Goal: Transaction & Acquisition: Purchase product/service

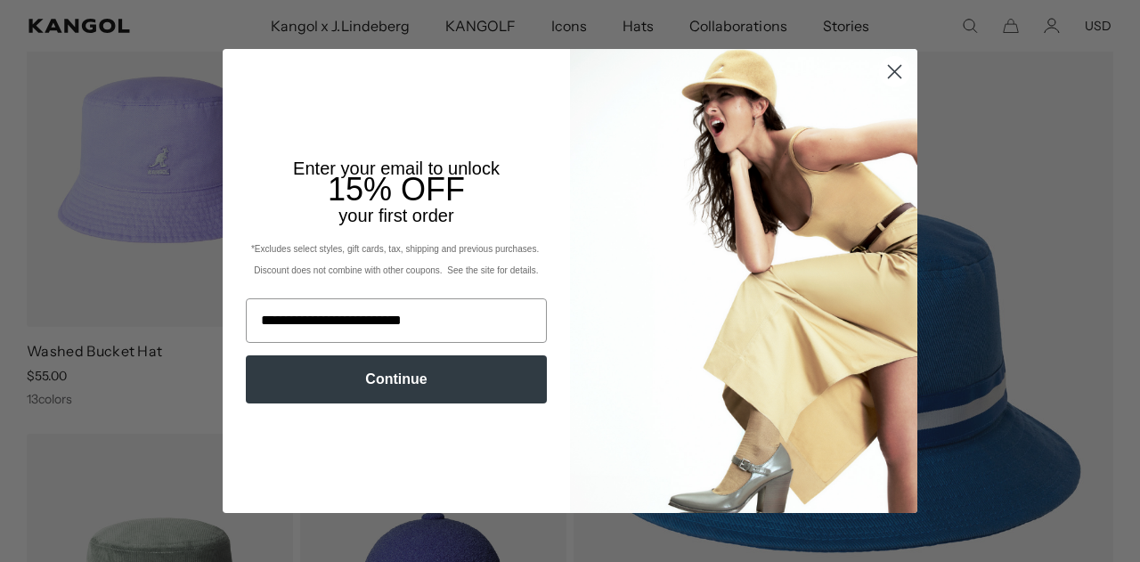
type input "**********"
click at [376, 380] on button "Continue" at bounding box center [396, 379] width 301 height 48
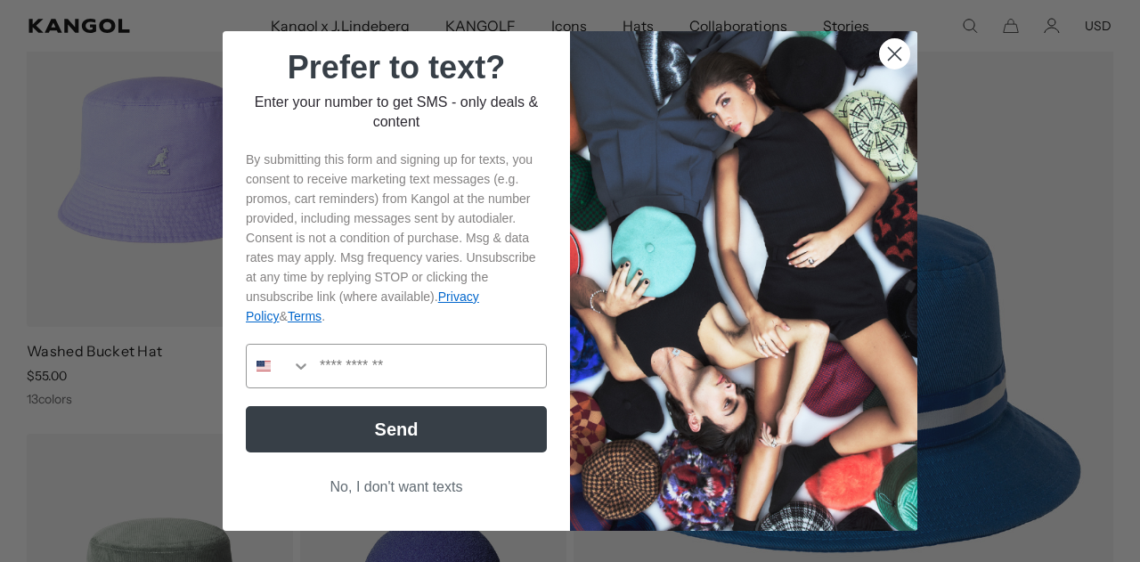
scroll to position [0, 367]
click at [292, 369] on icon "Search Countries" at bounding box center [301, 366] width 18 height 18
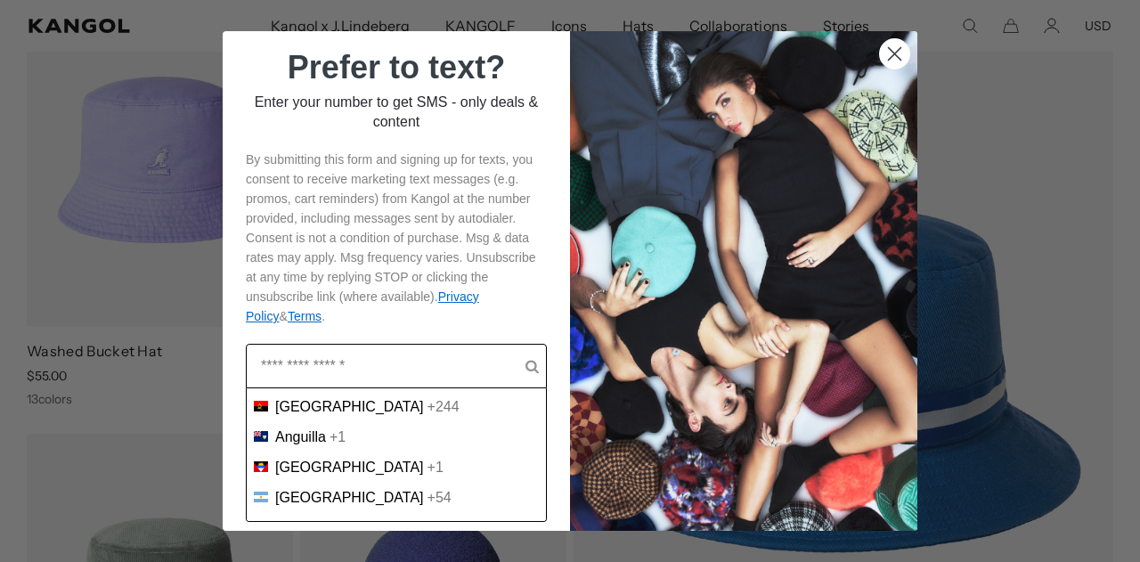
scroll to position [267, 0]
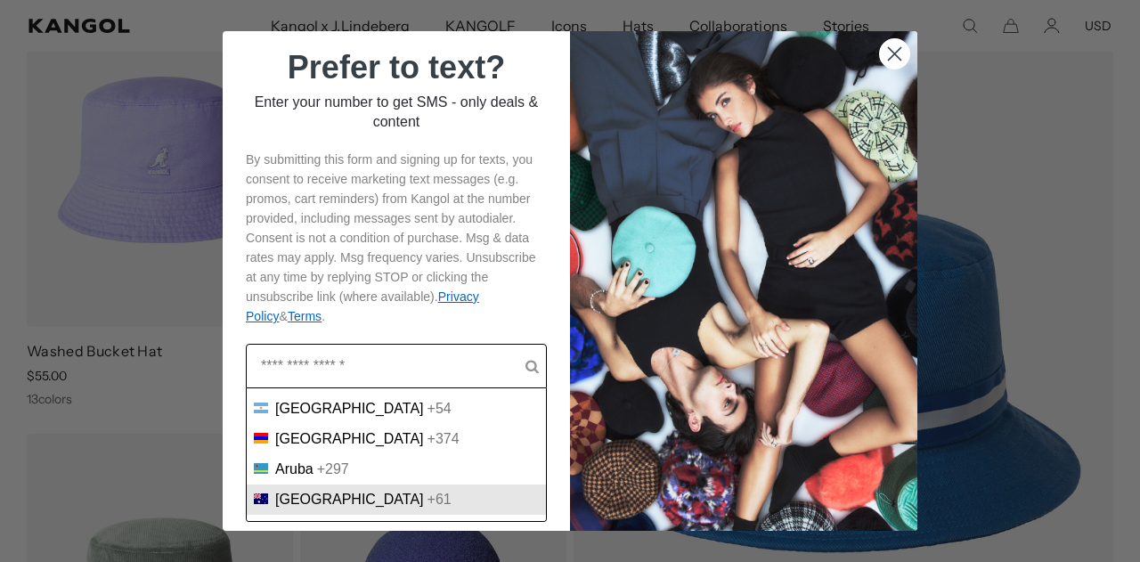
click at [299, 508] on span "Australia" at bounding box center [349, 500] width 149 height 16
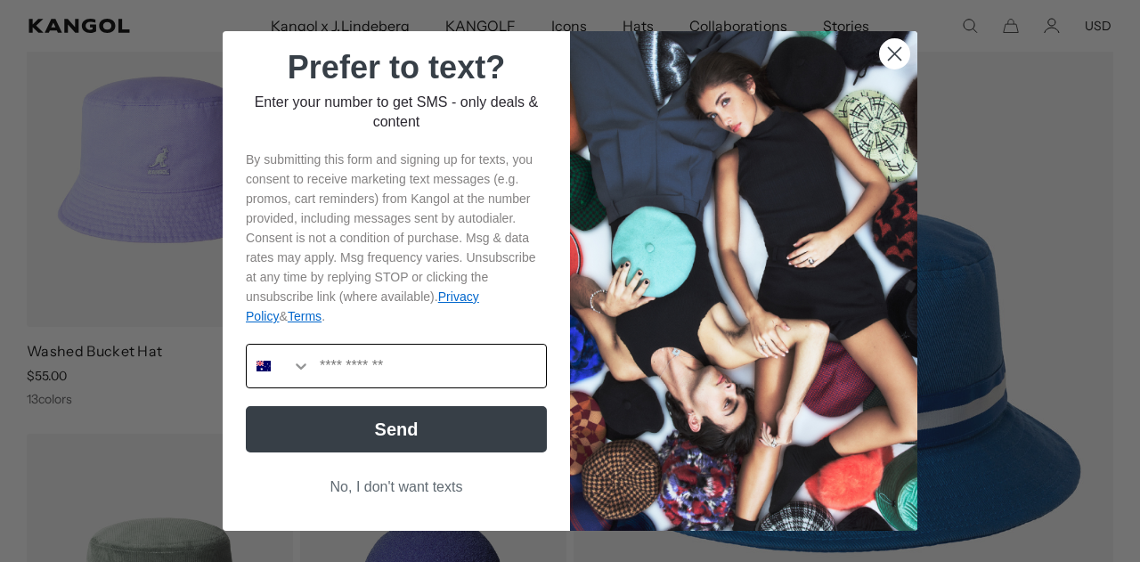
scroll to position [0, 367]
click at [331, 370] on input "Phone Number" at bounding box center [428, 366] width 235 height 43
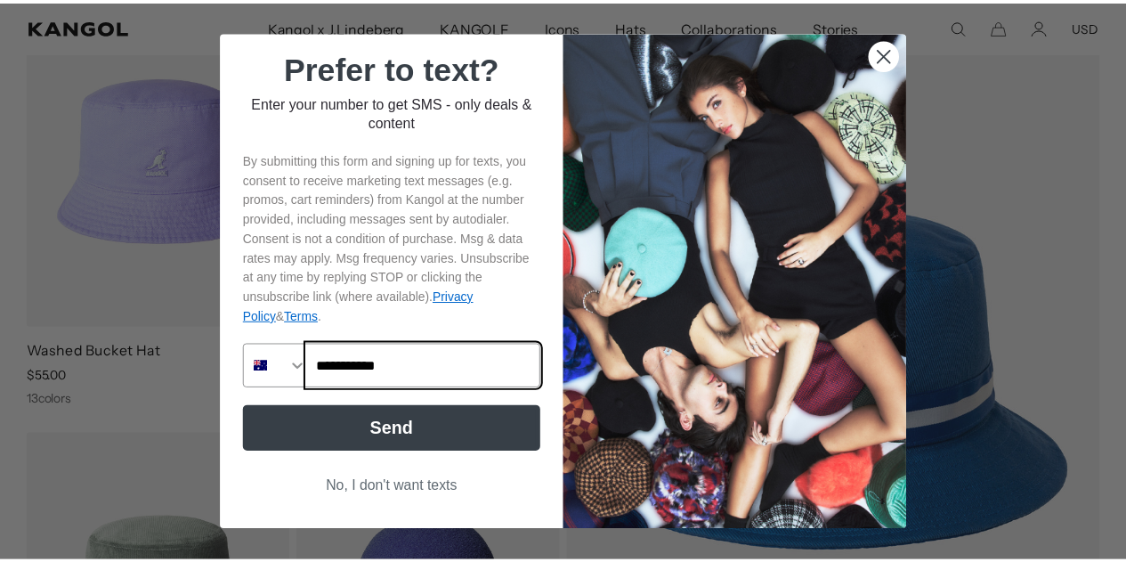
scroll to position [0, 0]
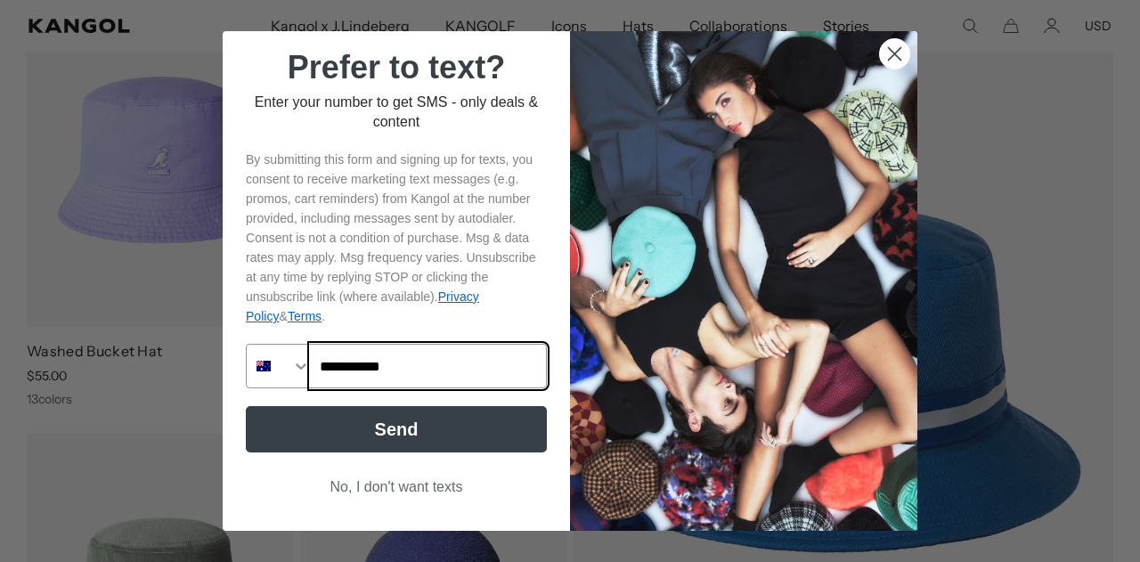
type input "**********"
click at [419, 487] on button "No, I don't want texts" at bounding box center [396, 487] width 301 height 34
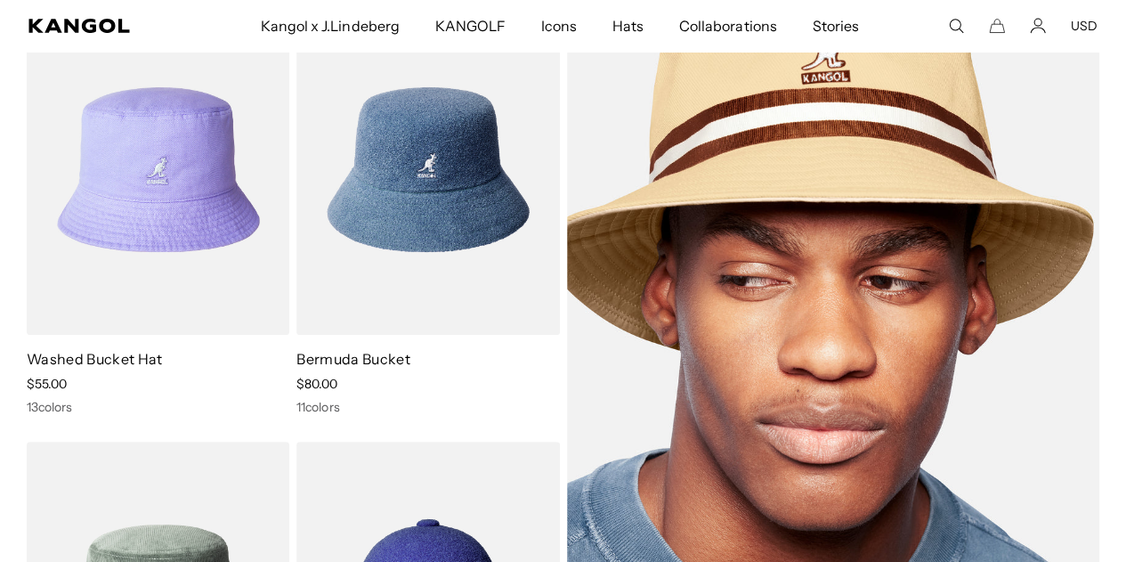
scroll to position [114, 0]
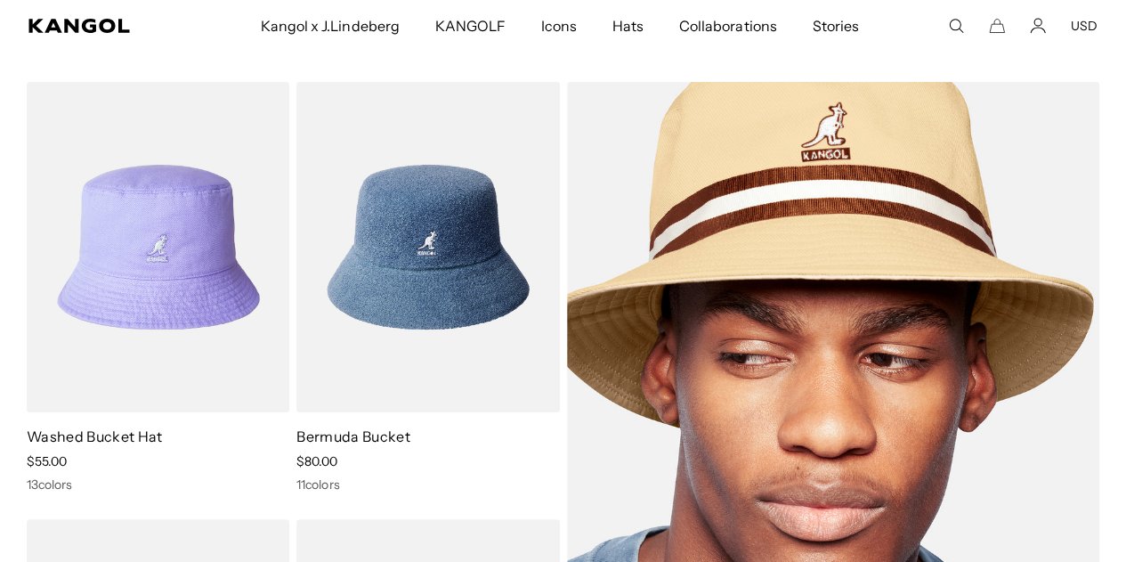
click at [848, 207] on img at bounding box center [833, 465] width 533 height 767
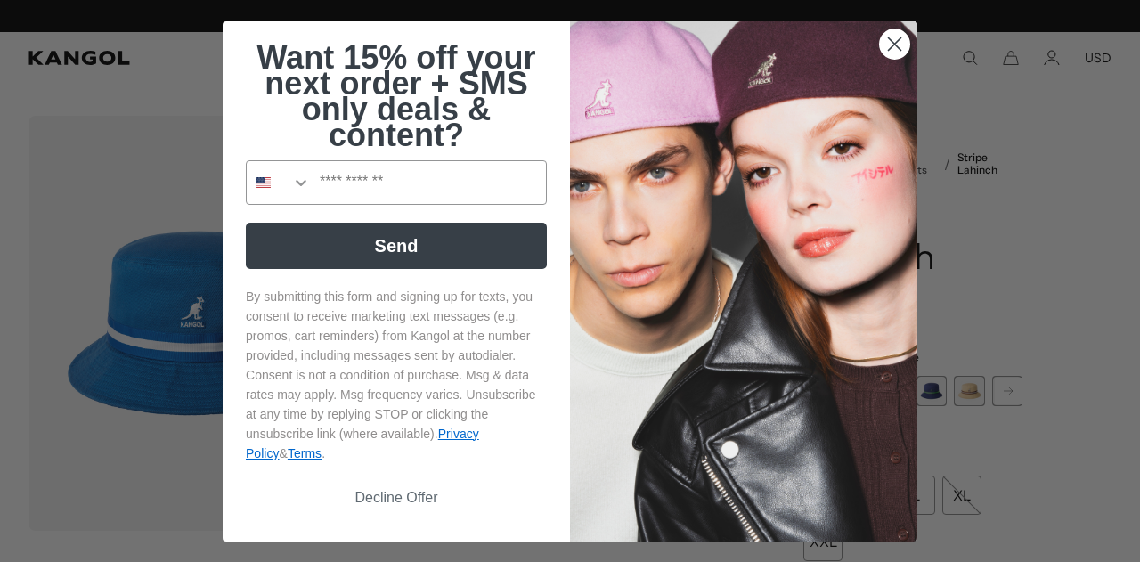
click at [896, 44] on circle "Close dialog" at bounding box center [894, 42] width 29 height 29
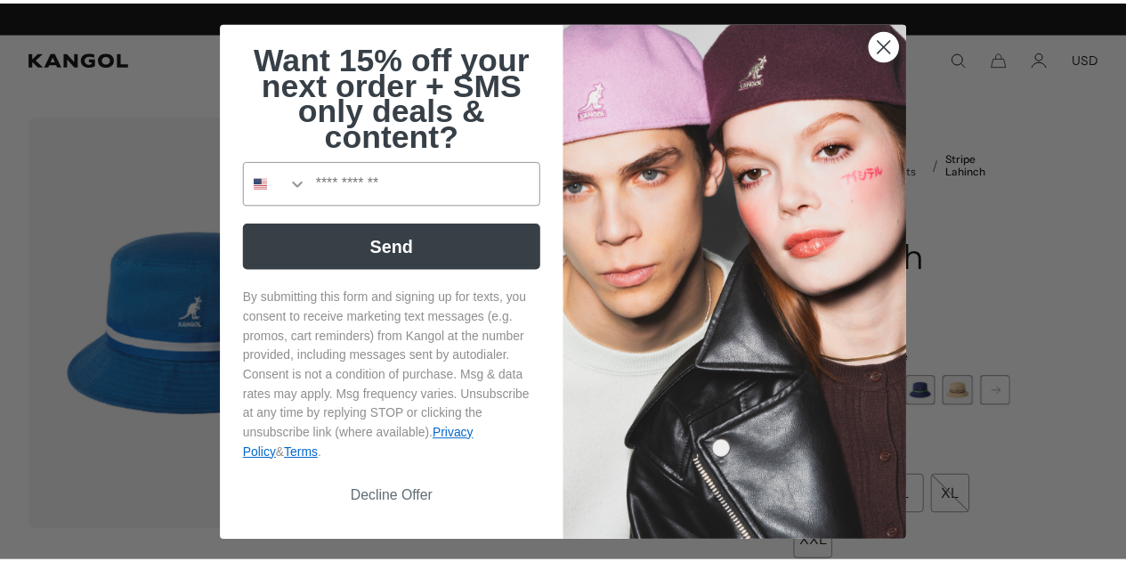
scroll to position [0, 367]
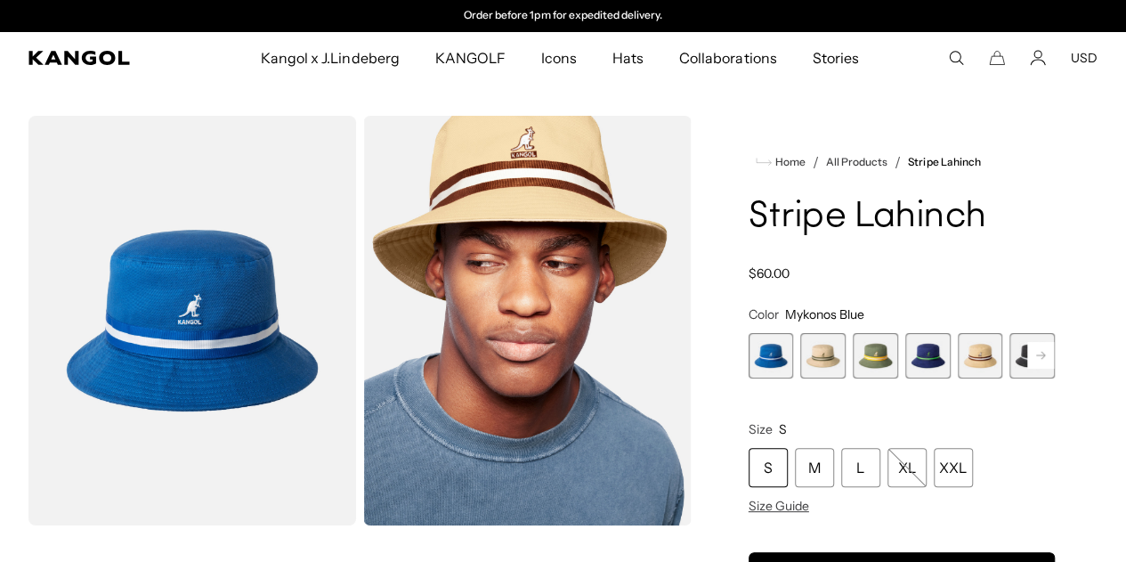
click at [788, 487] on div "S" at bounding box center [768, 467] width 39 height 39
click at [794, 378] on span "1 of 9" at bounding box center [771, 355] width 45 height 45
click at [846, 378] on span "2 of 9" at bounding box center [823, 355] width 45 height 45
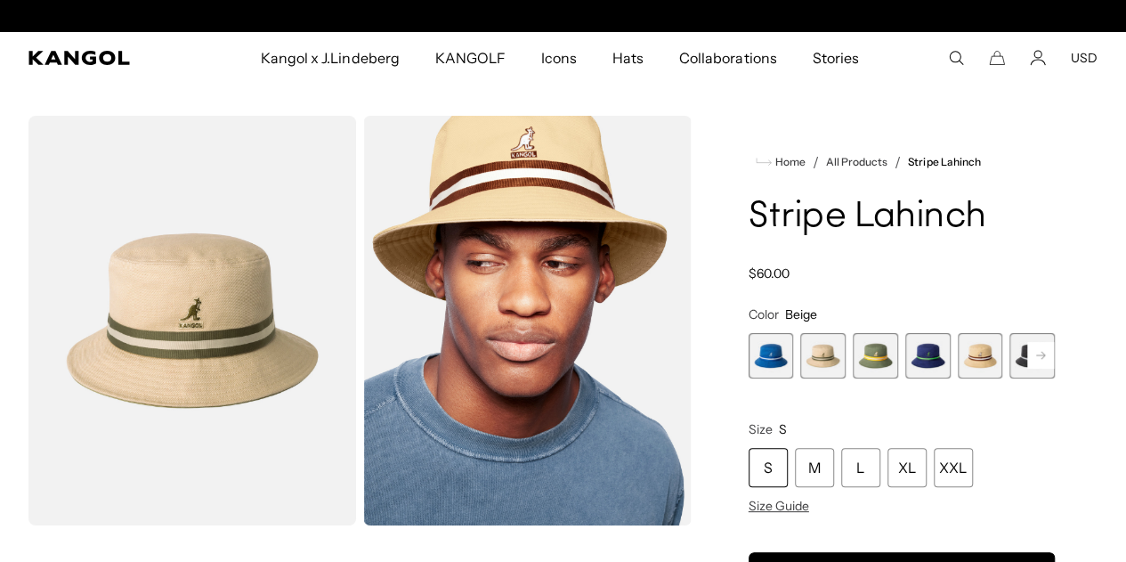
scroll to position [0, 367]
click at [889, 378] on span "3 of 9" at bounding box center [875, 355] width 45 height 45
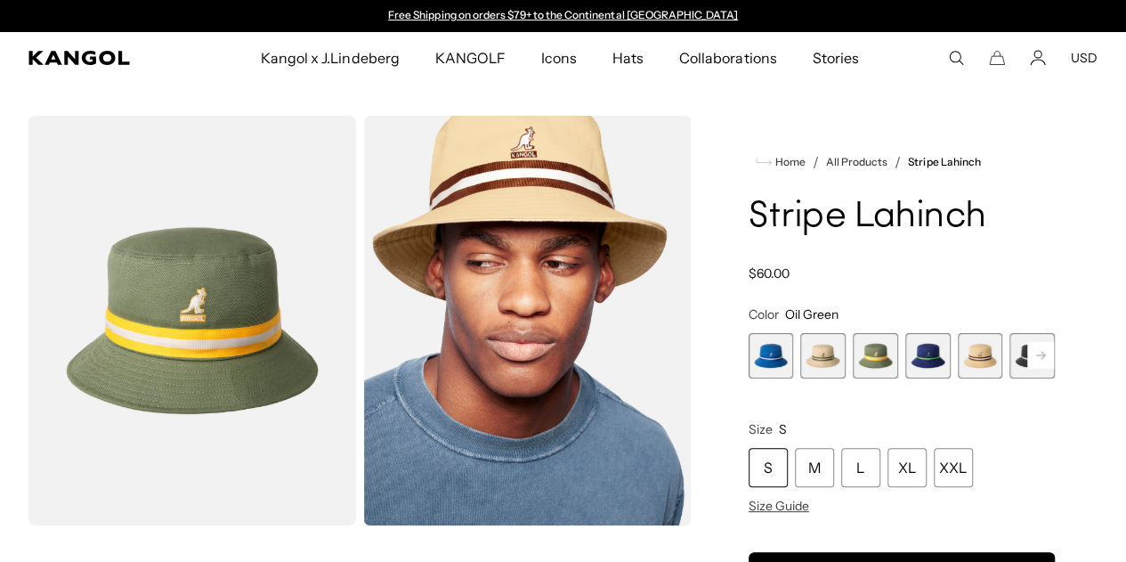
click at [920, 378] on span "4 of 9" at bounding box center [928, 355] width 45 height 45
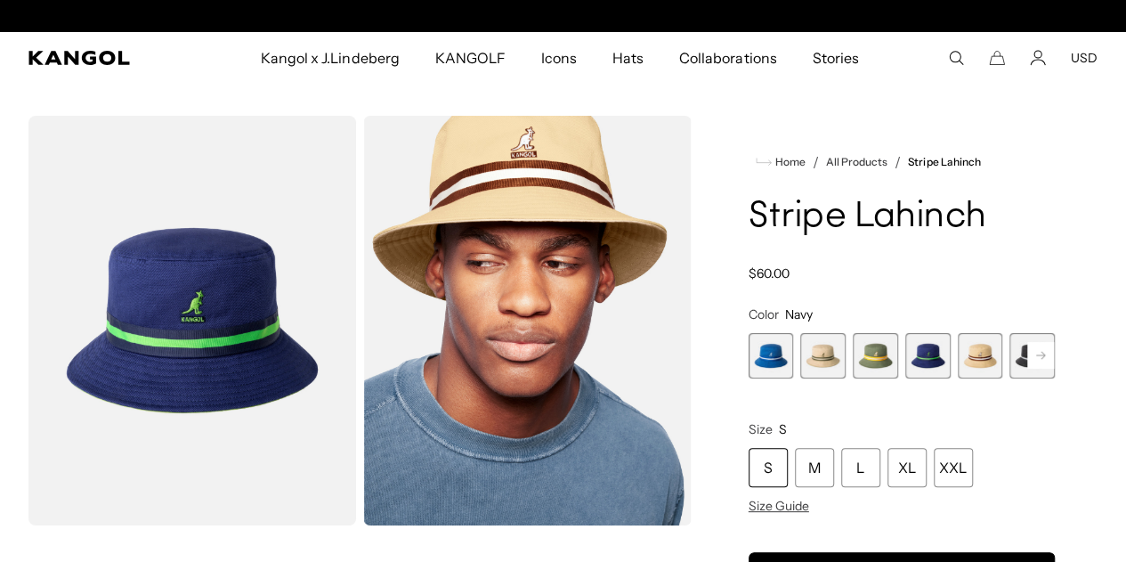
scroll to position [0, 367]
click at [960, 378] on span "5 of 9" at bounding box center [980, 355] width 45 height 45
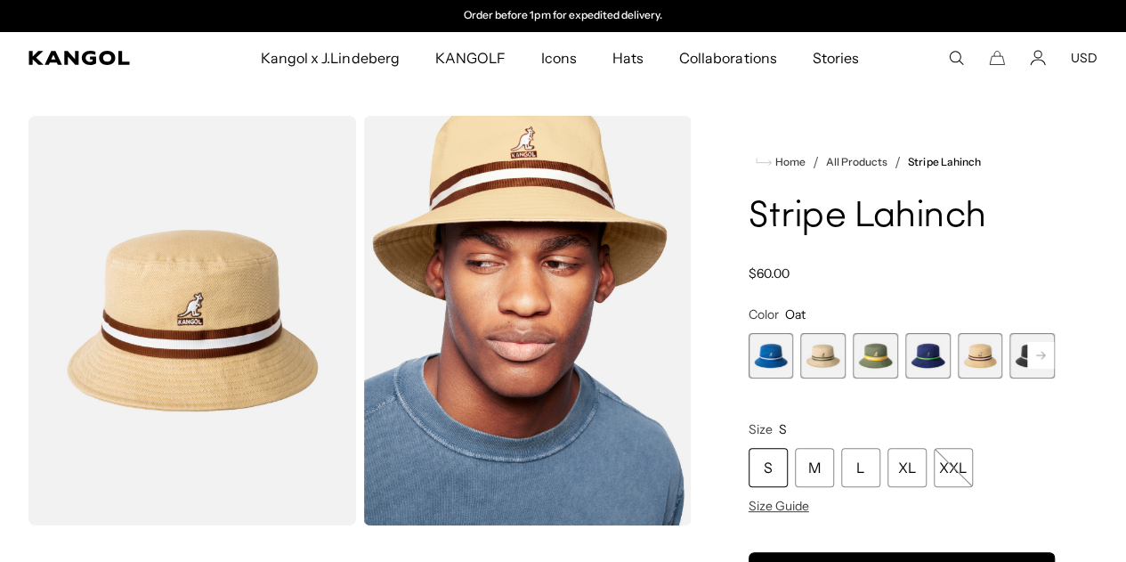
click at [1028, 369] on rect at bounding box center [1041, 355] width 27 height 27
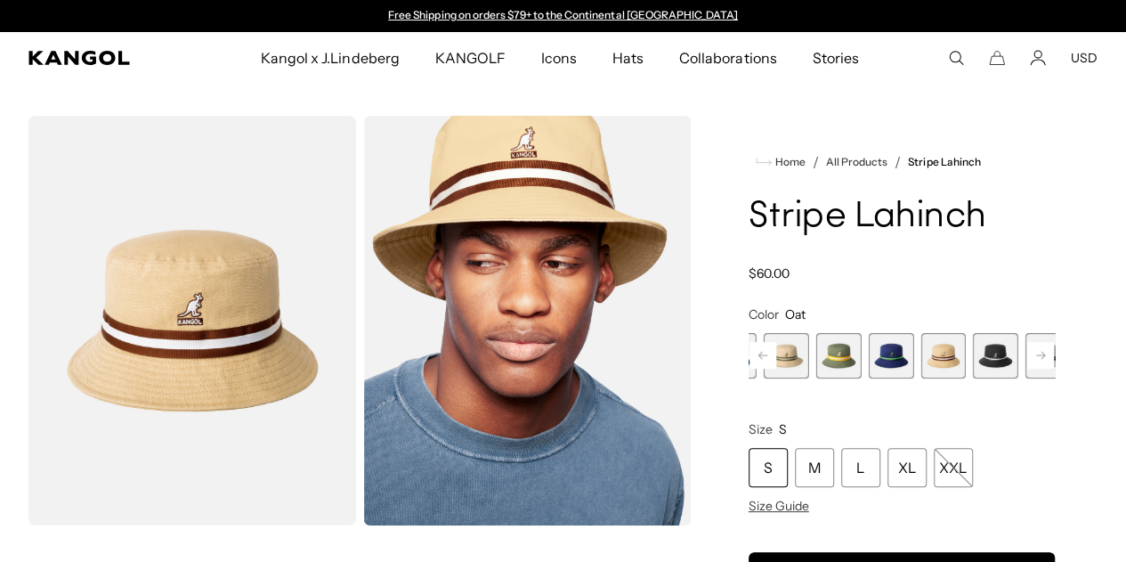
click at [973, 378] on span "6 of 9" at bounding box center [995, 355] width 45 height 45
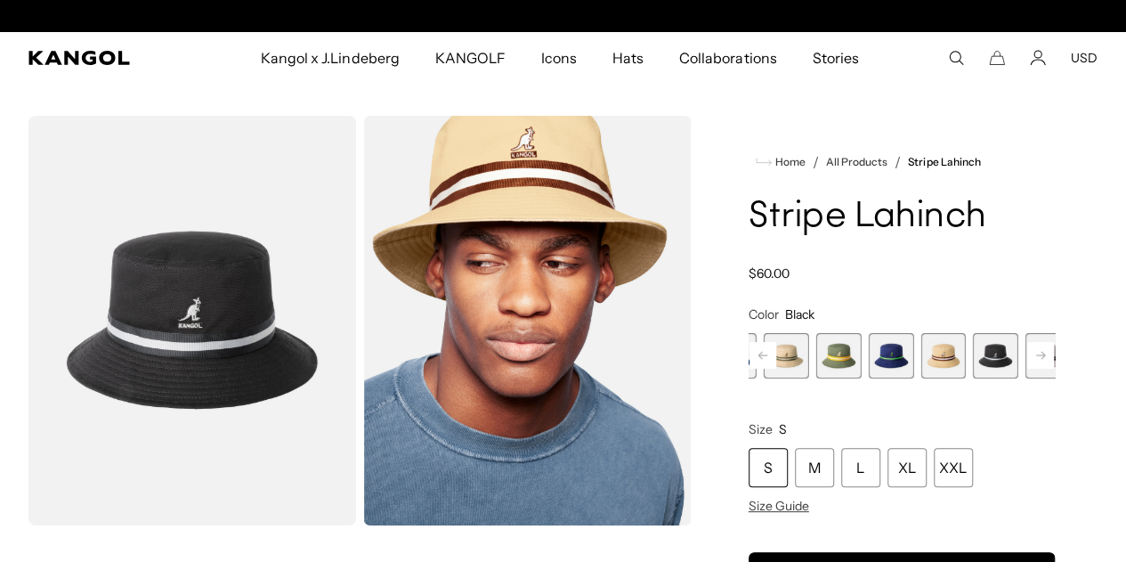
scroll to position [0, 367]
click at [1028, 369] on rect at bounding box center [1041, 355] width 27 height 27
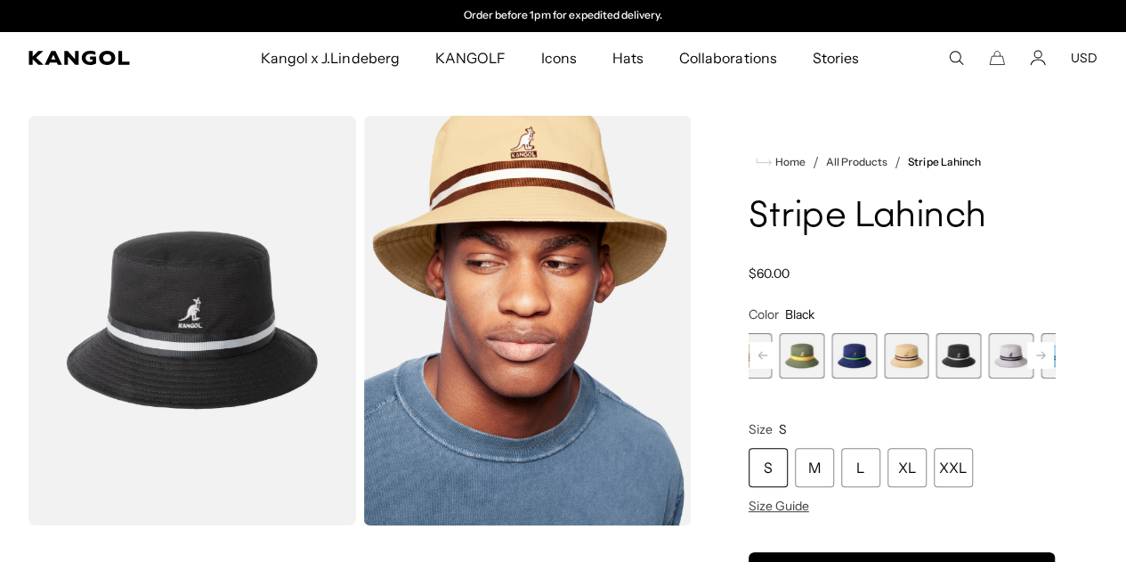
click at [988, 378] on span "7 of 9" at bounding box center [1010, 355] width 45 height 45
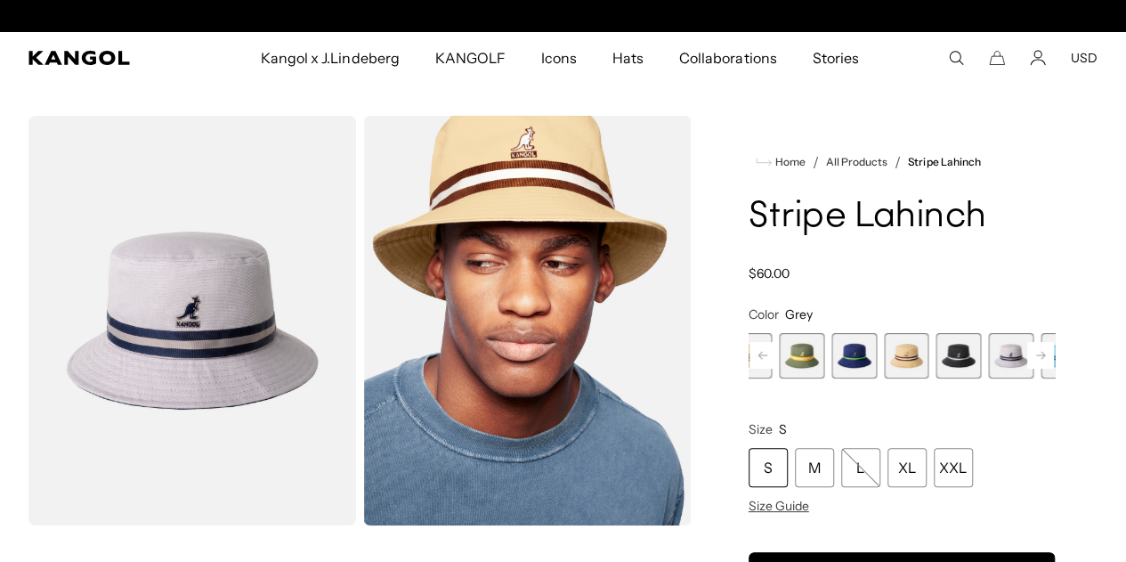
click at [1028, 369] on rect at bounding box center [1041, 355] width 27 height 27
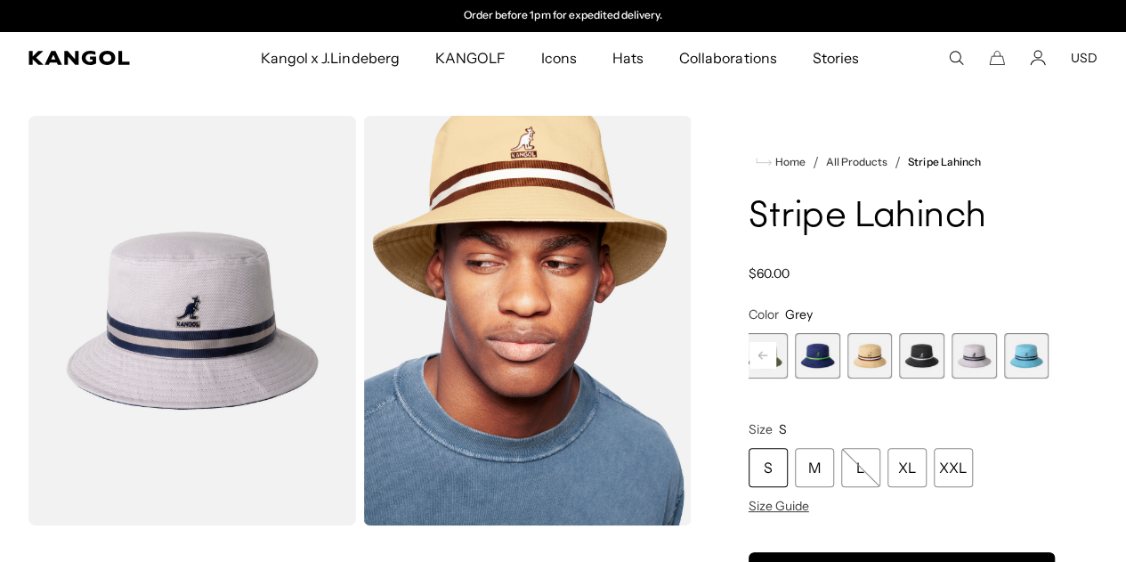
click at [1004, 378] on span "8 of 9" at bounding box center [1026, 355] width 45 height 45
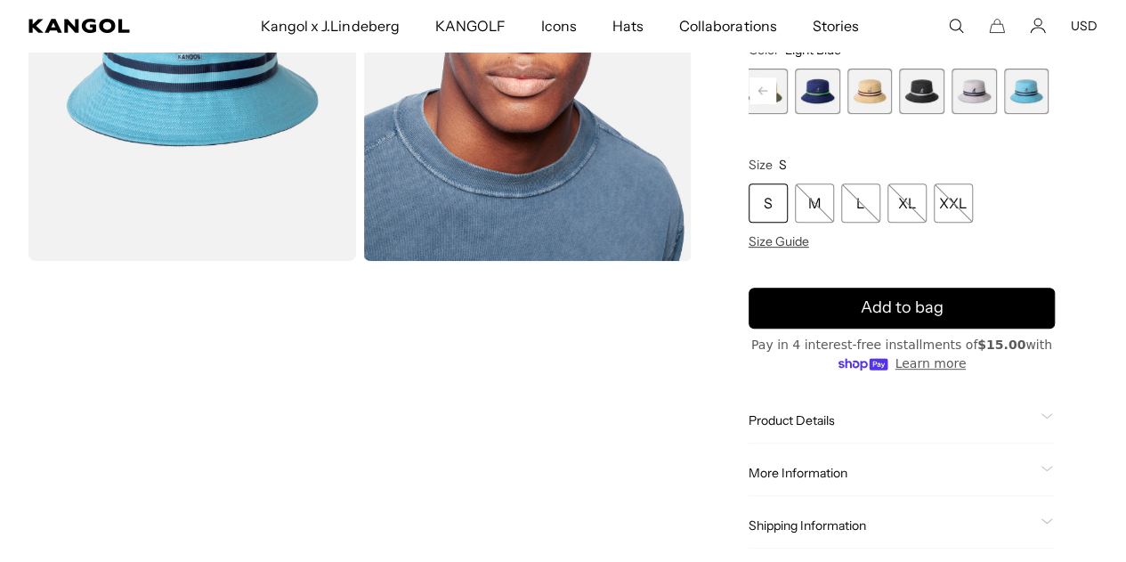
scroll to position [178, 0]
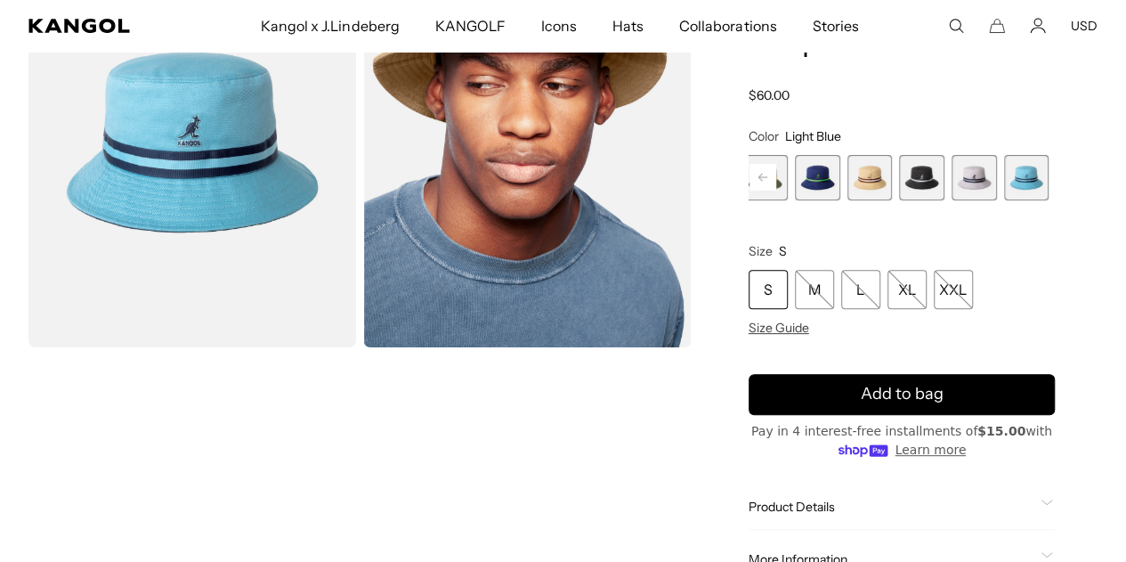
click at [788, 309] on div "S" at bounding box center [768, 289] width 39 height 39
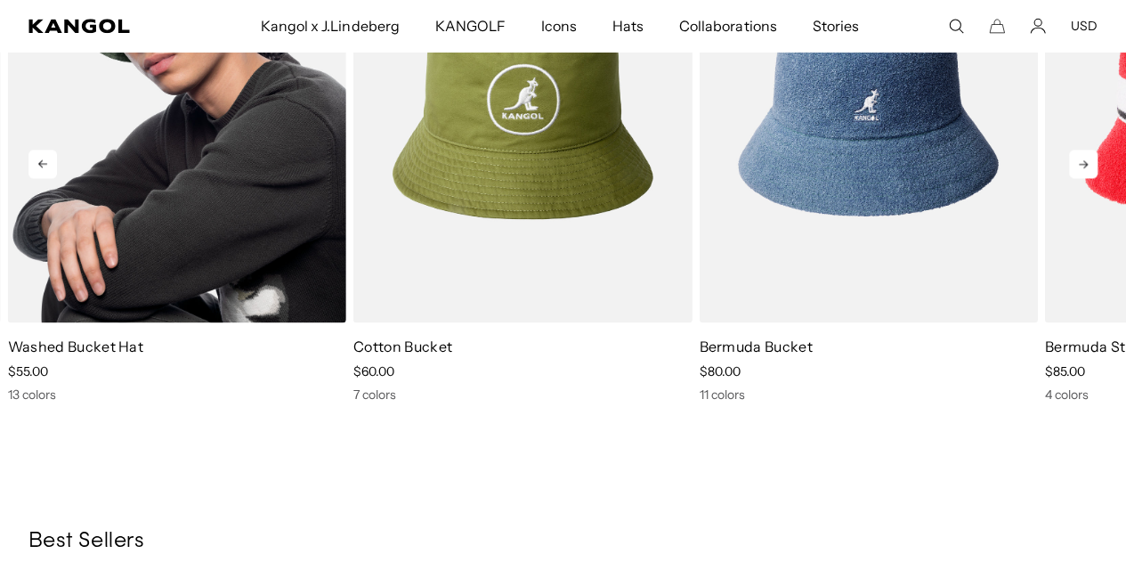
scroll to position [1247, 0]
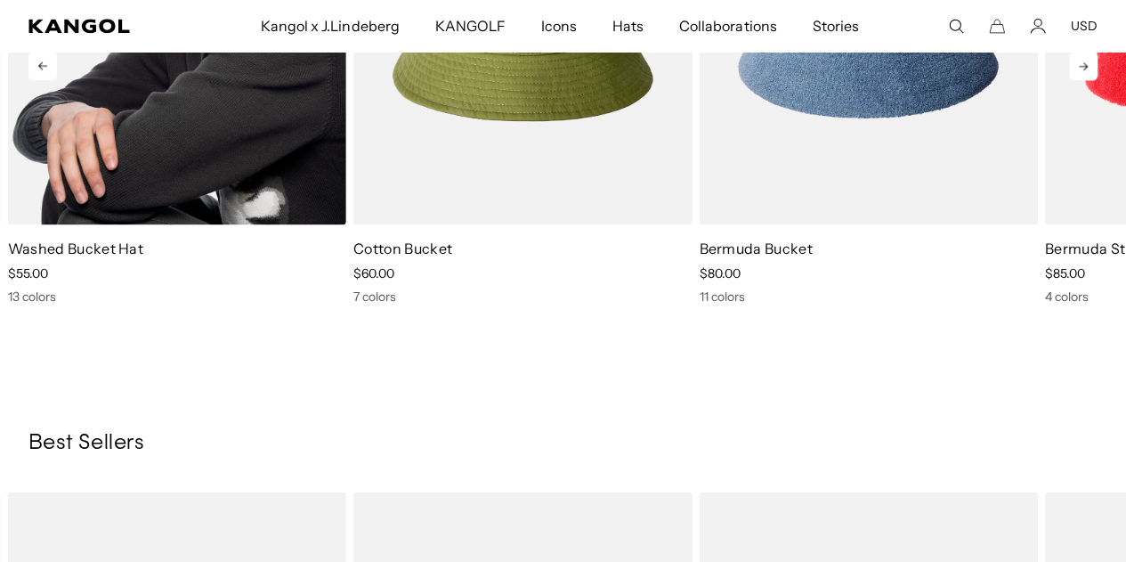
click at [20, 305] on div "13 colors" at bounding box center [177, 297] width 338 height 16
click at [160, 180] on img "1 of 5" at bounding box center [177, 12] width 338 height 425
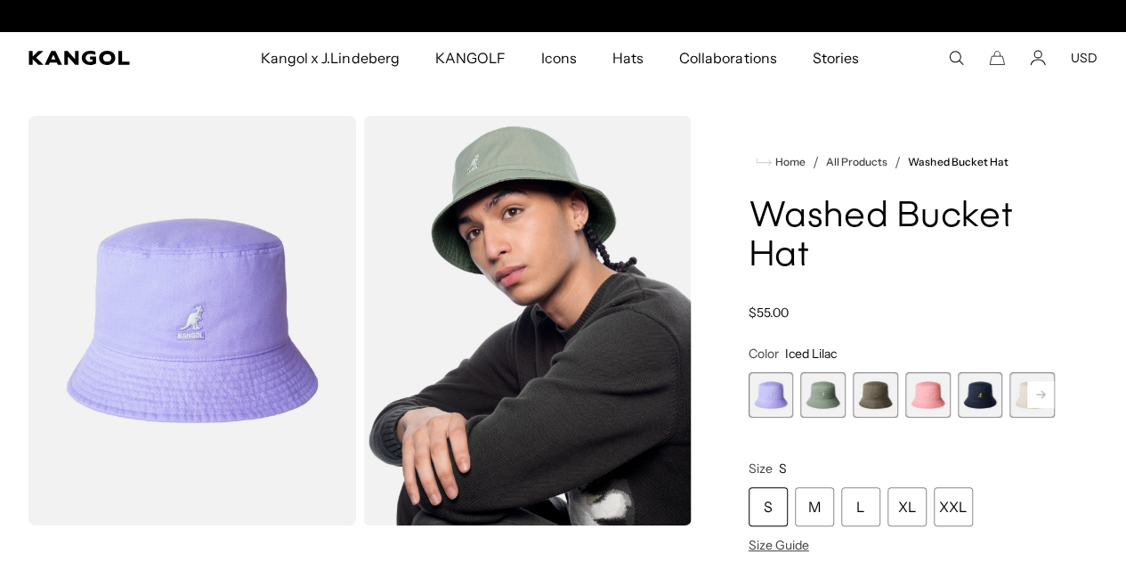
scroll to position [0, 367]
click at [846, 389] on span "2 of 13" at bounding box center [823, 394] width 45 height 45
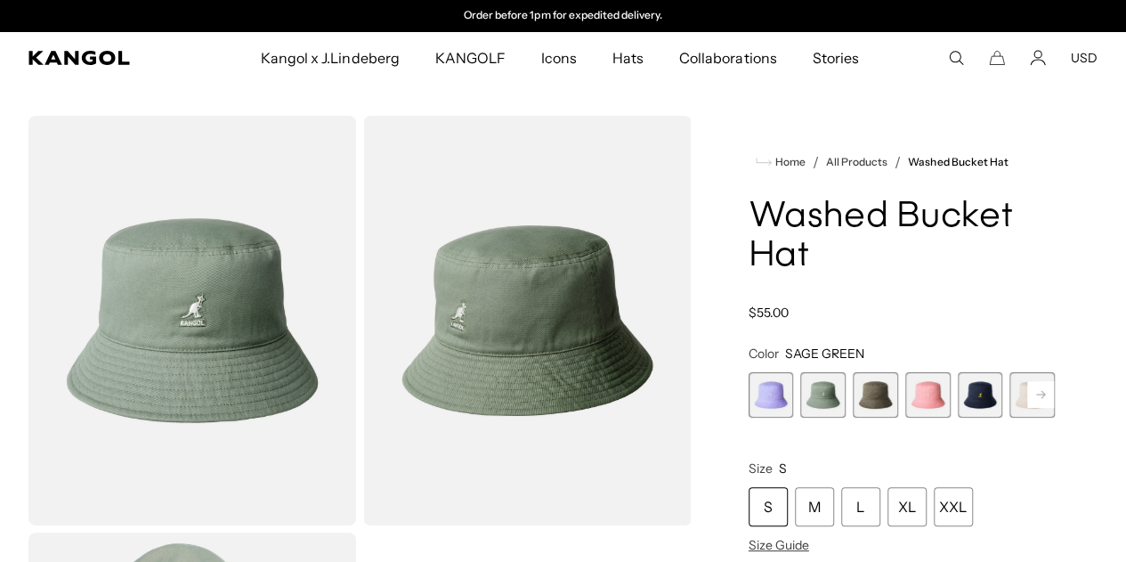
click at [882, 394] on span "3 of 13" at bounding box center [875, 394] width 45 height 45
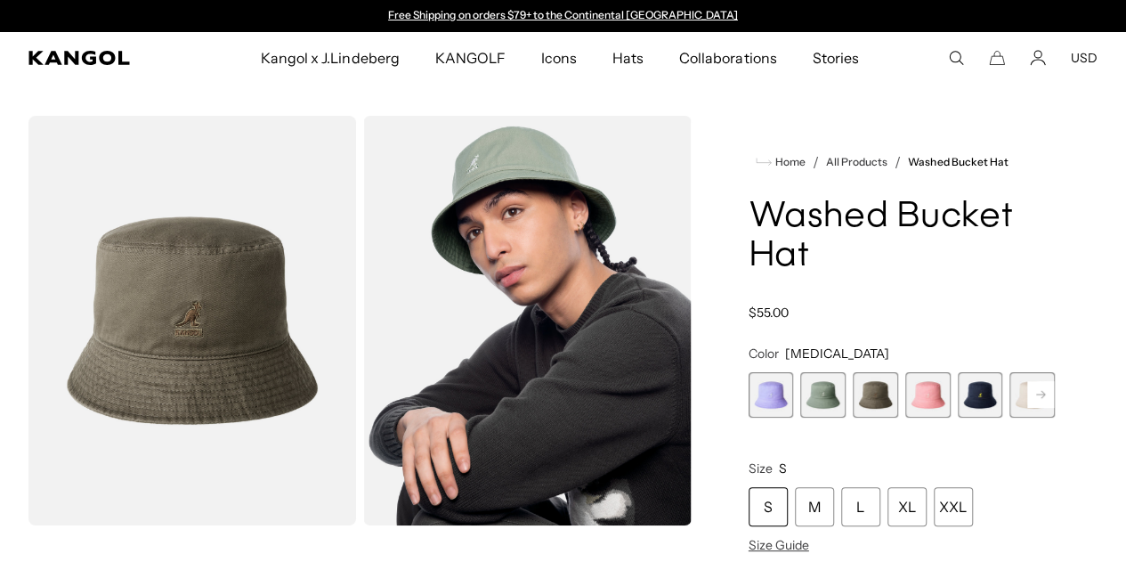
click at [918, 396] on span "4 of 13" at bounding box center [928, 394] width 45 height 45
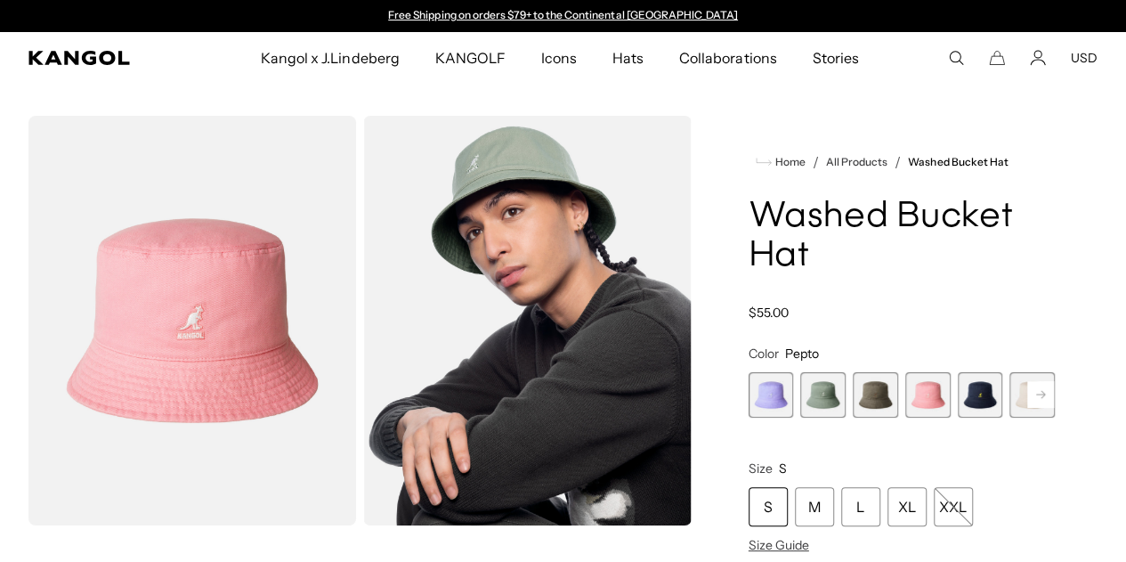
click at [958, 394] on span "5 of 13" at bounding box center [980, 394] width 45 height 45
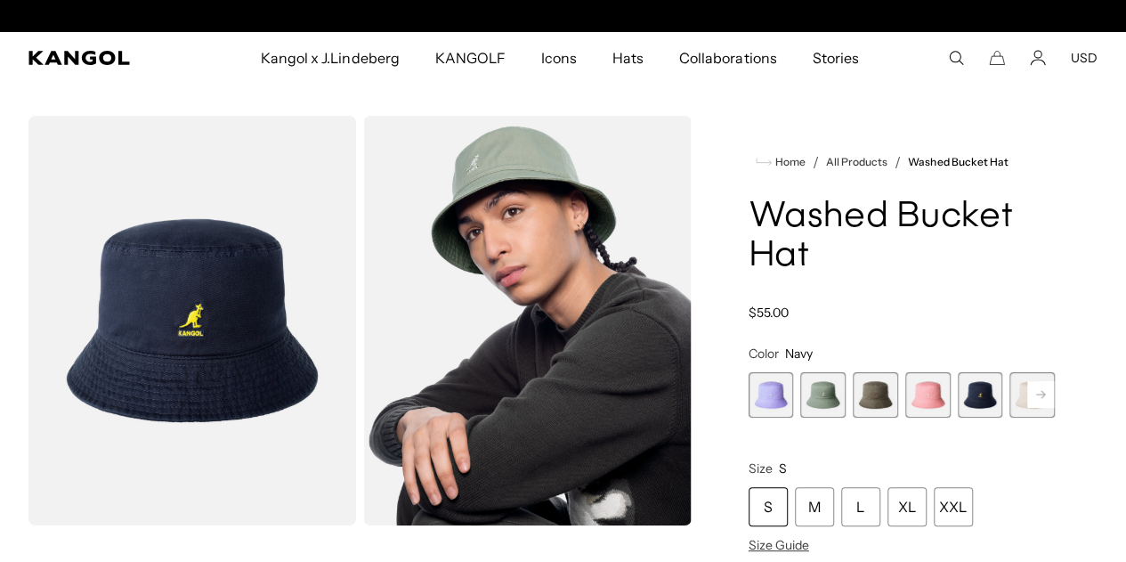
scroll to position [0, 367]
click at [963, 396] on span "5 of 13" at bounding box center [980, 394] width 45 height 45
click at [1028, 394] on rect at bounding box center [1041, 394] width 27 height 27
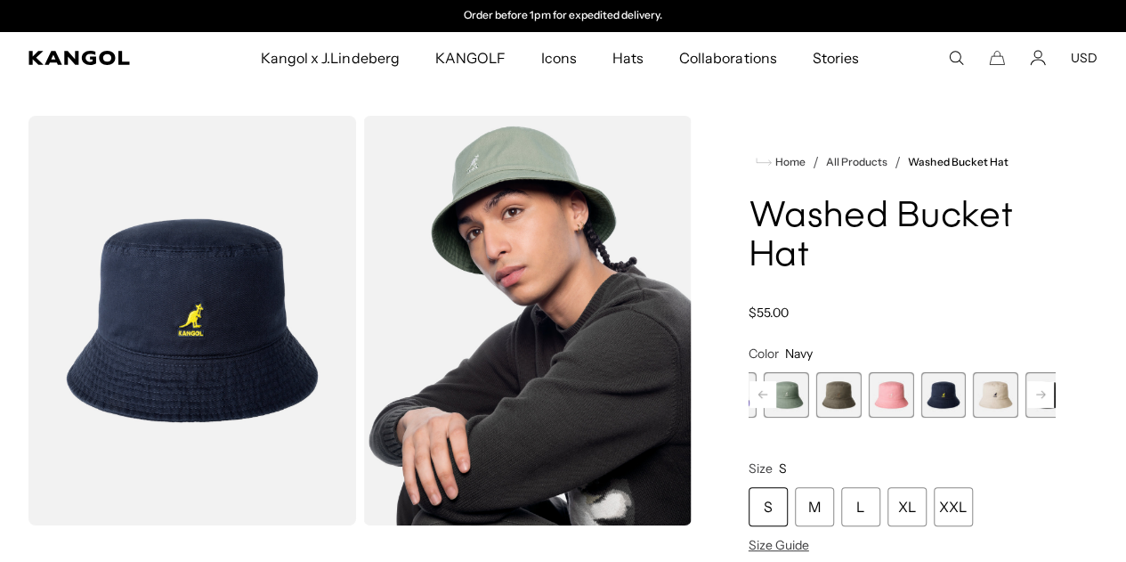
click at [1028, 394] on rect at bounding box center [1041, 394] width 27 height 27
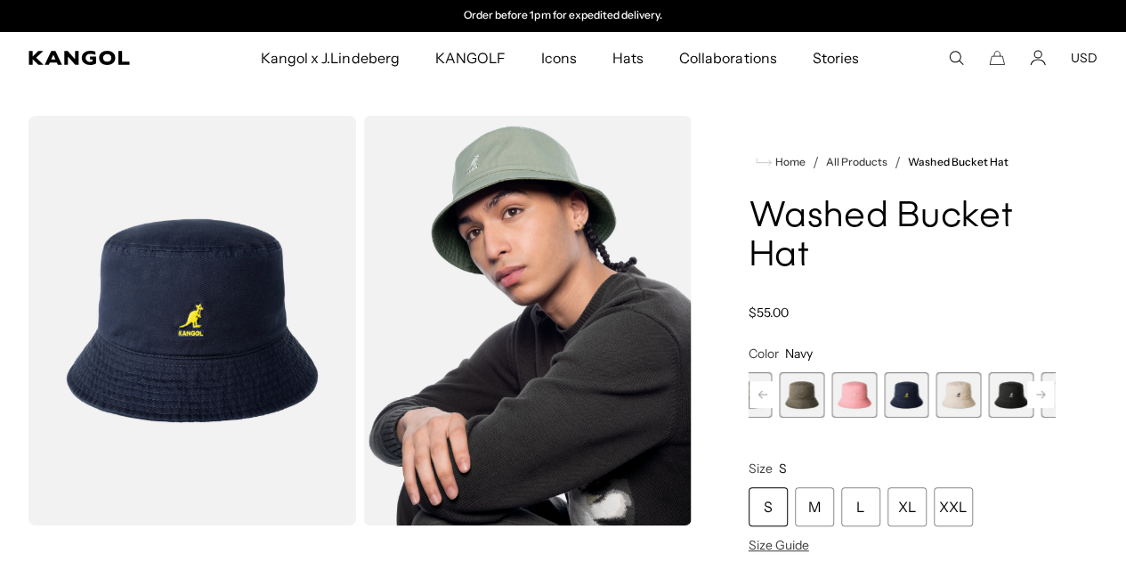
click at [1028, 394] on rect at bounding box center [1041, 394] width 27 height 27
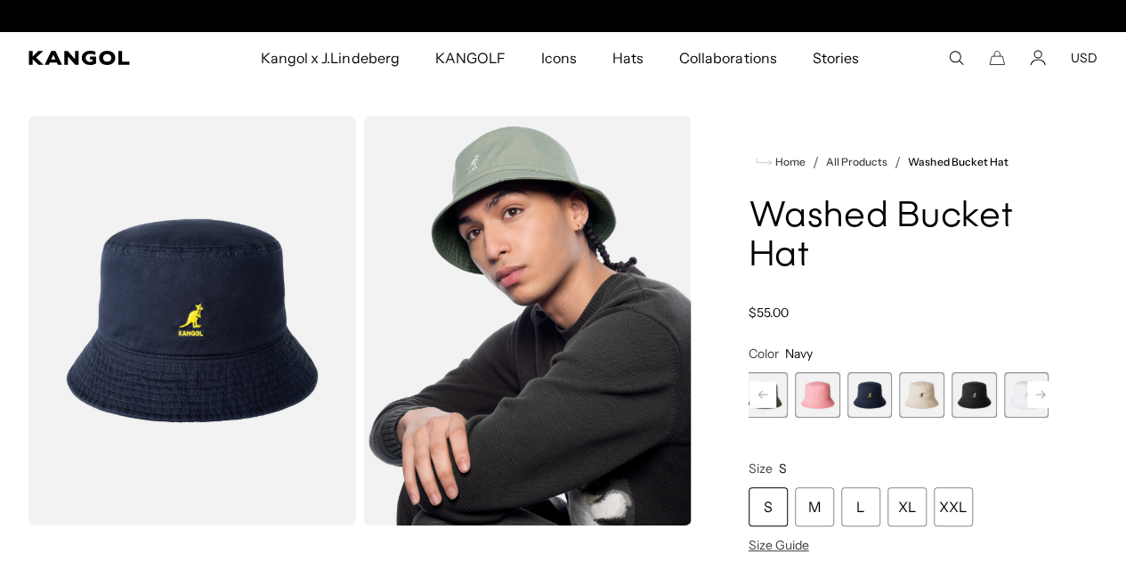
click at [1028, 394] on rect at bounding box center [1041, 394] width 27 height 27
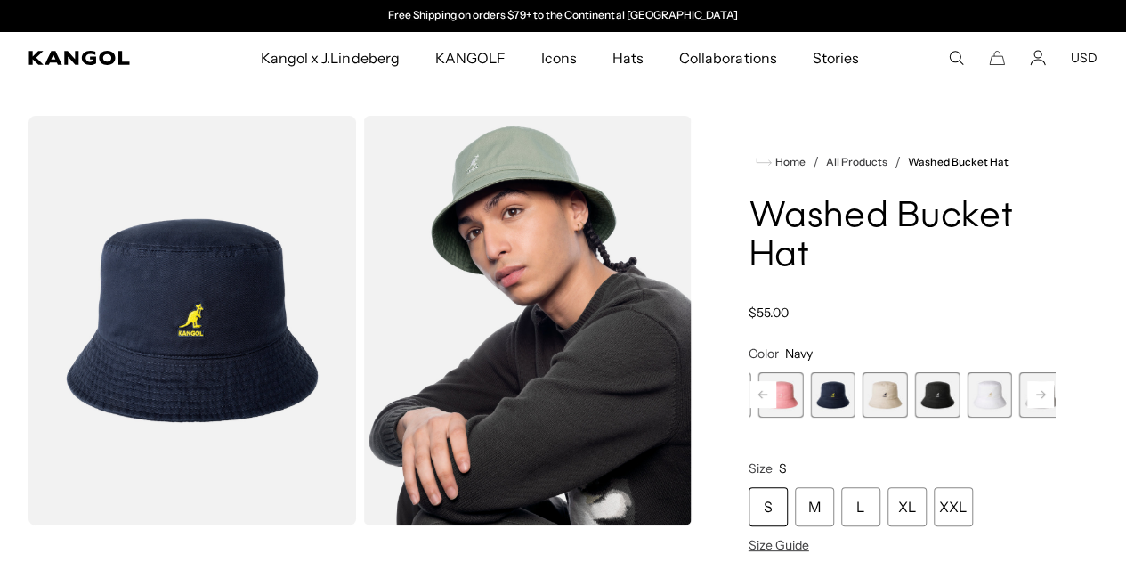
click at [863, 392] on span "6 of 13" at bounding box center [885, 394] width 45 height 45
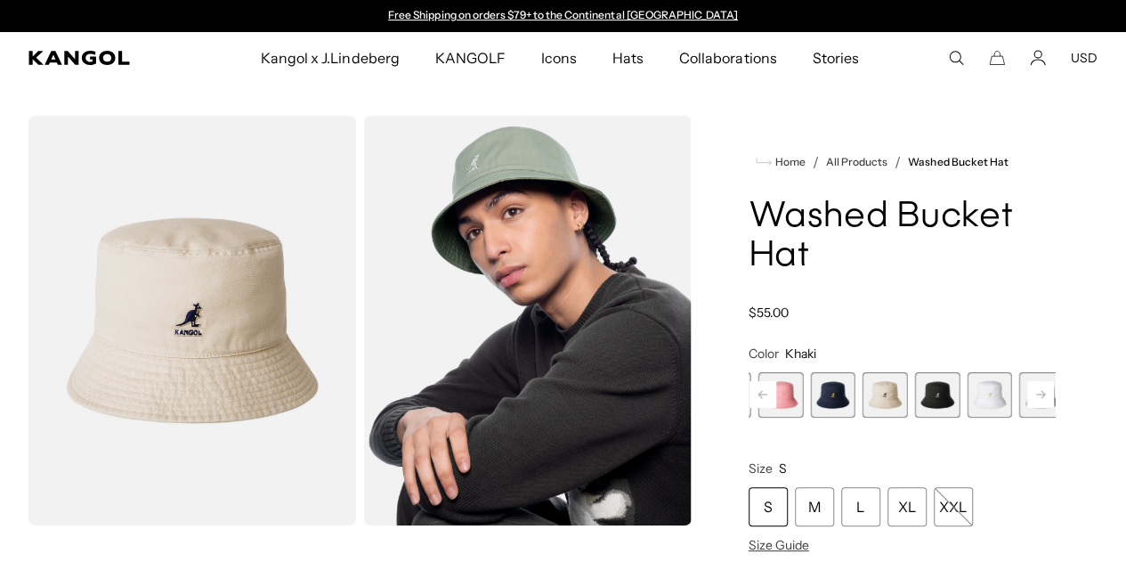
click at [914, 392] on span "7 of 13" at bounding box center [936, 394] width 45 height 45
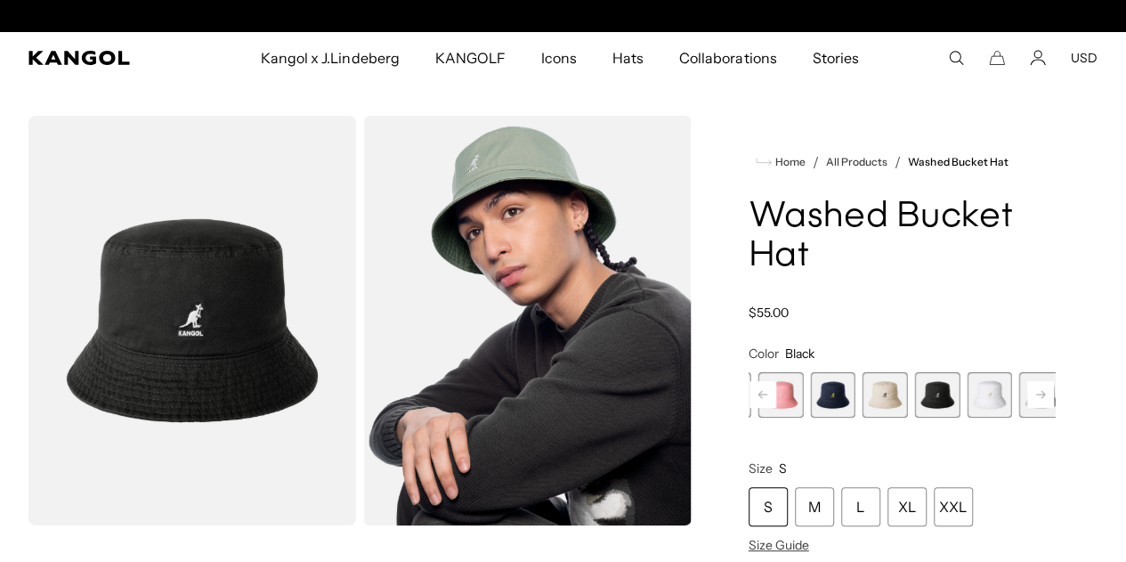
scroll to position [0, 367]
click at [967, 388] on span "8 of 13" at bounding box center [989, 394] width 45 height 45
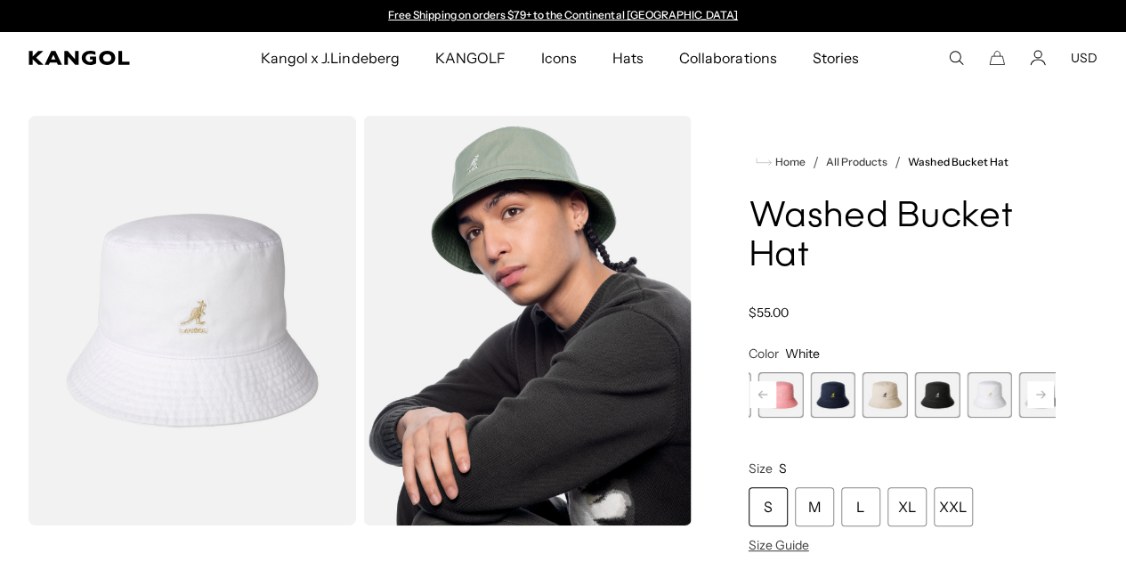
click at [863, 394] on span "6 of 13" at bounding box center [885, 394] width 45 height 45
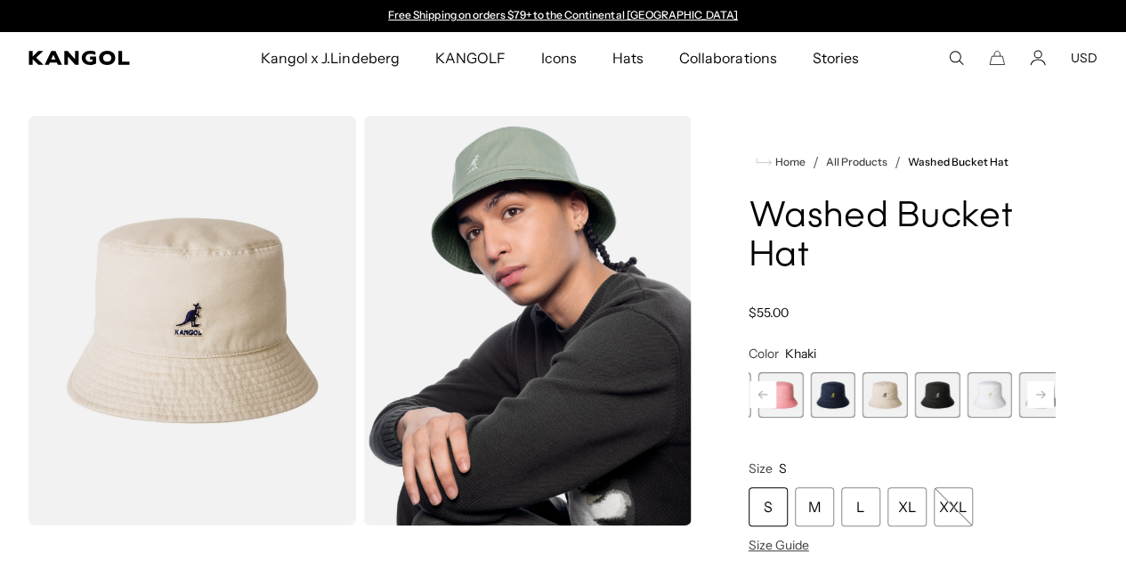
click at [1020, 394] on span "9 of 13" at bounding box center [1042, 394] width 45 height 45
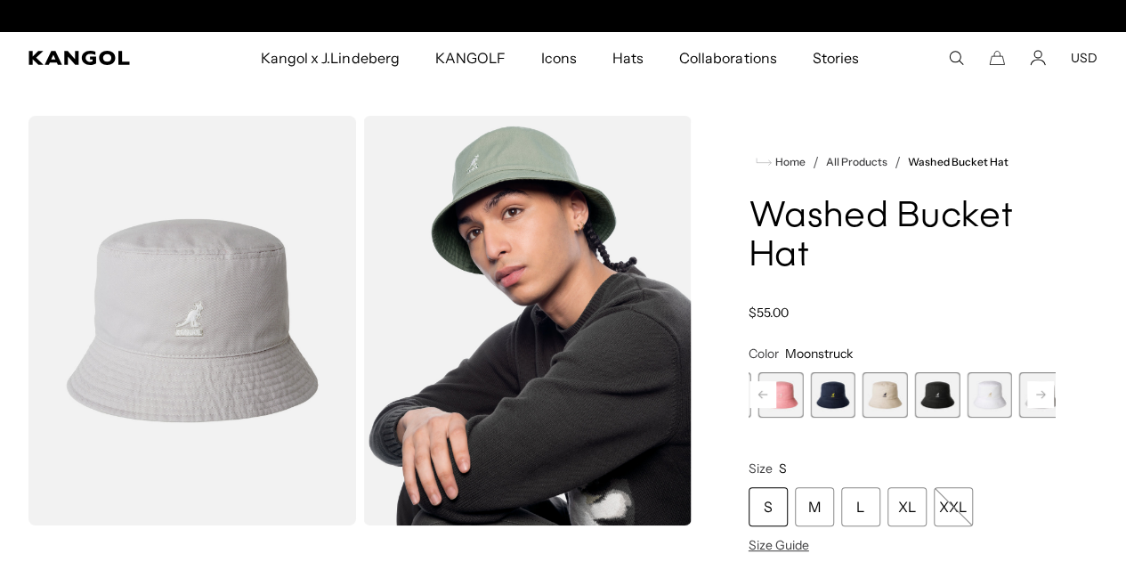
scroll to position [0, 367]
click at [863, 397] on span "6 of 13" at bounding box center [885, 394] width 45 height 45
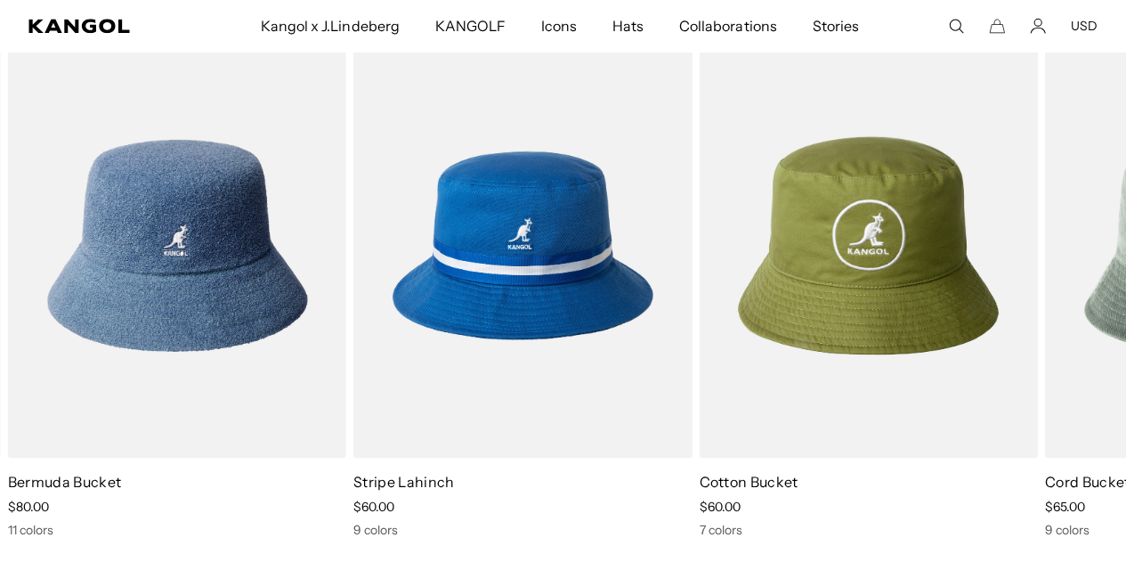
scroll to position [1069, 0]
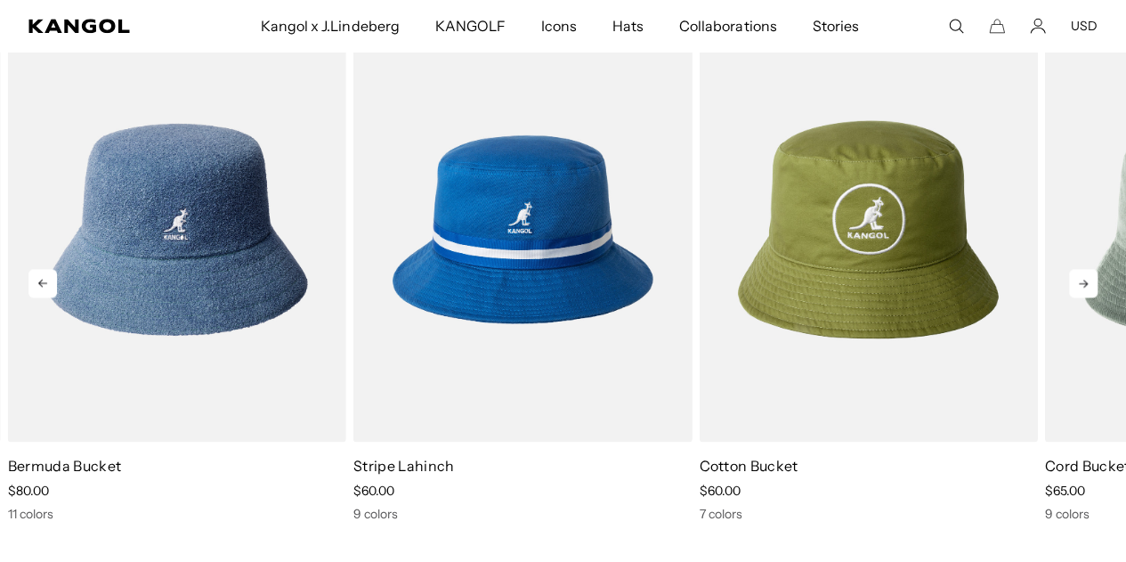
click at [1089, 297] on icon at bounding box center [1083, 283] width 28 height 28
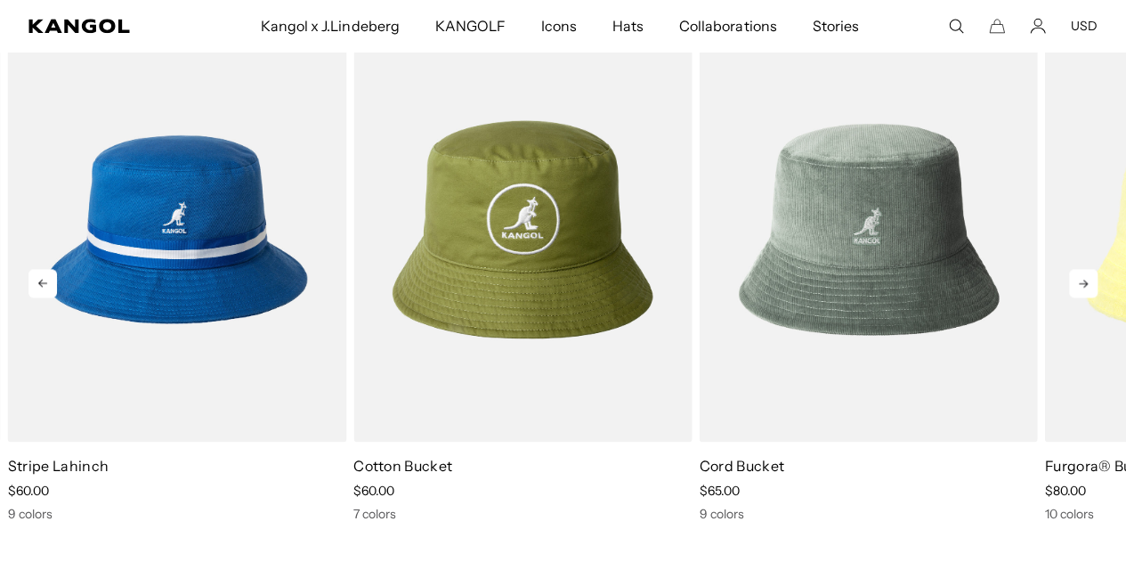
scroll to position [0, 0]
click at [1089, 297] on icon at bounding box center [1083, 283] width 28 height 28
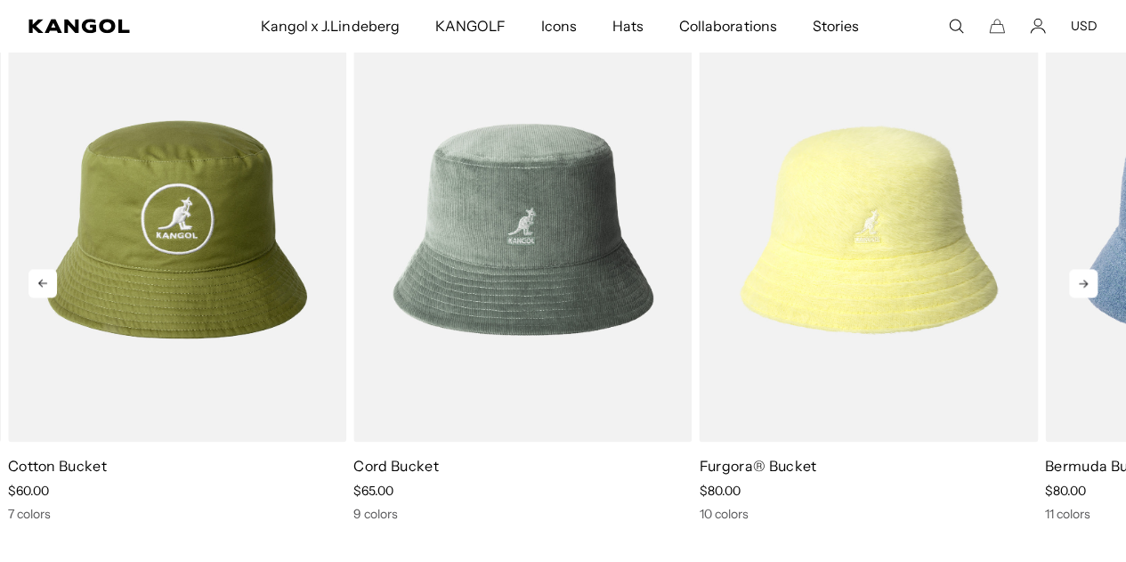
click at [1089, 297] on icon at bounding box center [1083, 283] width 28 height 28
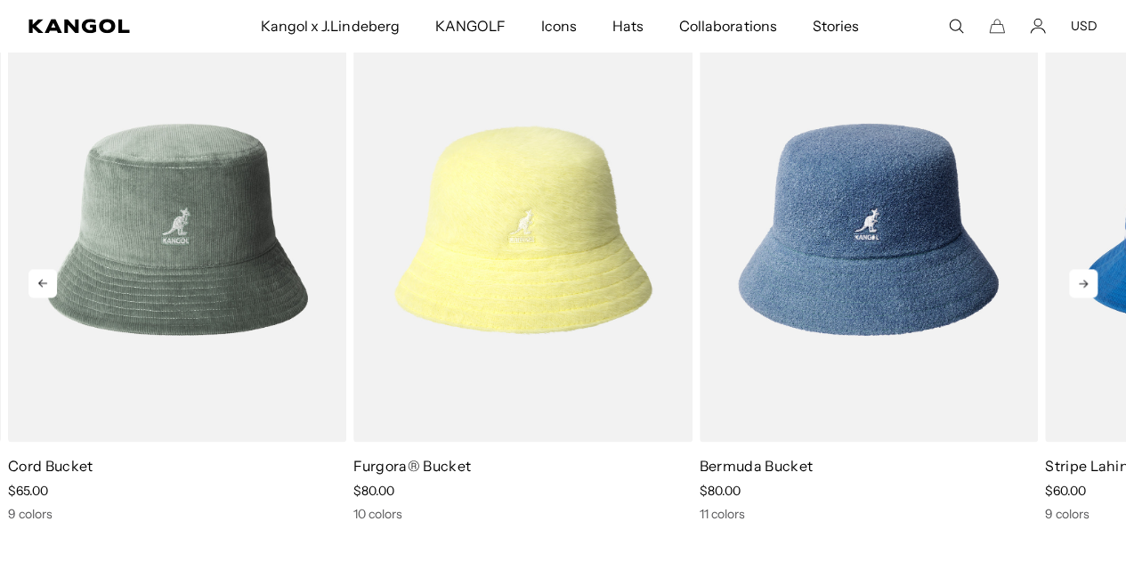
scroll to position [0, 367]
click at [1089, 297] on icon at bounding box center [1083, 283] width 28 height 28
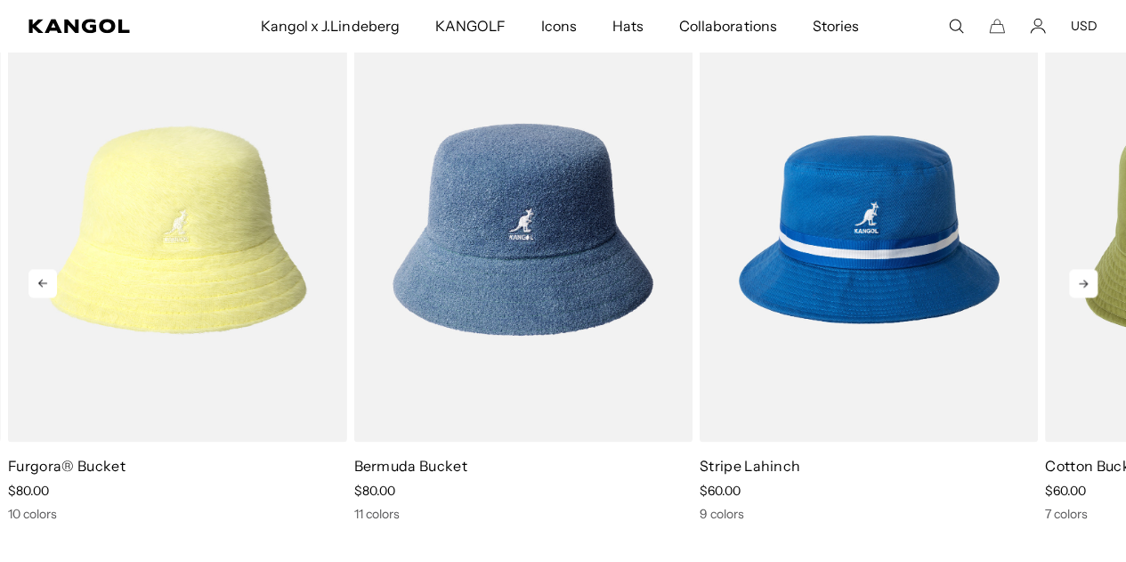
click at [1089, 297] on icon at bounding box center [1083, 283] width 28 height 28
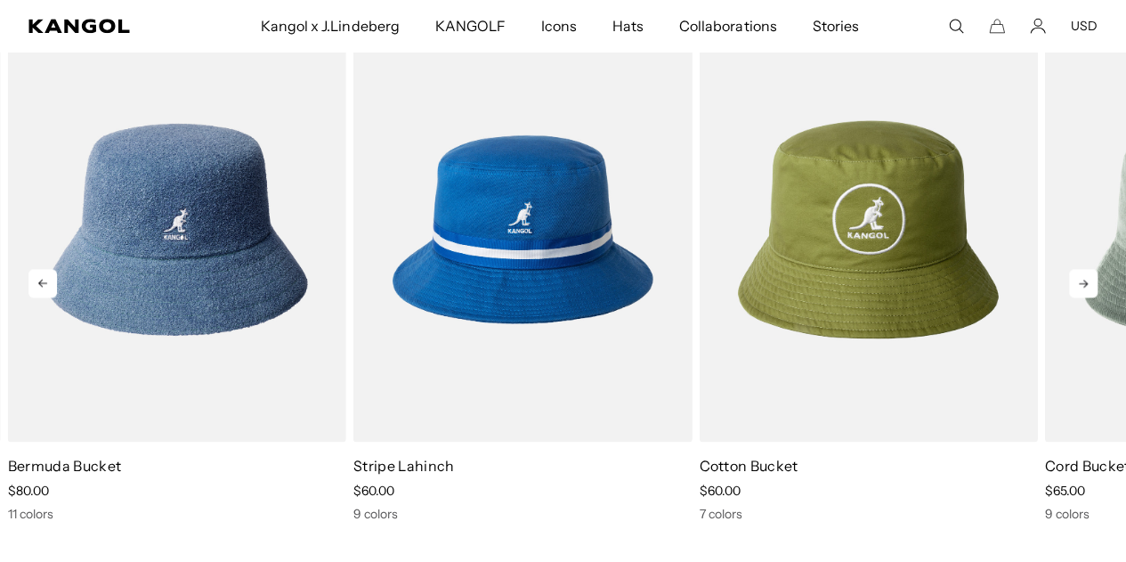
click at [1089, 297] on icon at bounding box center [1083, 283] width 28 height 28
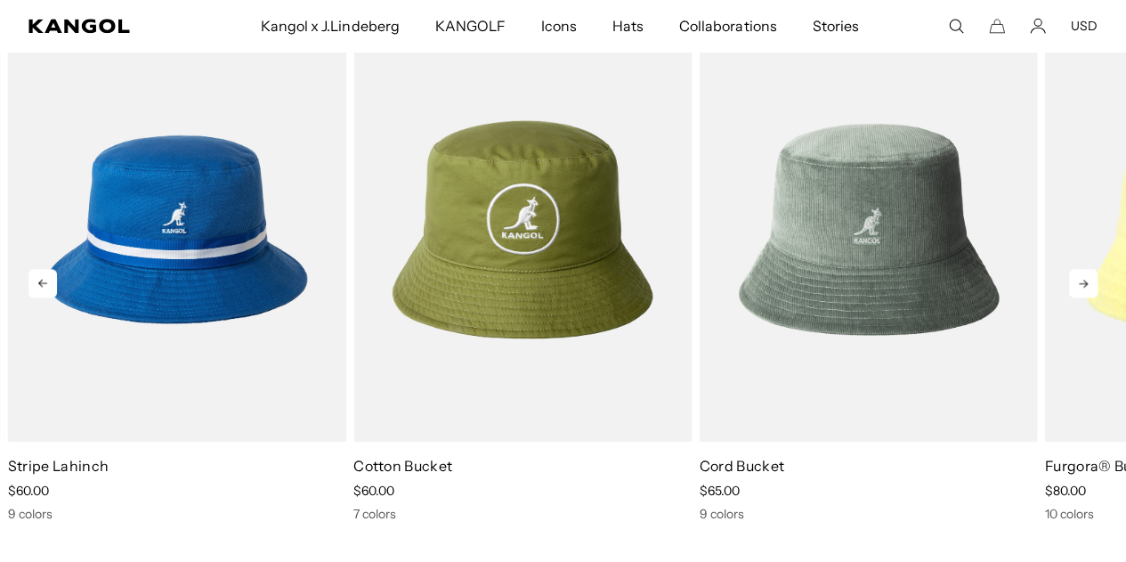
click at [1089, 297] on icon at bounding box center [1083, 283] width 28 height 28
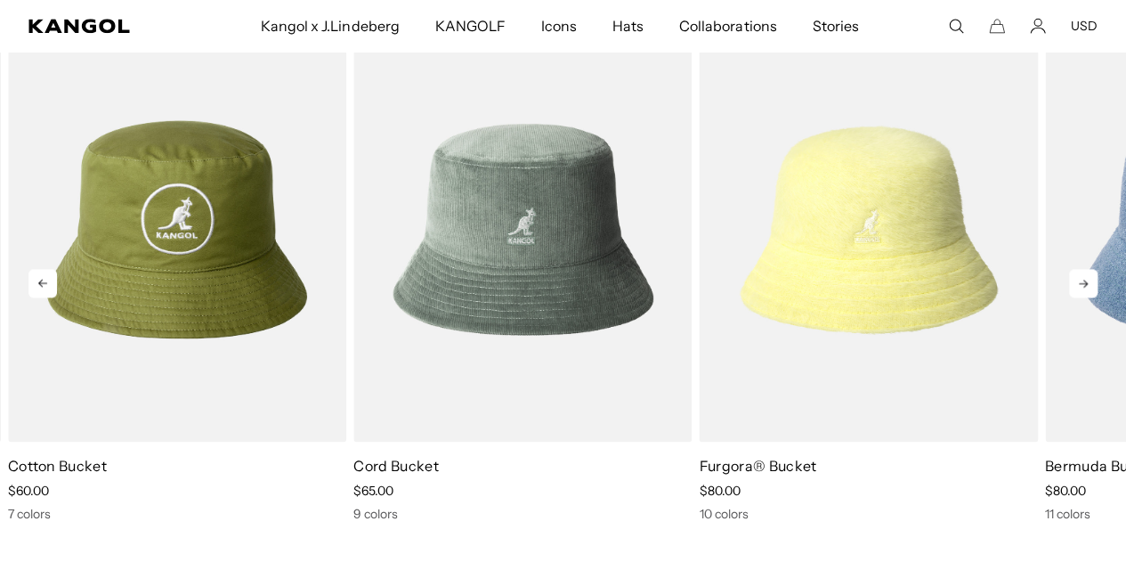
scroll to position [0, 0]
click at [1089, 297] on icon at bounding box center [1083, 283] width 28 height 28
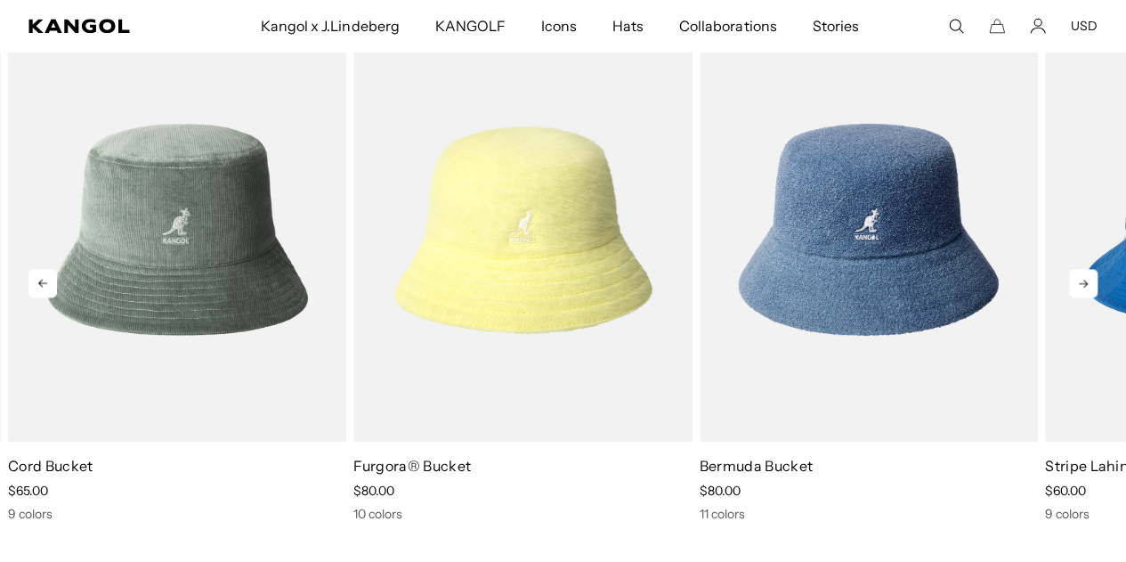
click at [1089, 297] on icon at bounding box center [1083, 283] width 28 height 28
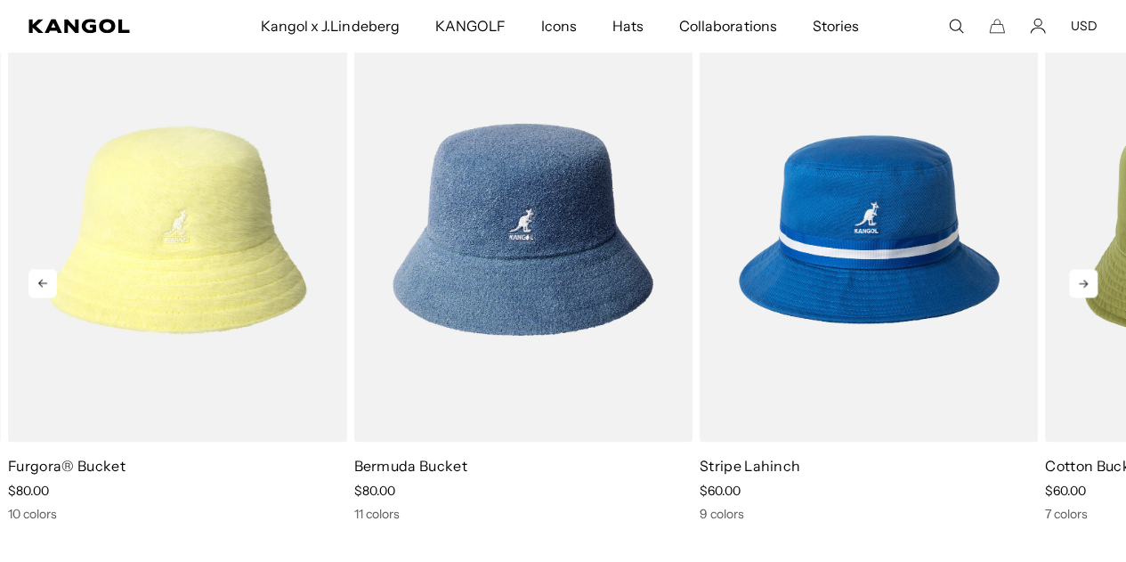
click at [1089, 297] on icon at bounding box center [1083, 283] width 28 height 28
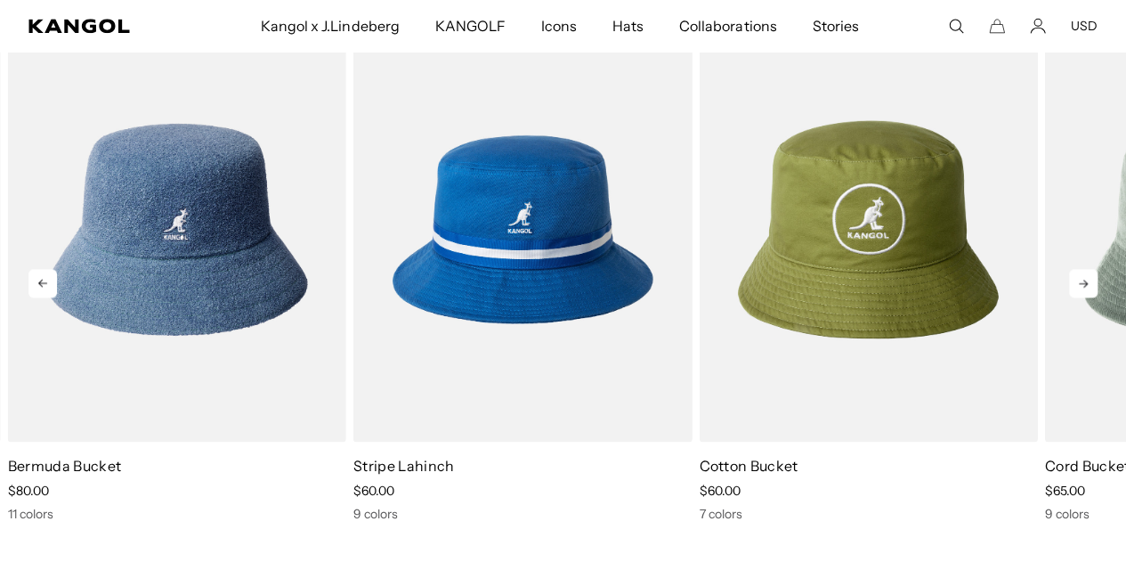
click at [1089, 297] on icon at bounding box center [1083, 283] width 28 height 28
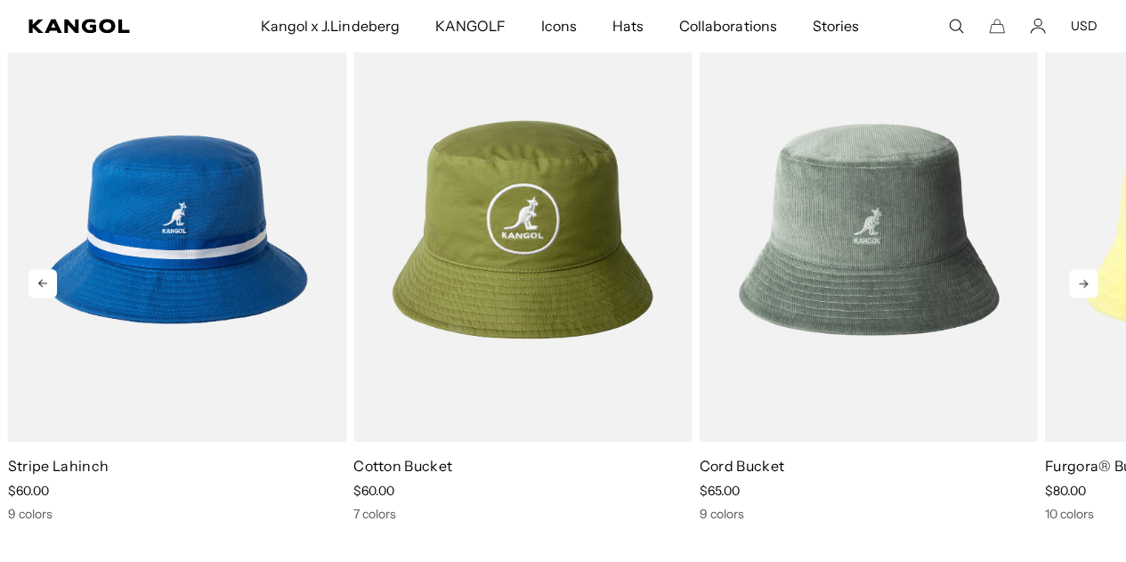
scroll to position [0, 367]
click at [1089, 297] on icon at bounding box center [1083, 283] width 28 height 28
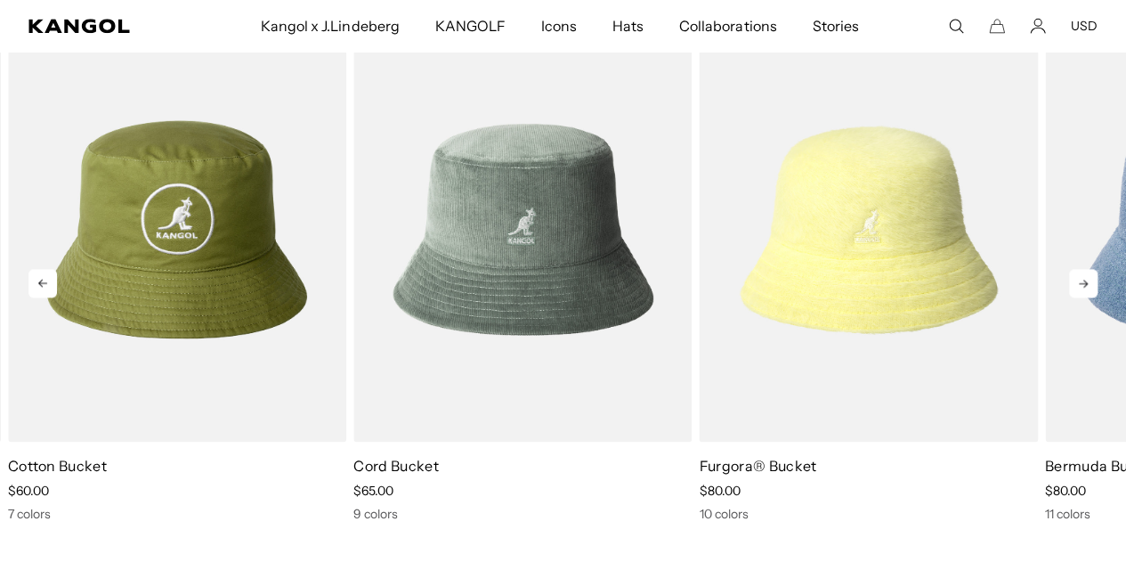
click at [1089, 297] on icon at bounding box center [1083, 283] width 28 height 28
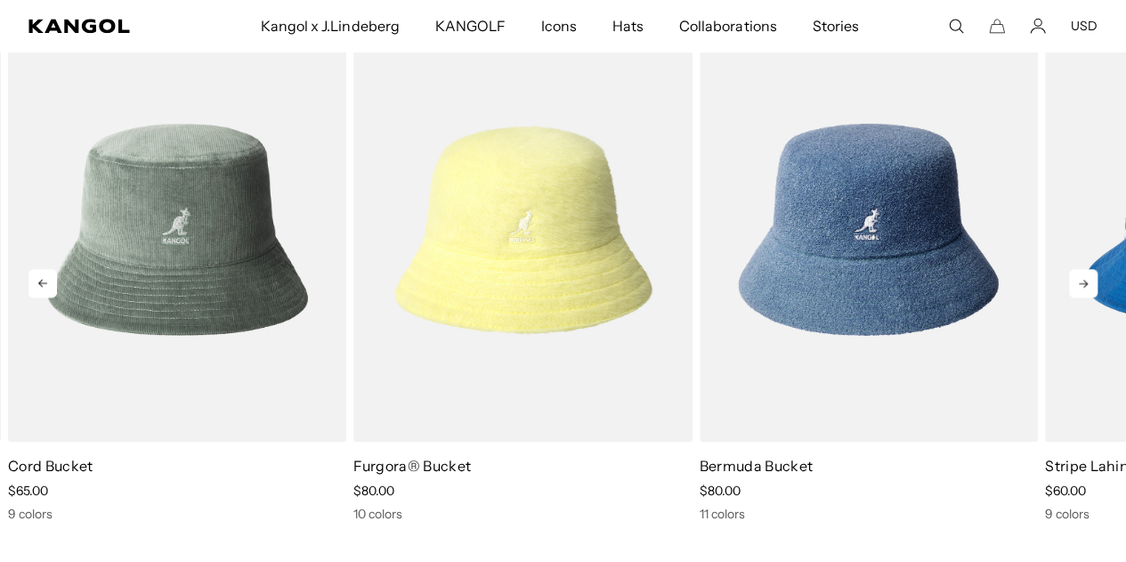
click at [1089, 297] on icon at bounding box center [1083, 283] width 28 height 28
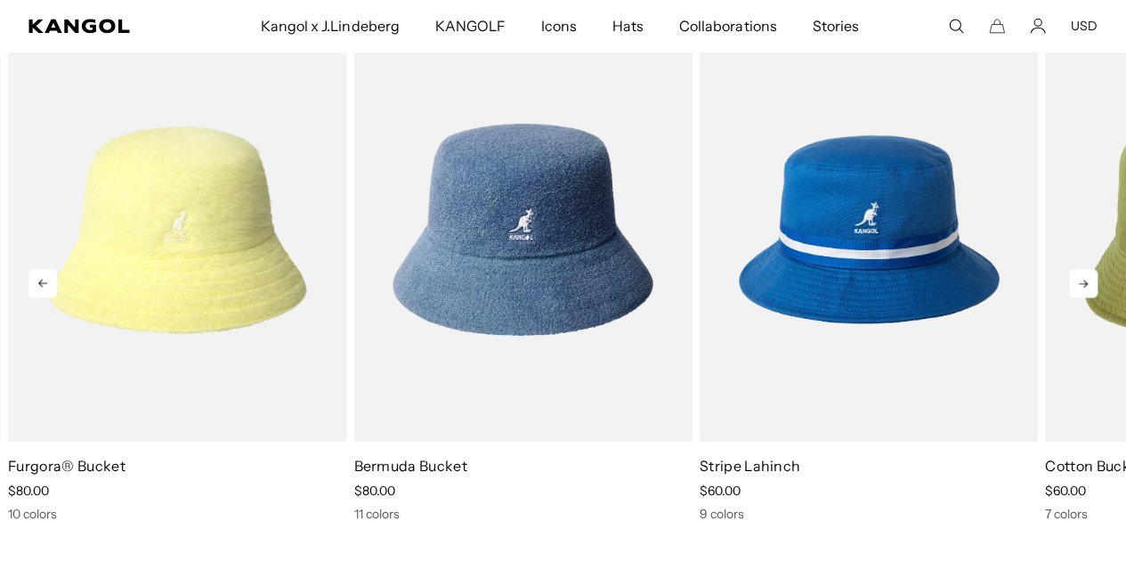
click at [1089, 297] on icon at bounding box center [1083, 283] width 28 height 28
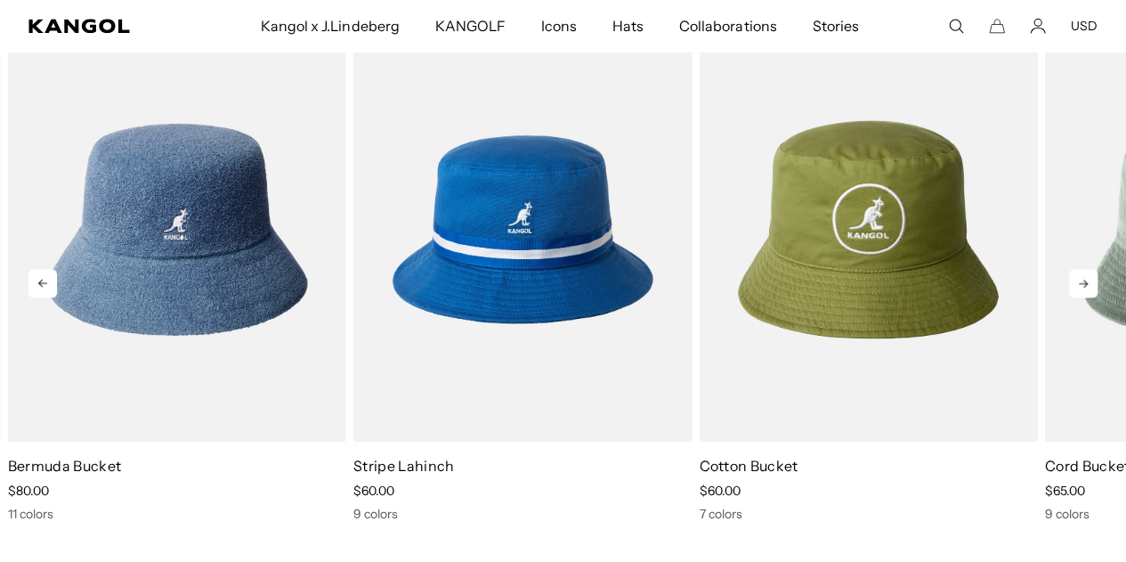
click at [1089, 297] on icon at bounding box center [1083, 283] width 28 height 28
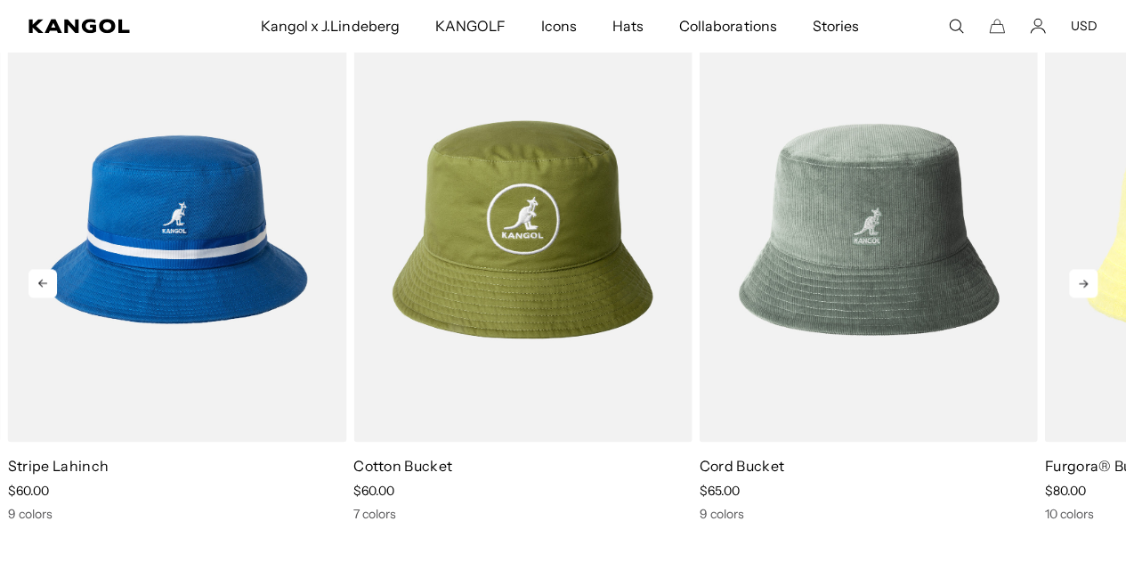
scroll to position [0, 0]
click at [1089, 297] on icon at bounding box center [1083, 283] width 28 height 28
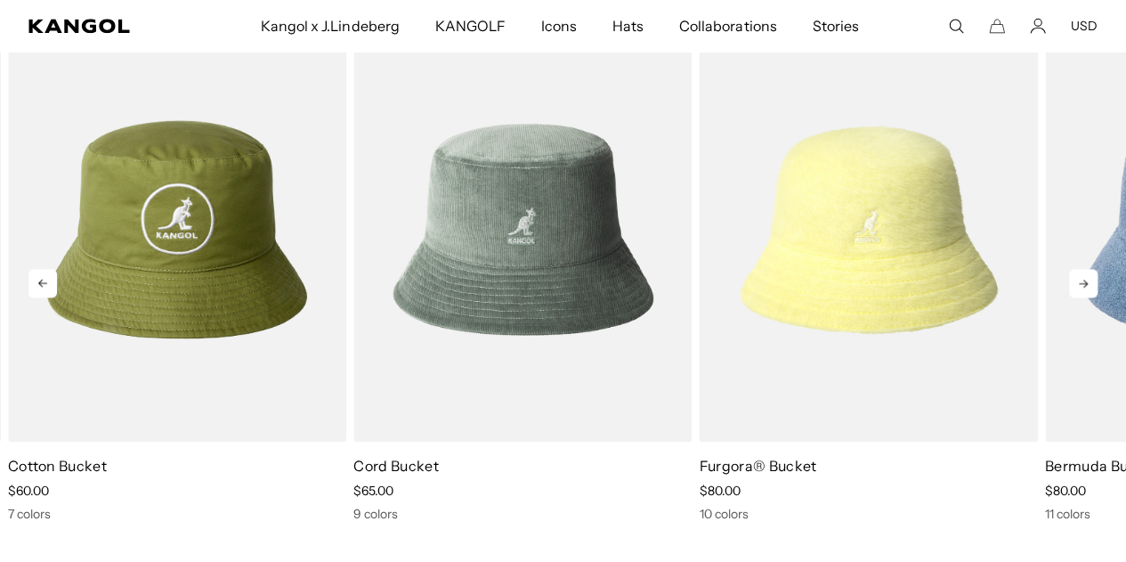
click at [1089, 297] on icon at bounding box center [1083, 283] width 28 height 28
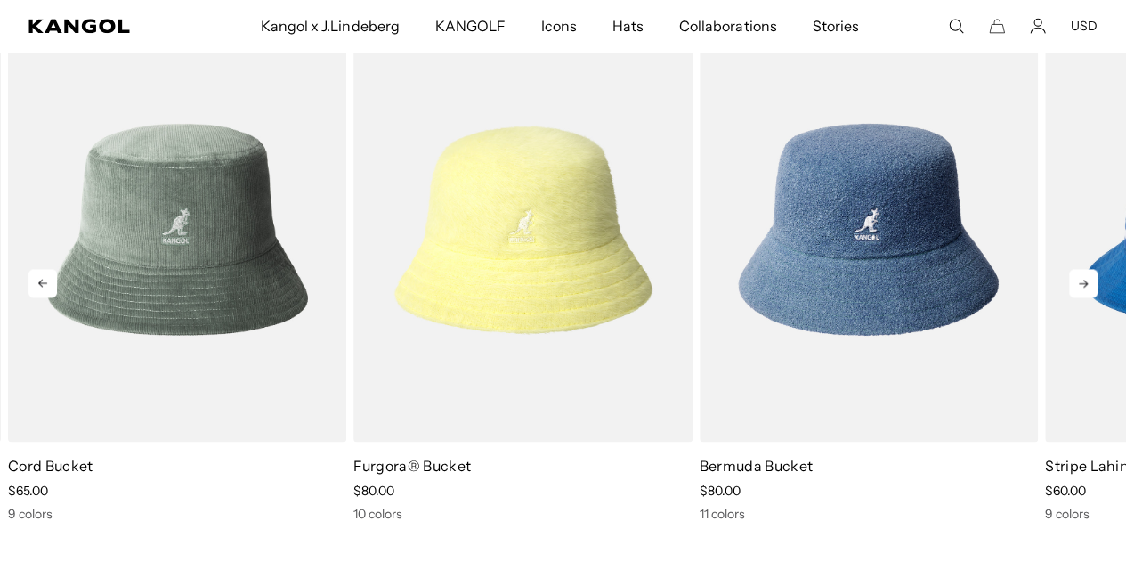
click at [1089, 297] on icon at bounding box center [1083, 283] width 28 height 28
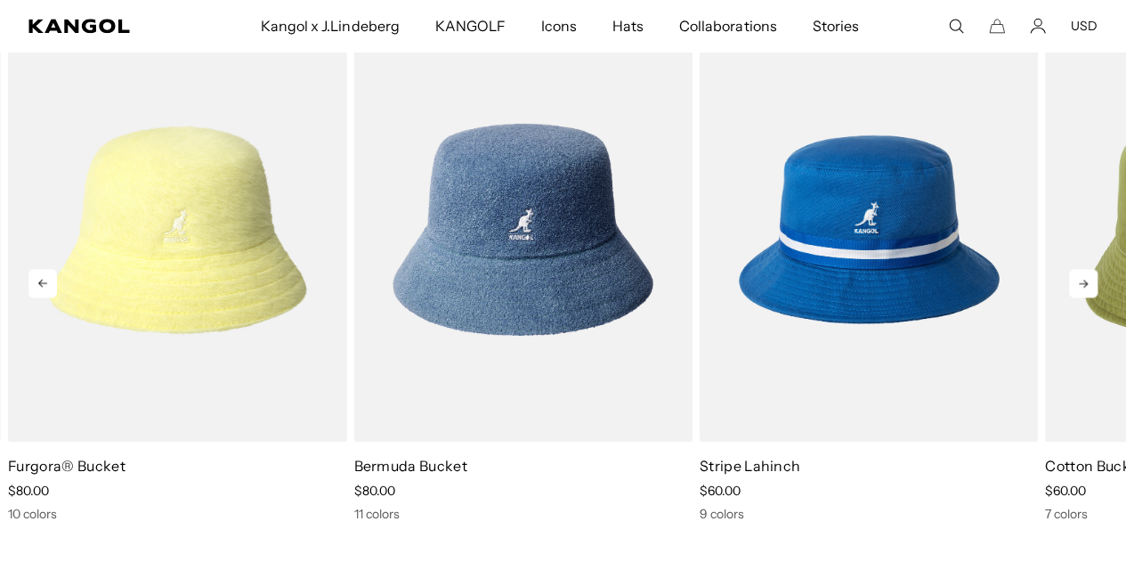
click at [1089, 297] on icon at bounding box center [1083, 283] width 28 height 28
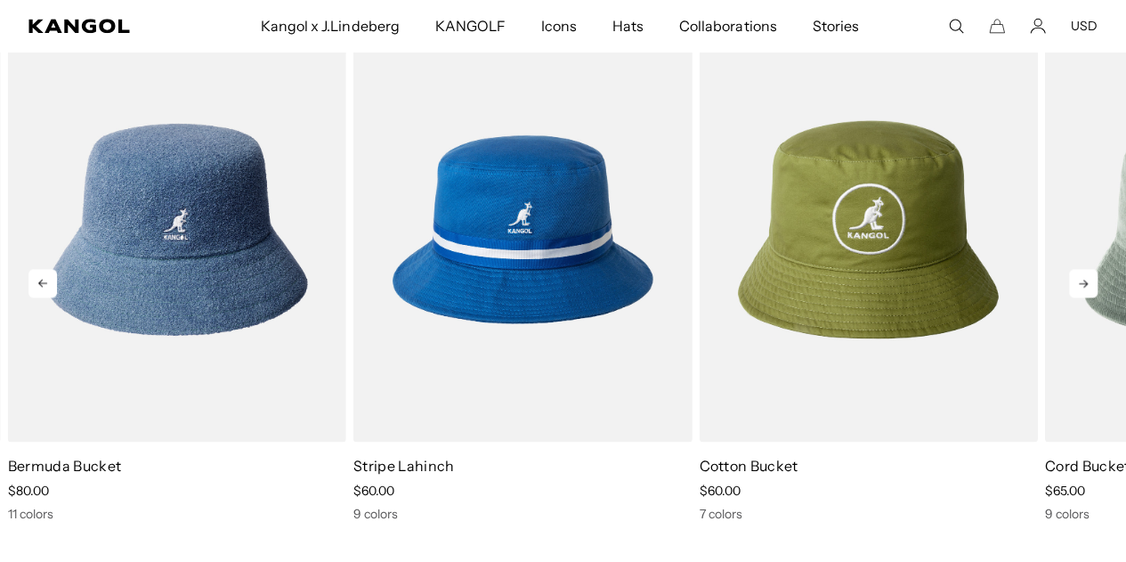
click at [1089, 297] on icon at bounding box center [1083, 283] width 28 height 28
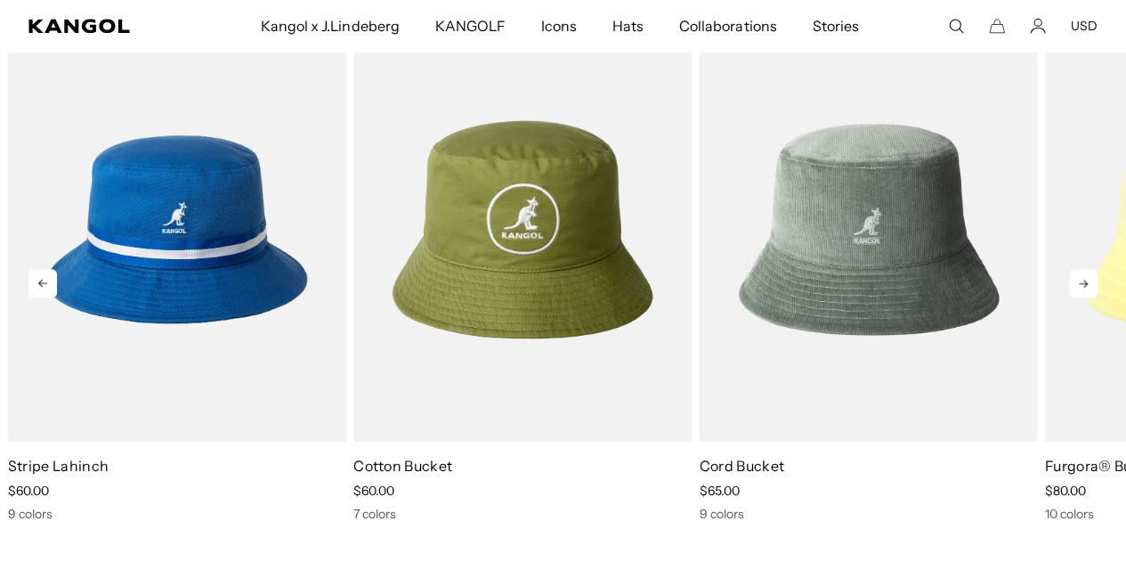
click at [1089, 297] on icon at bounding box center [1083, 283] width 28 height 28
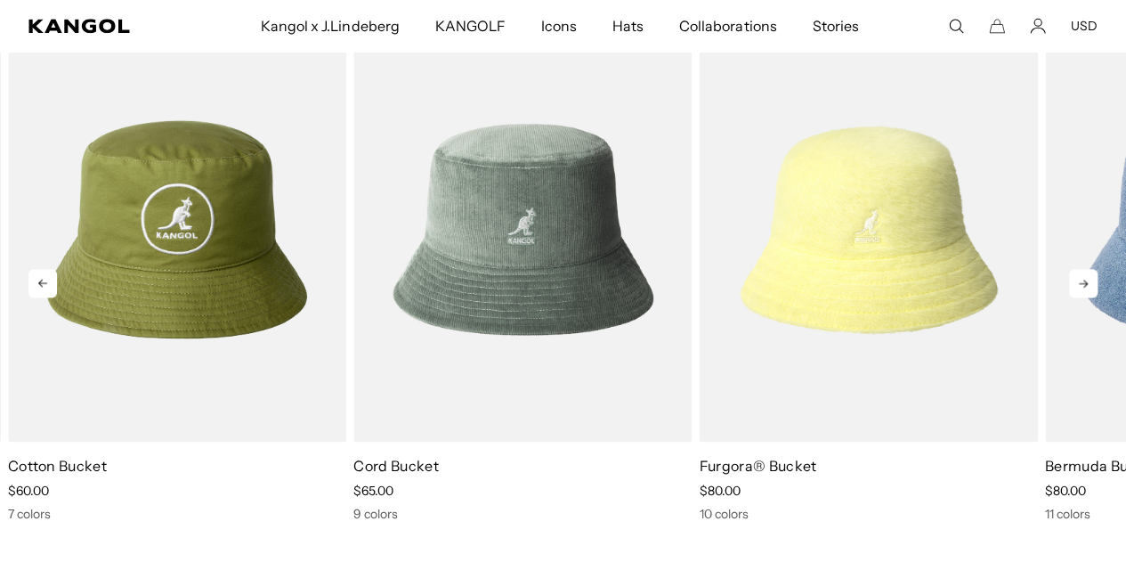
scroll to position [0, 367]
click at [1089, 297] on icon at bounding box center [1083, 283] width 28 height 28
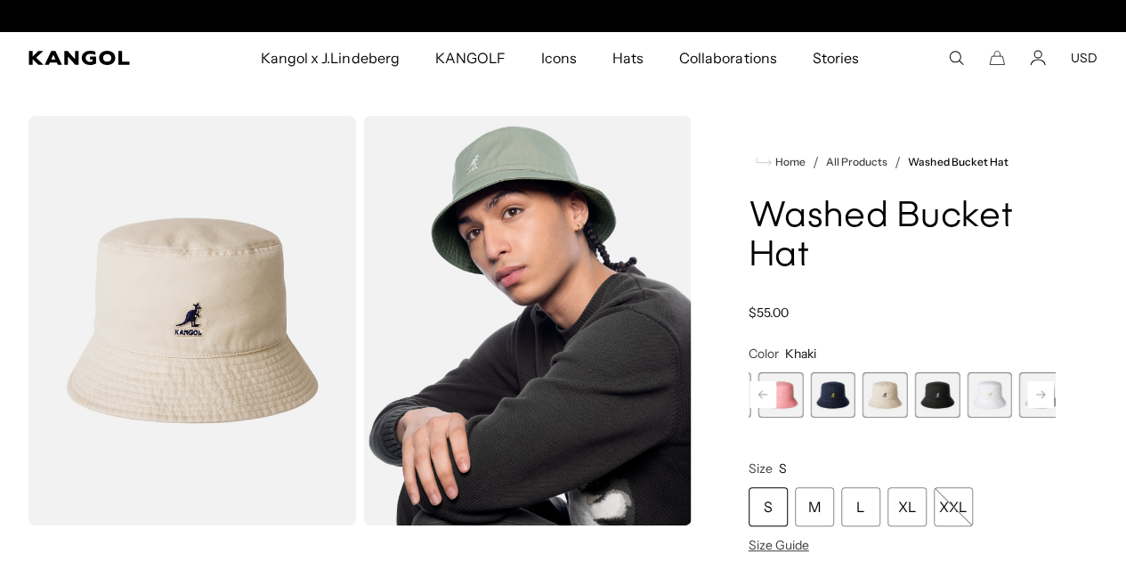
scroll to position [0, 0]
click at [1028, 386] on rect at bounding box center [1041, 394] width 27 height 27
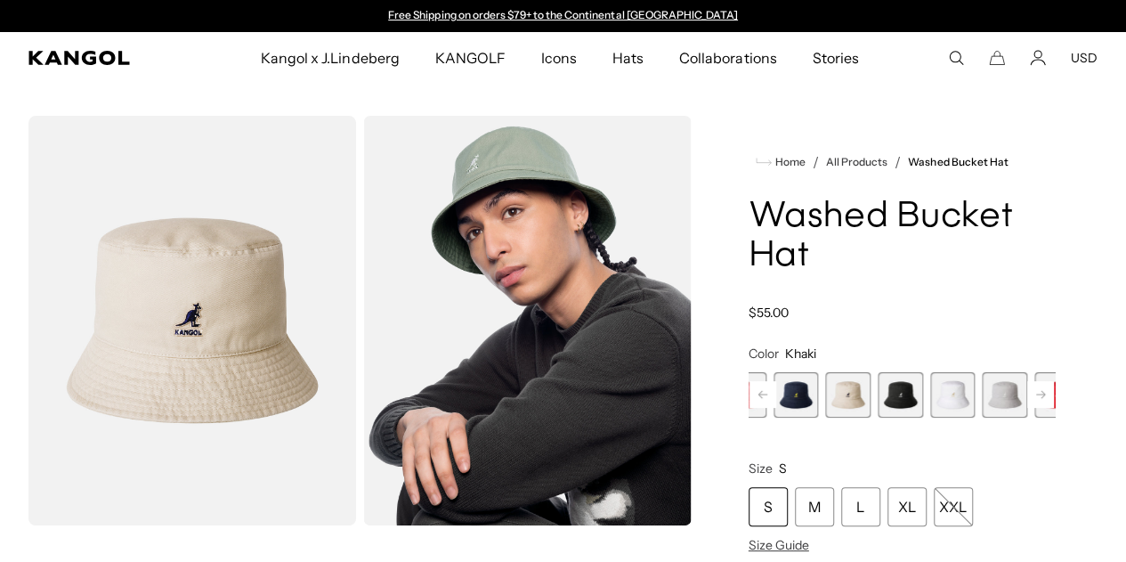
click at [1028, 391] on rect at bounding box center [1041, 394] width 27 height 27
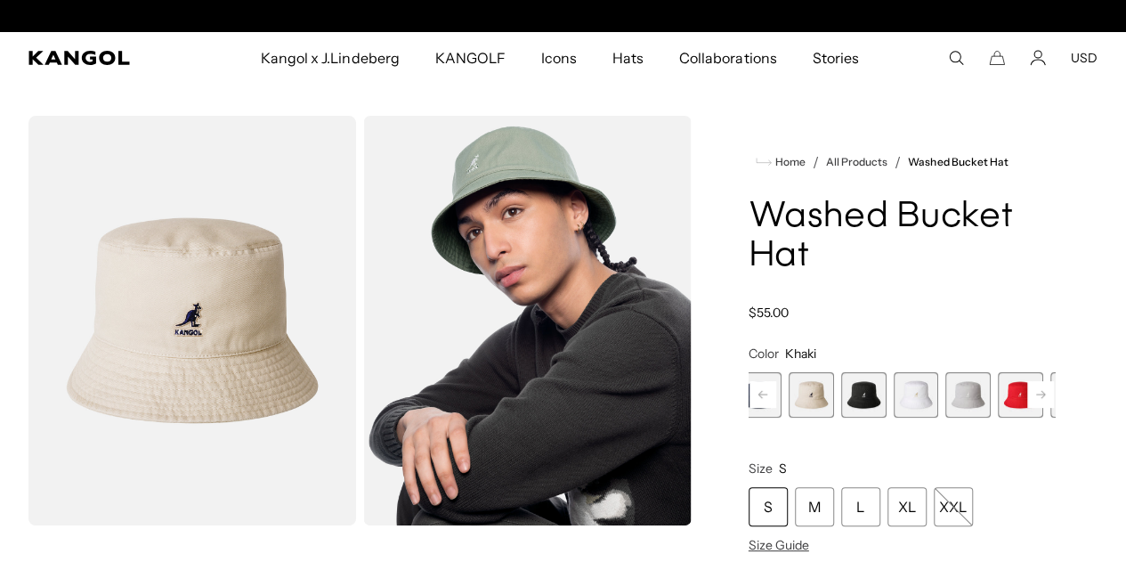
click at [1028, 391] on rect at bounding box center [1041, 394] width 27 height 27
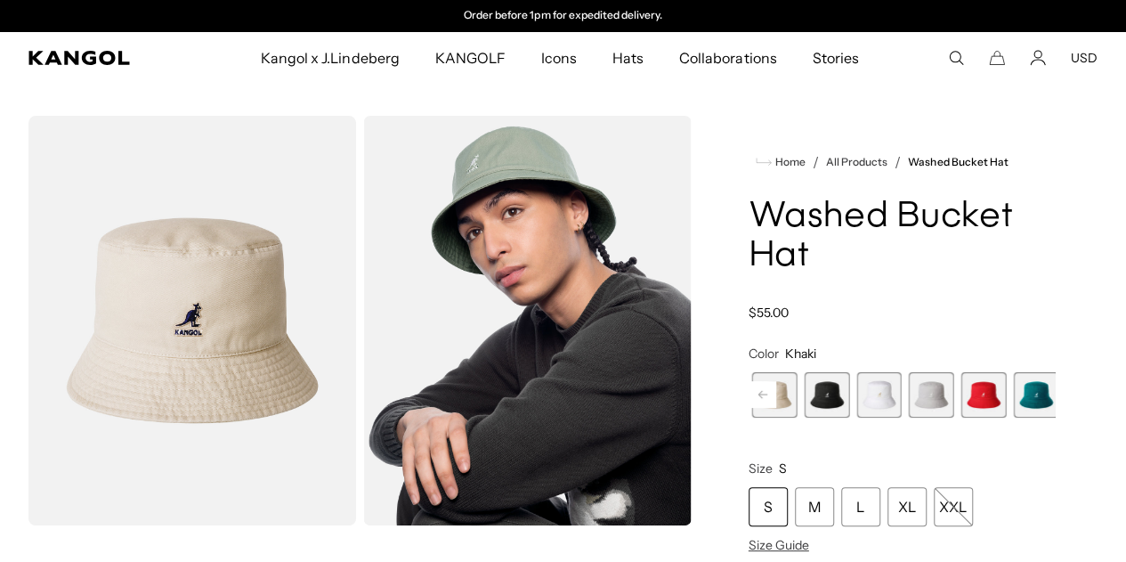
click at [1118, 391] on span "13 of 13" at bounding box center [1140, 394] width 45 height 45
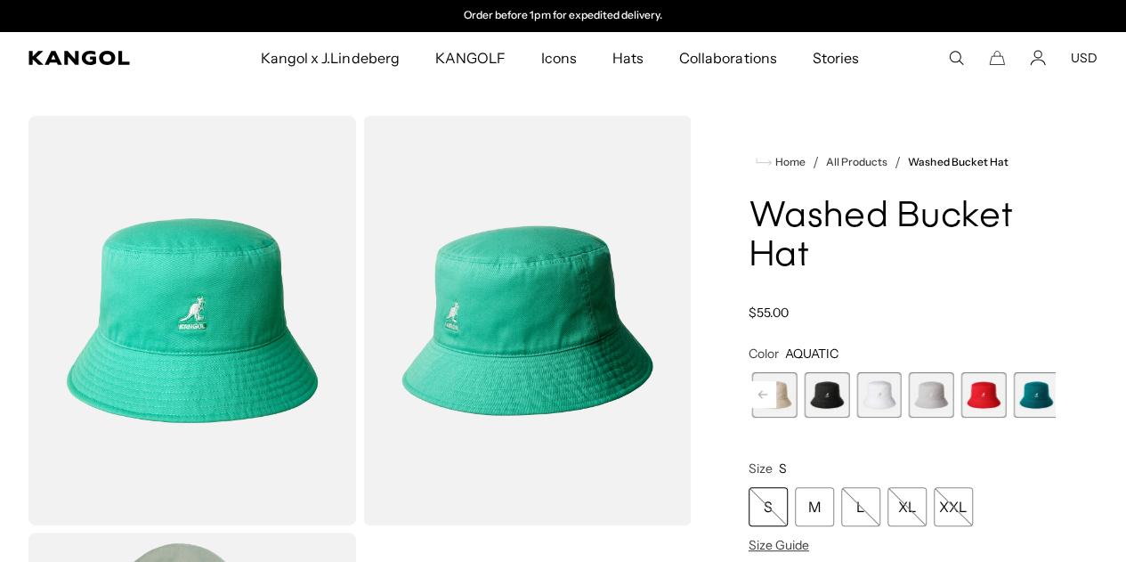
click at [1066, 388] on span "12 of 13" at bounding box center [1088, 394] width 45 height 45
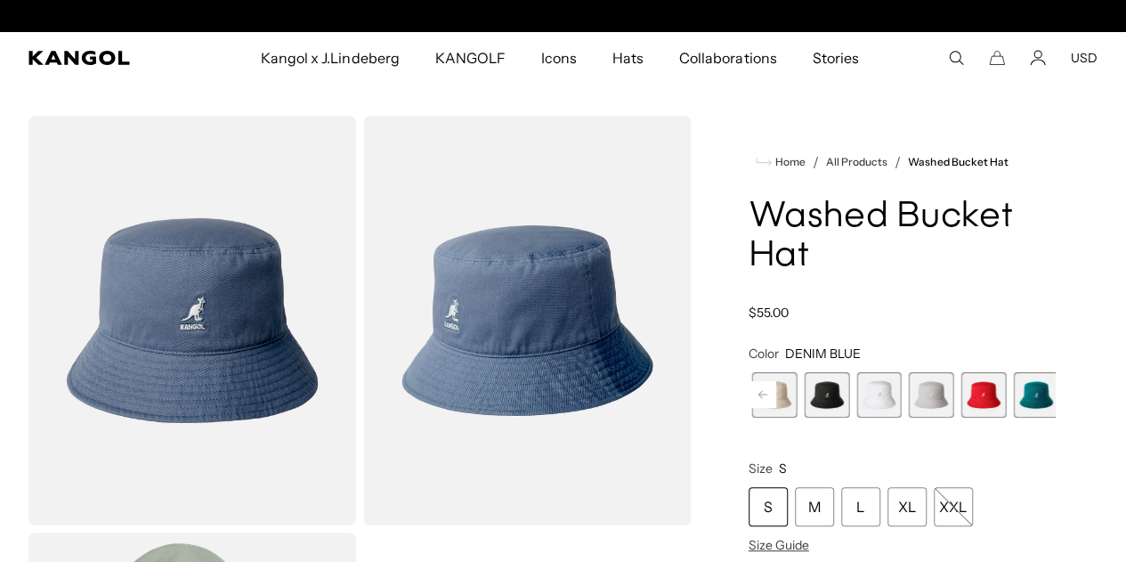
scroll to position [0, 367]
click at [909, 396] on span "9 of 13" at bounding box center [931, 394] width 45 height 45
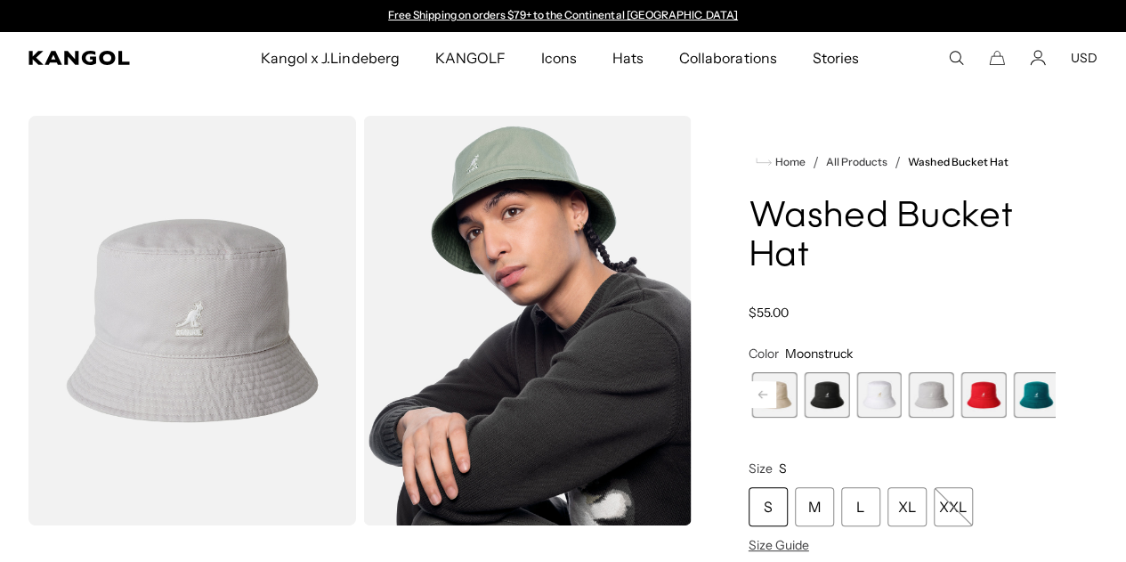
click at [776, 389] on rect at bounding box center [763, 394] width 27 height 27
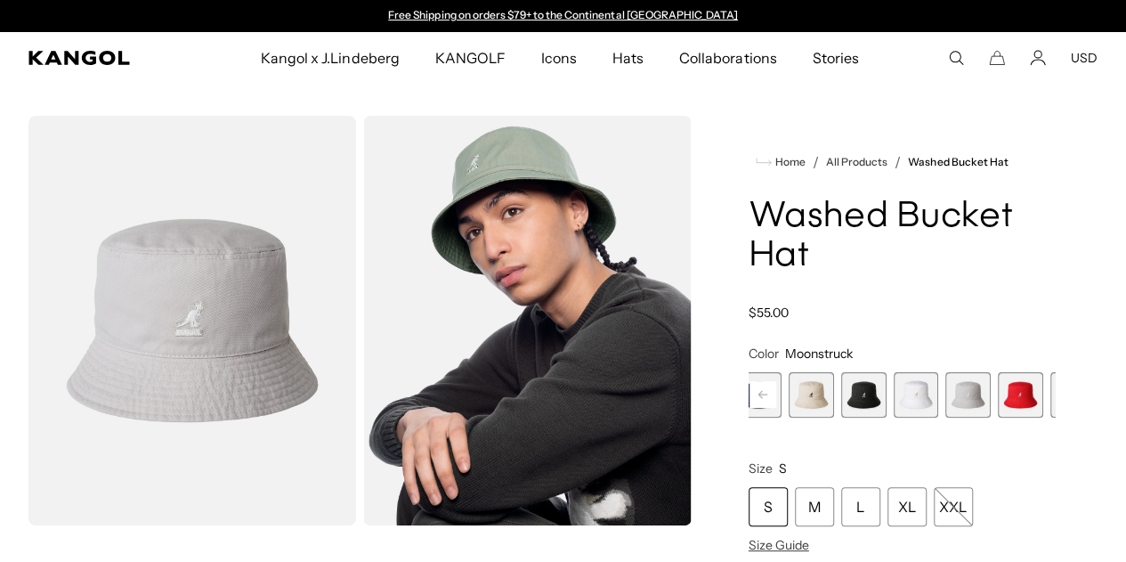
click at [776, 389] on rect at bounding box center [763, 394] width 27 height 27
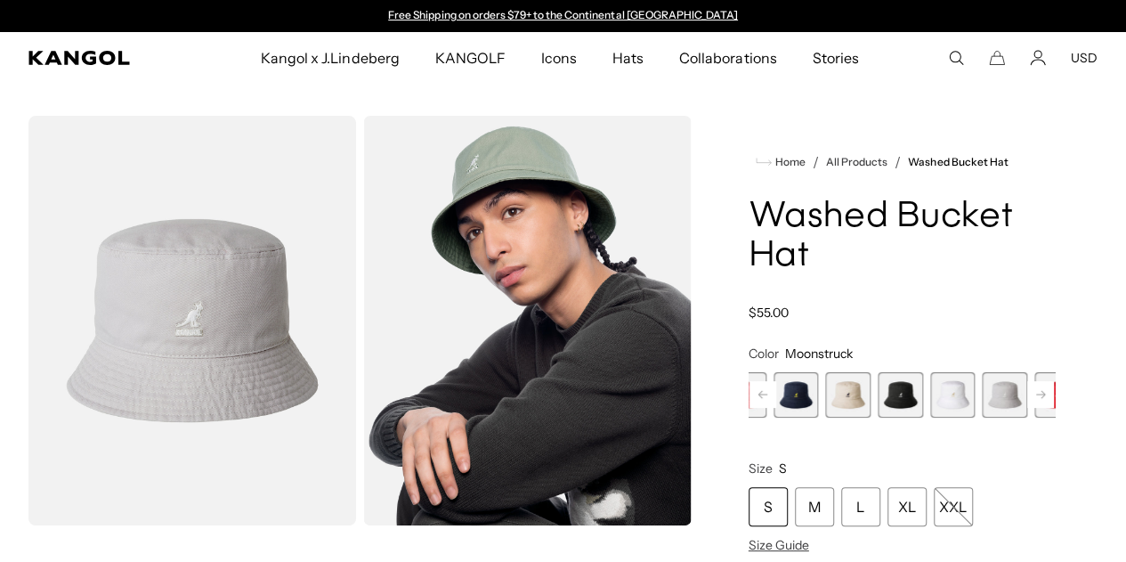
click at [776, 389] on rect at bounding box center [763, 394] width 27 height 27
click at [863, 387] on span "6 of 13" at bounding box center [885, 394] width 45 height 45
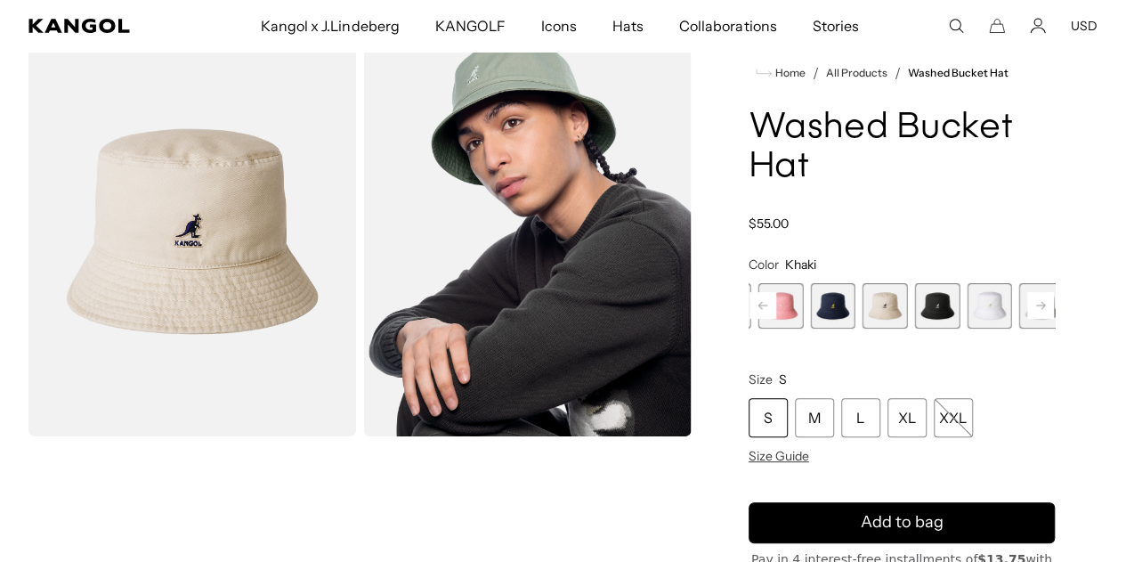
scroll to position [0, 367]
click at [788, 412] on div "S" at bounding box center [768, 417] width 39 height 39
click at [788, 398] on div "S" at bounding box center [768, 417] width 39 height 39
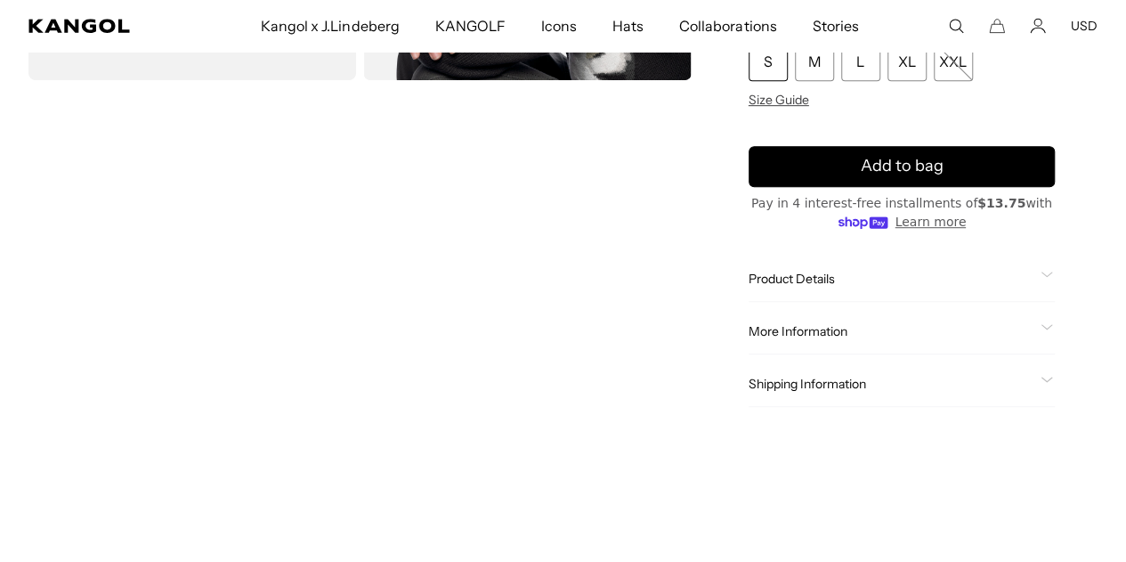
click at [849, 287] on span "Product Details" at bounding box center [891, 279] width 285 height 16
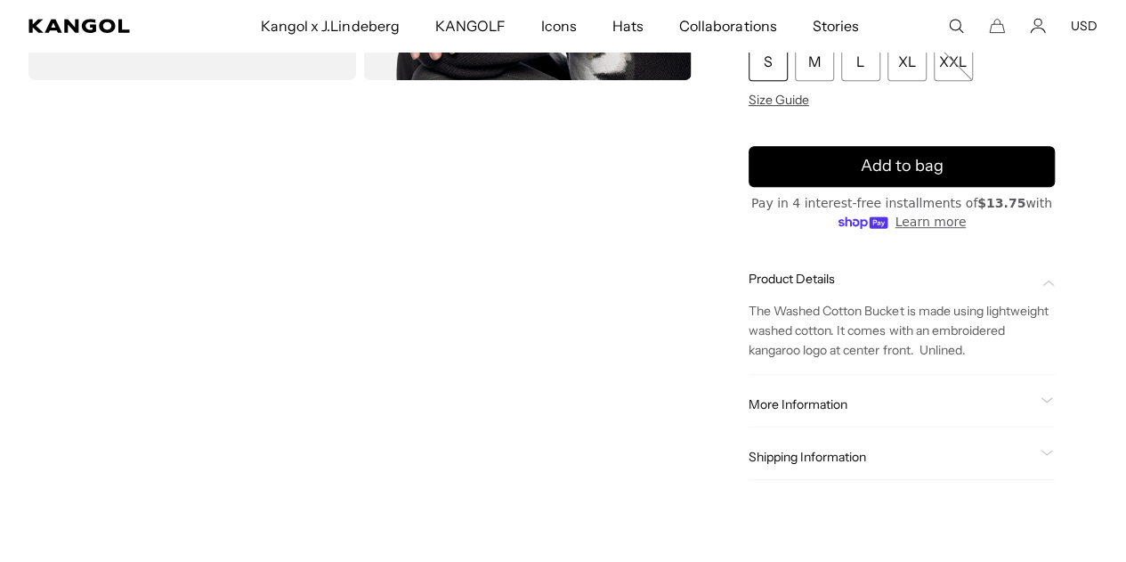
scroll to position [0, 0]
click at [828, 287] on span "Product Details" at bounding box center [891, 279] width 285 height 16
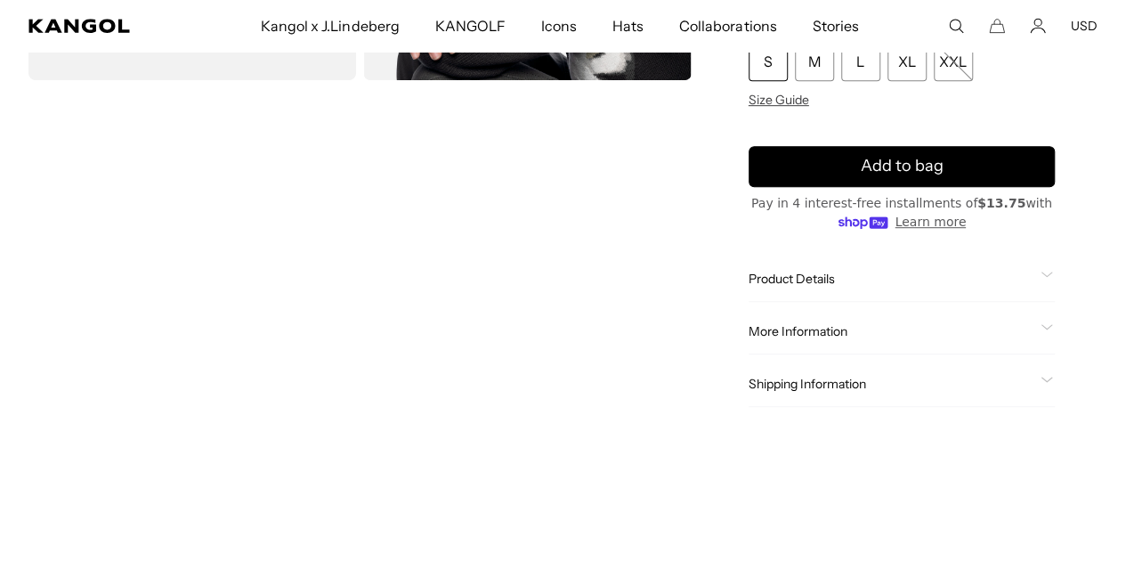
click at [819, 354] on div "More Information Style ID K4224HT Shape Bucket Fabrication Cotton Material 100%…" at bounding box center [902, 331] width 306 height 45
click at [823, 339] on span "More Information" at bounding box center [891, 331] width 285 height 16
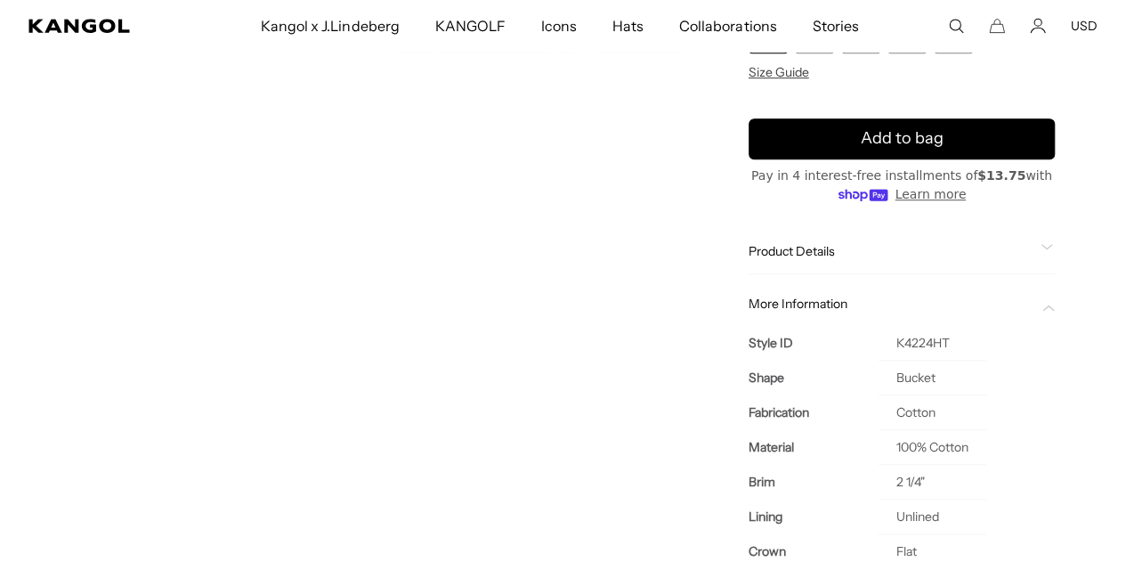
scroll to position [445, 0]
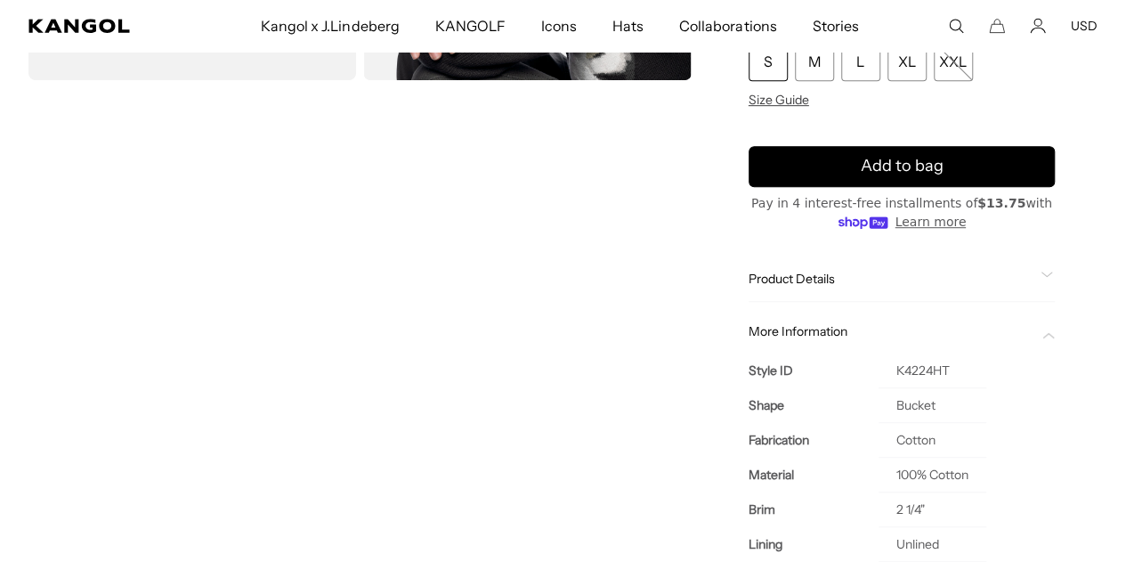
click at [825, 339] on span "More Information" at bounding box center [891, 331] width 285 height 16
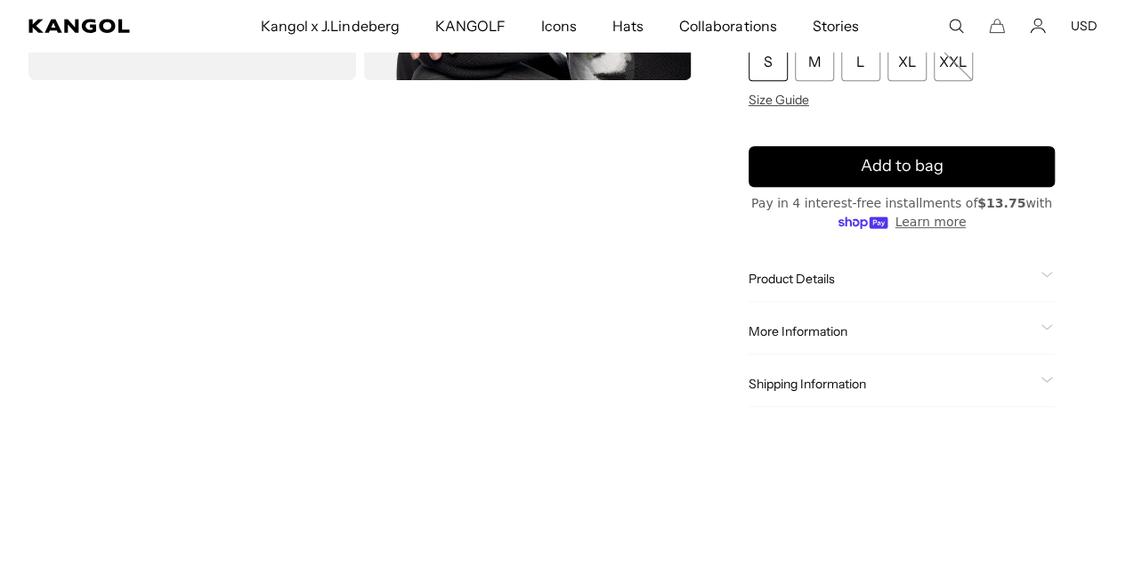
click at [825, 392] on span "Shipping Information" at bounding box center [891, 384] width 285 height 16
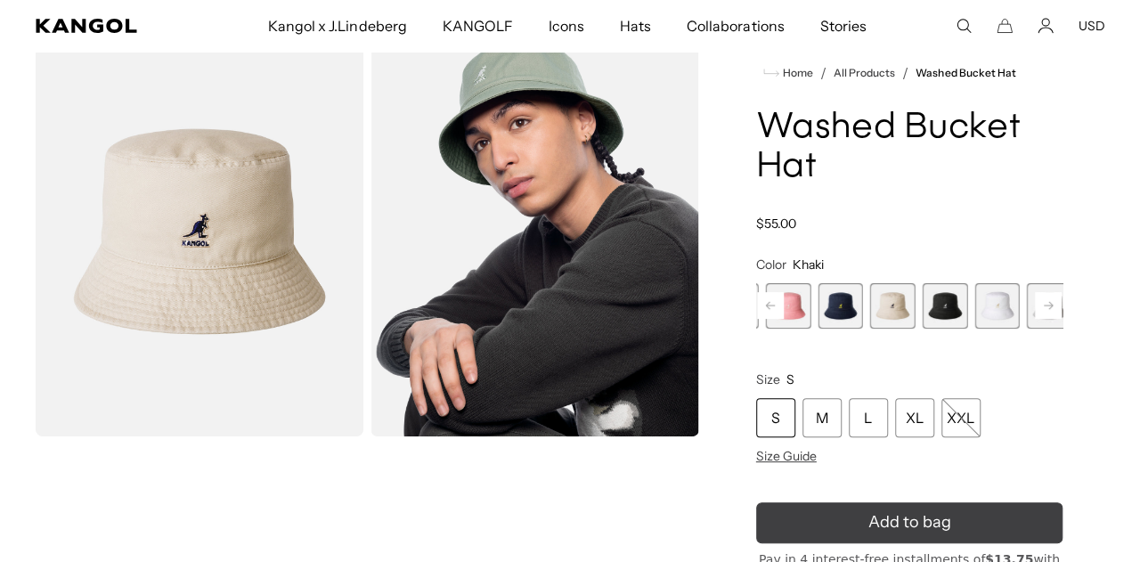
scroll to position [0, 367]
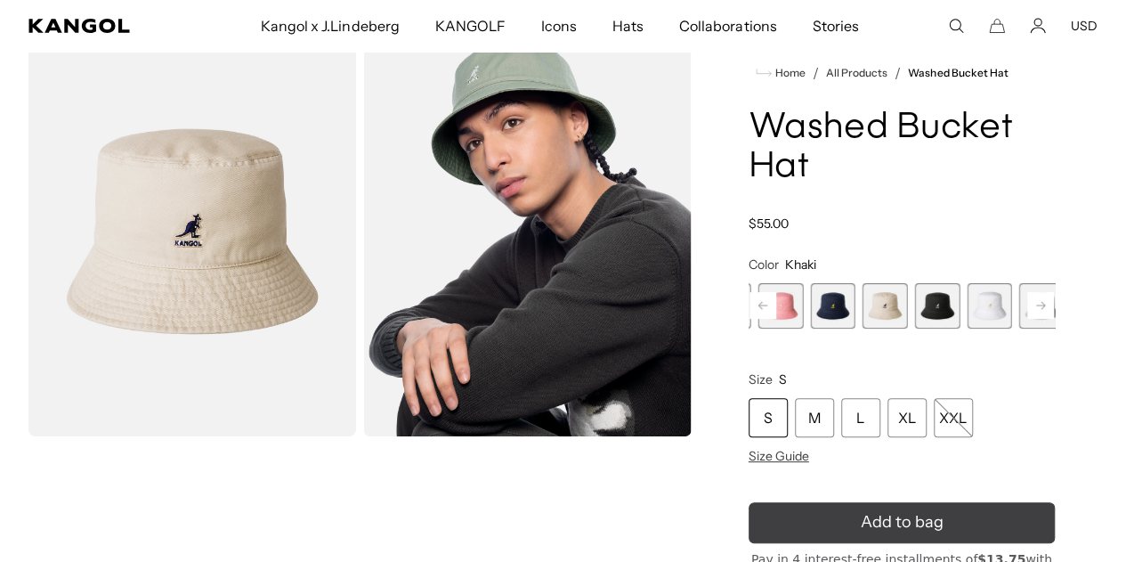
click at [914, 541] on icon "submit" at bounding box center [902, 523] width 36 height 36
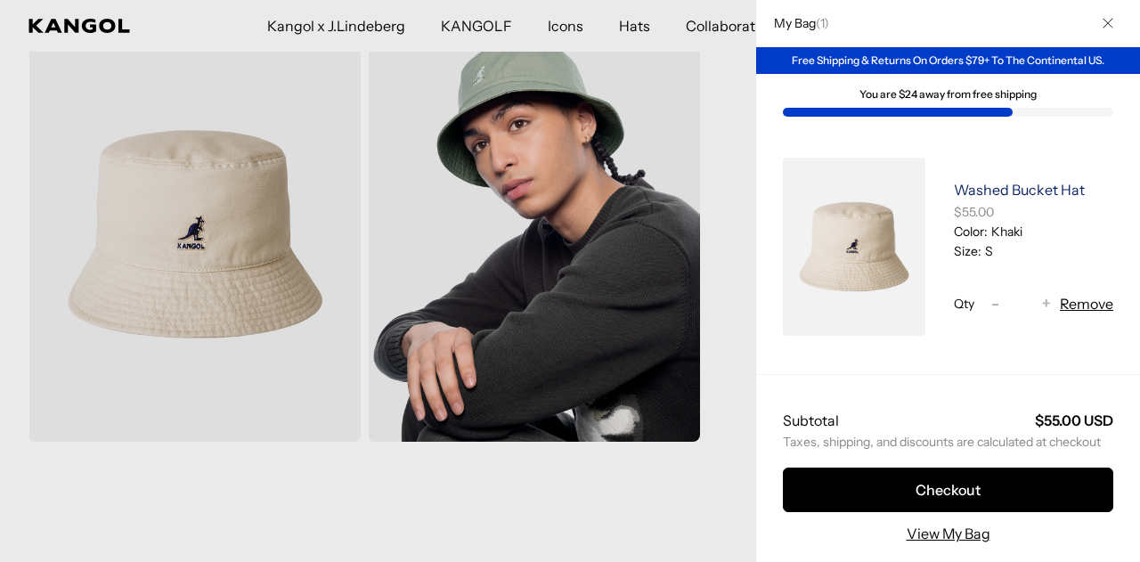
scroll to position [0, 0]
click at [1102, 24] on icon "Close" at bounding box center [1107, 23] width 11 height 11
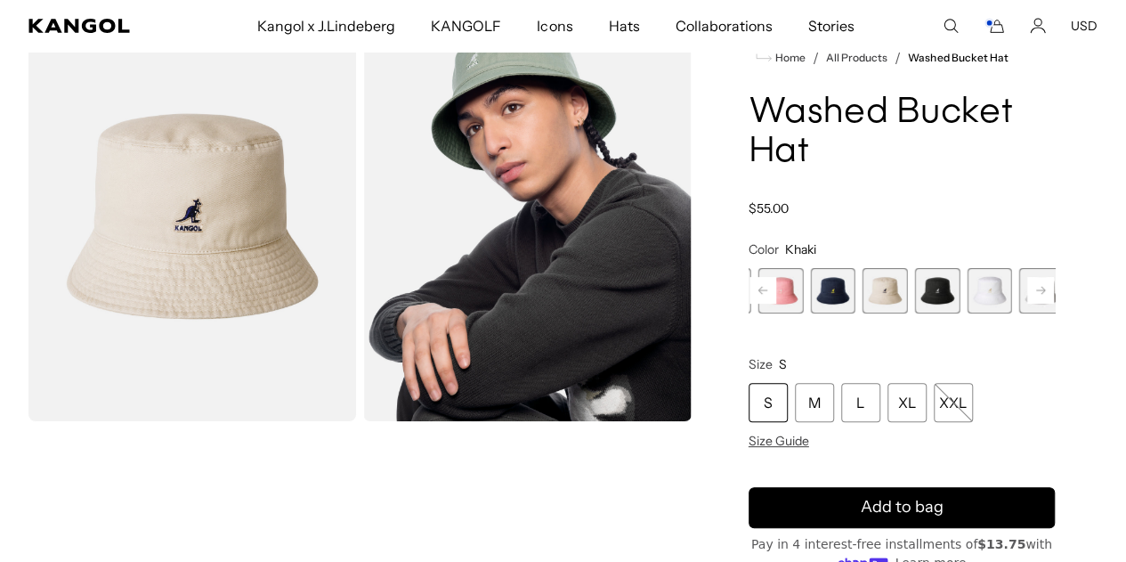
scroll to position [0, 367]
click at [1080, 22] on button "USD" at bounding box center [1084, 26] width 27 height 16
click at [1079, 68] on li "USD" at bounding box center [1084, 58] width 27 height 21
click at [1082, 60] on link "USD" at bounding box center [1084, 60] width 27 height 16
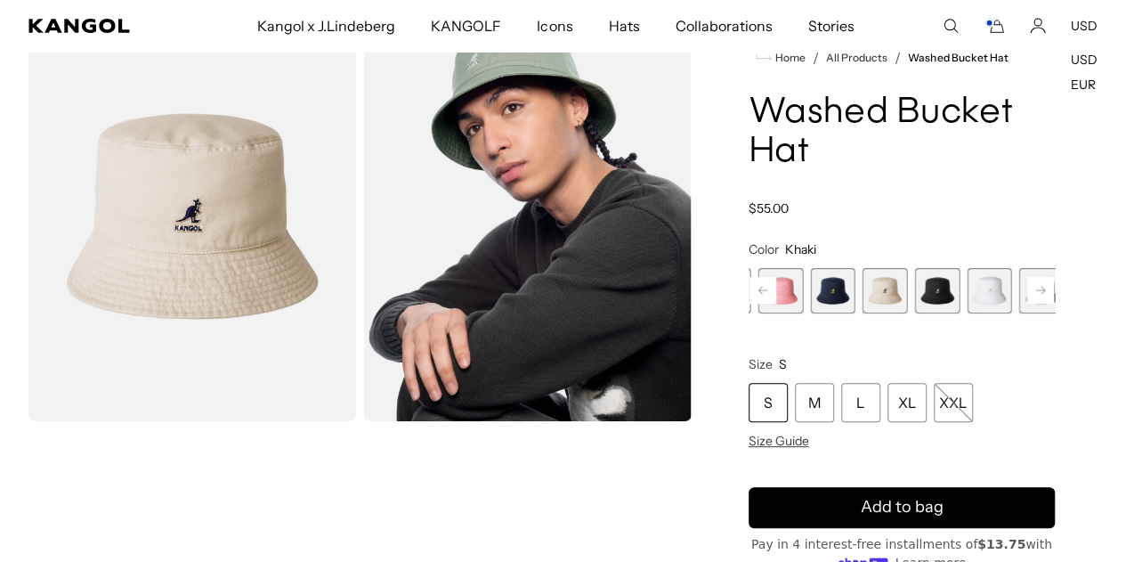
scroll to position [0, 367]
click at [1020, 284] on span "9 of 13" at bounding box center [1042, 290] width 45 height 45
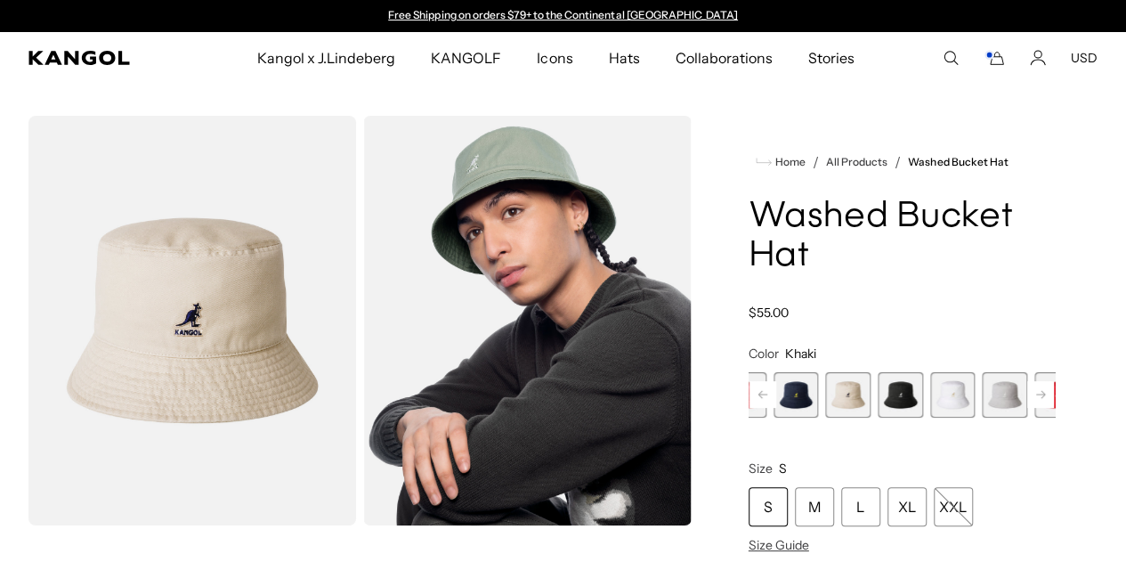
click at [1028, 398] on rect at bounding box center [1041, 394] width 27 height 27
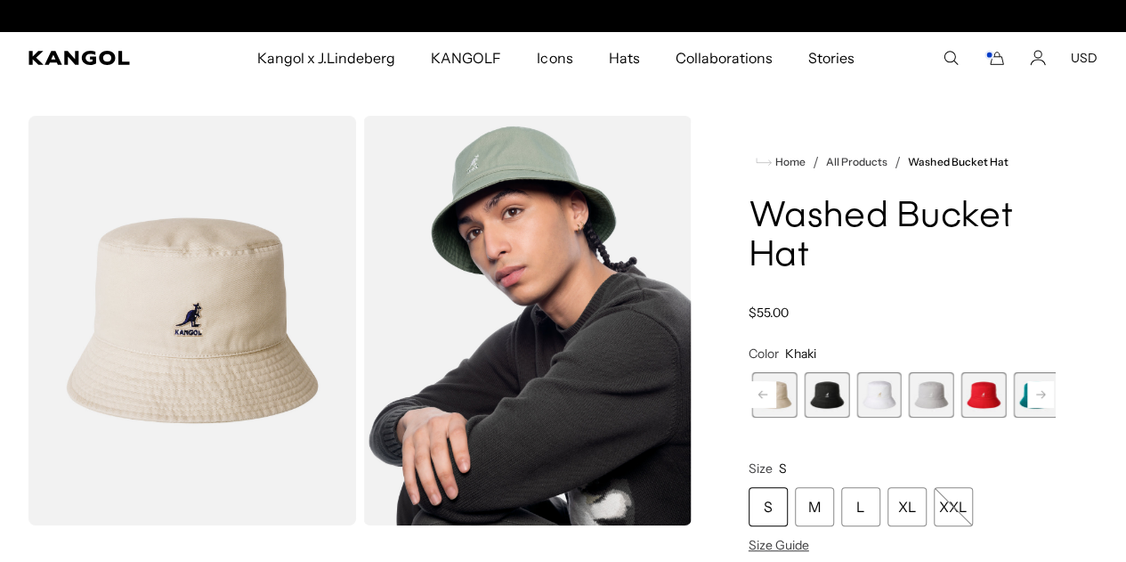
click at [1002, 398] on div "Previous Next Iced Lilac Variant sold out or unavailable SAGE GREEN Variant sol…" at bounding box center [902, 394] width 306 height 45
click at [1066, 387] on span "12 of 13" at bounding box center [1088, 394] width 45 height 45
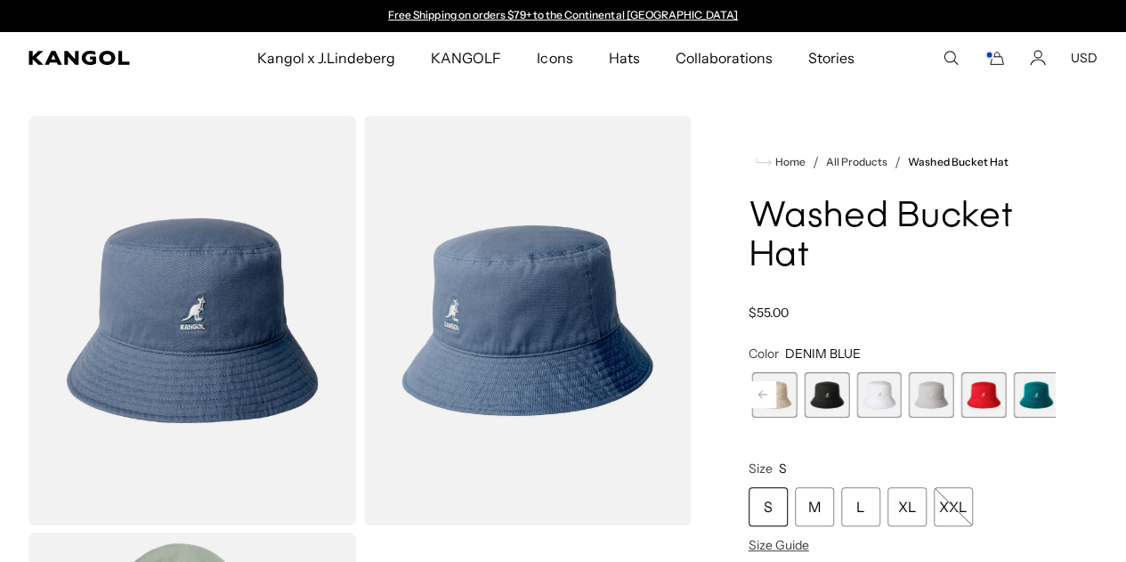
click at [788, 502] on div "S" at bounding box center [768, 506] width 39 height 39
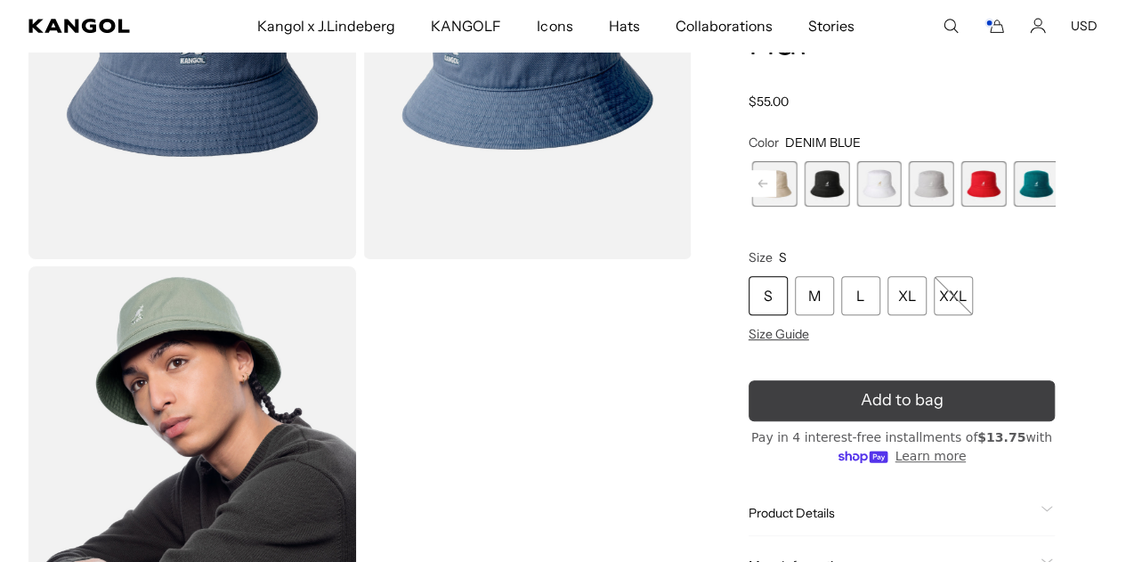
scroll to position [267, 0]
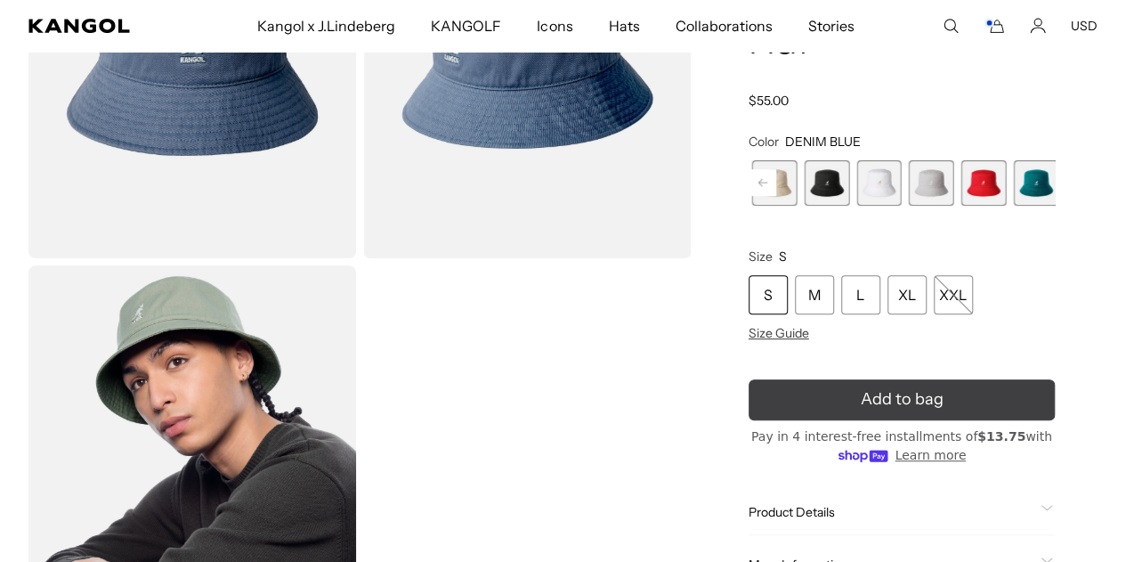
click at [903, 398] on icon "submit" at bounding box center [902, 400] width 28 height 28
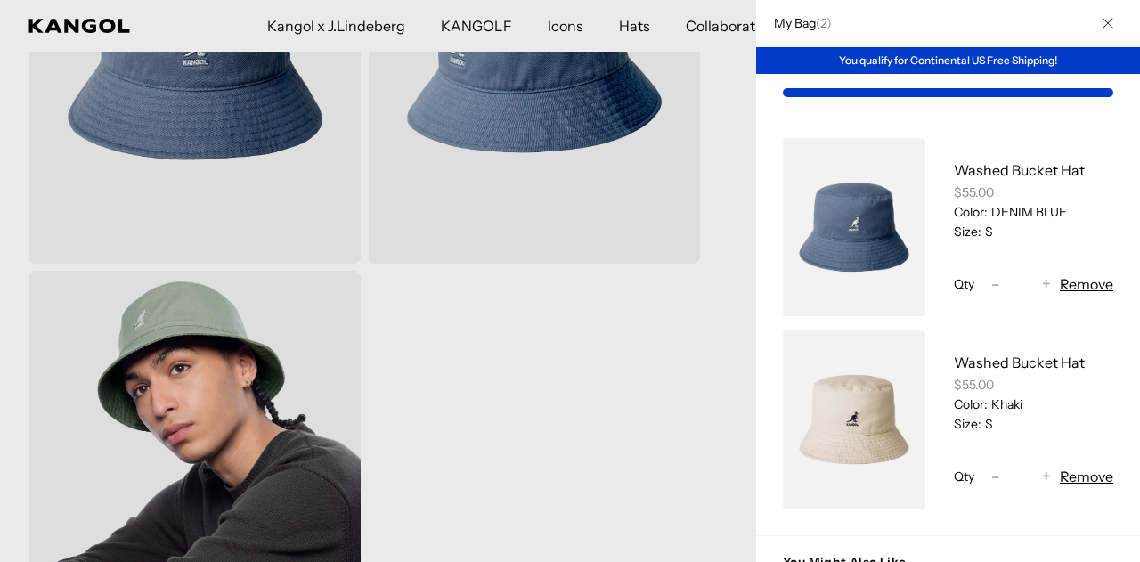
scroll to position [0, 367]
click at [1082, 288] on button "Remove" at bounding box center [1086, 283] width 53 height 21
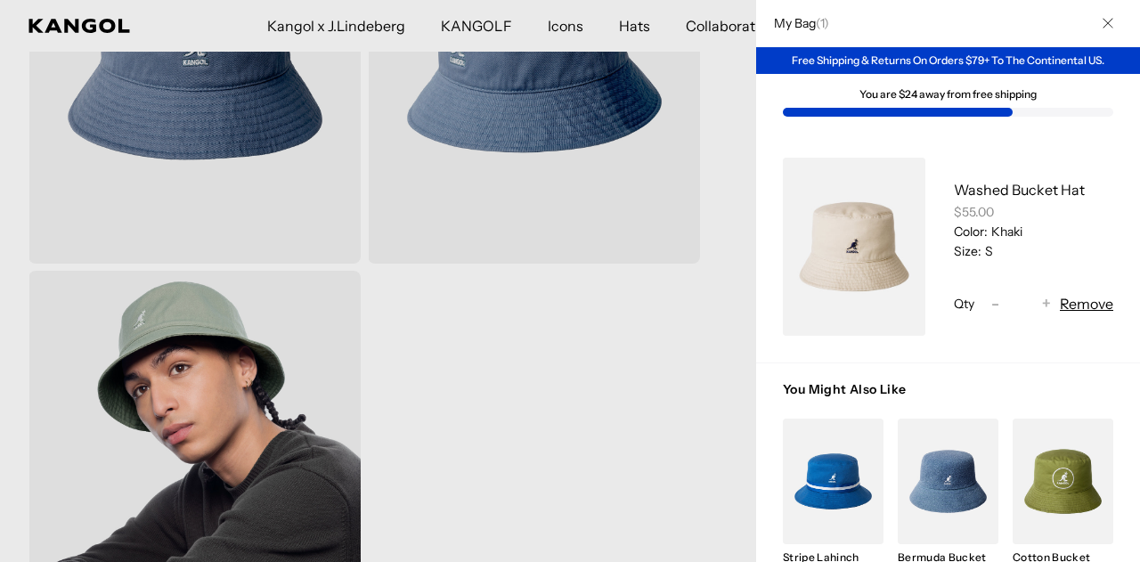
click at [1102, 19] on icon "Close" at bounding box center [1107, 23] width 11 height 11
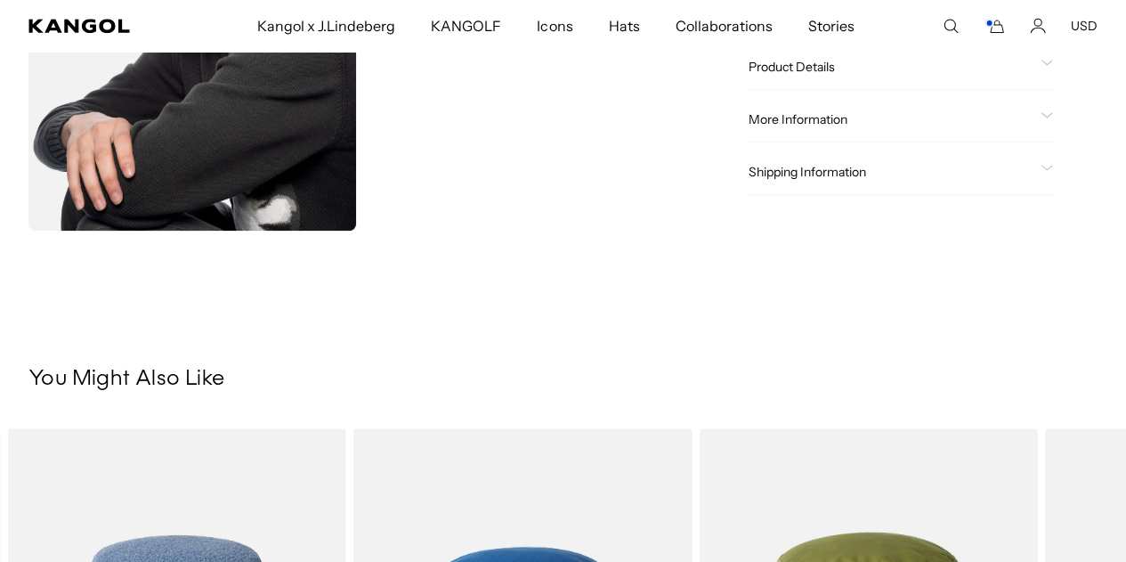
scroll to position [0, 0]
click at [857, 166] on span "Shipping Information" at bounding box center [891, 172] width 285 height 16
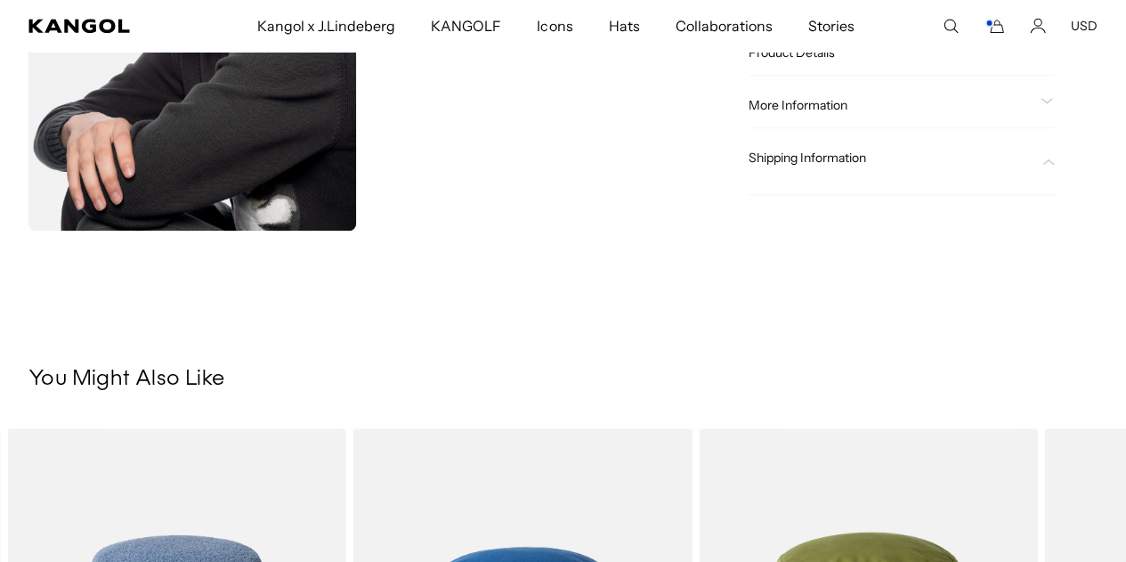
scroll to position [534, 0]
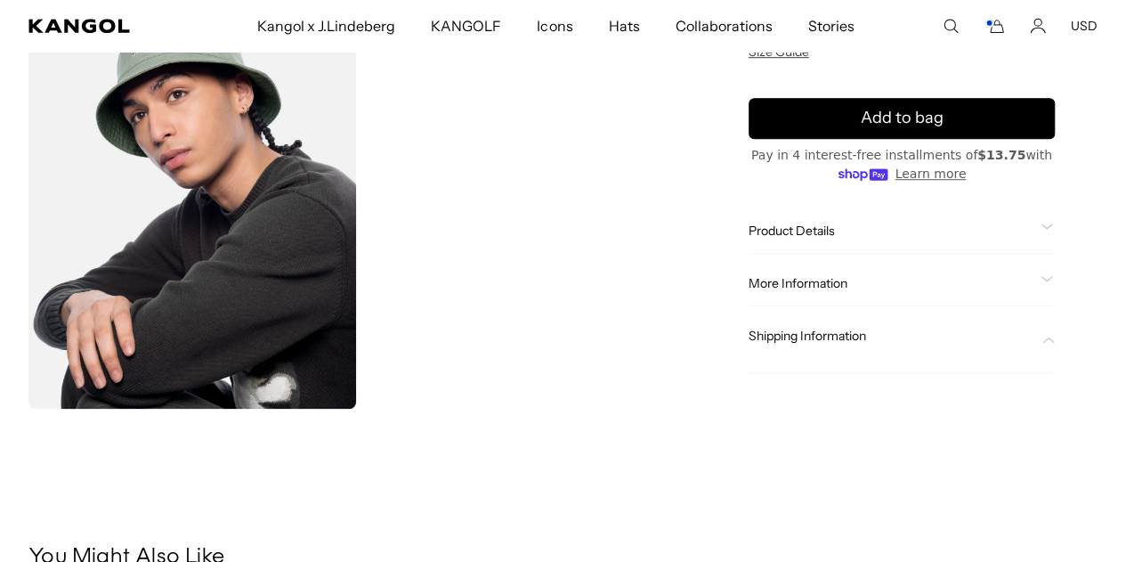
click at [849, 337] on span "Shipping Information" at bounding box center [891, 336] width 285 height 16
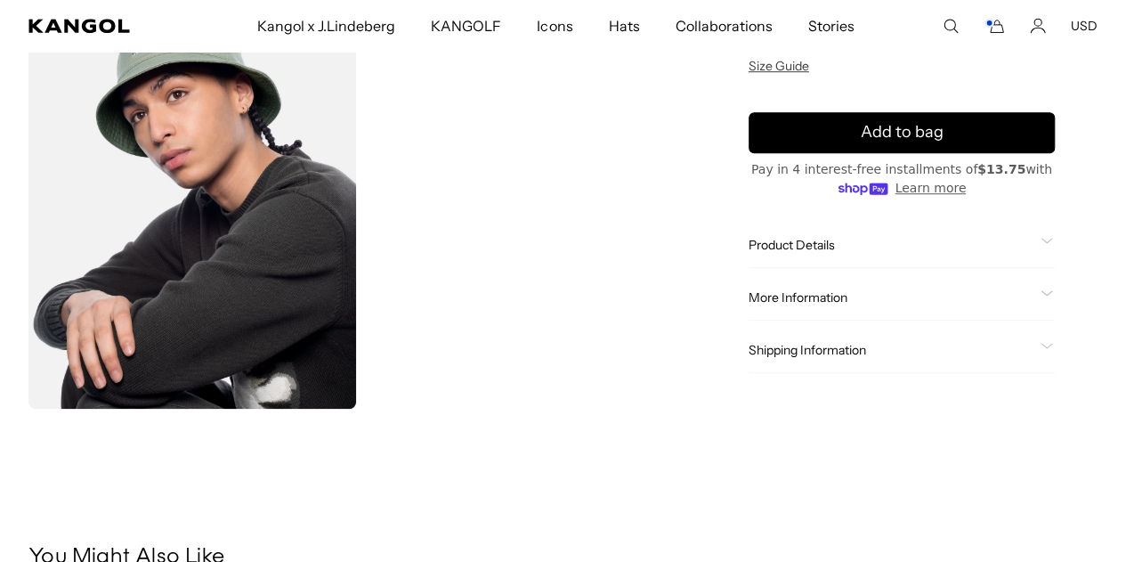
click at [1041, 348] on icon at bounding box center [1047, 346] width 12 height 6
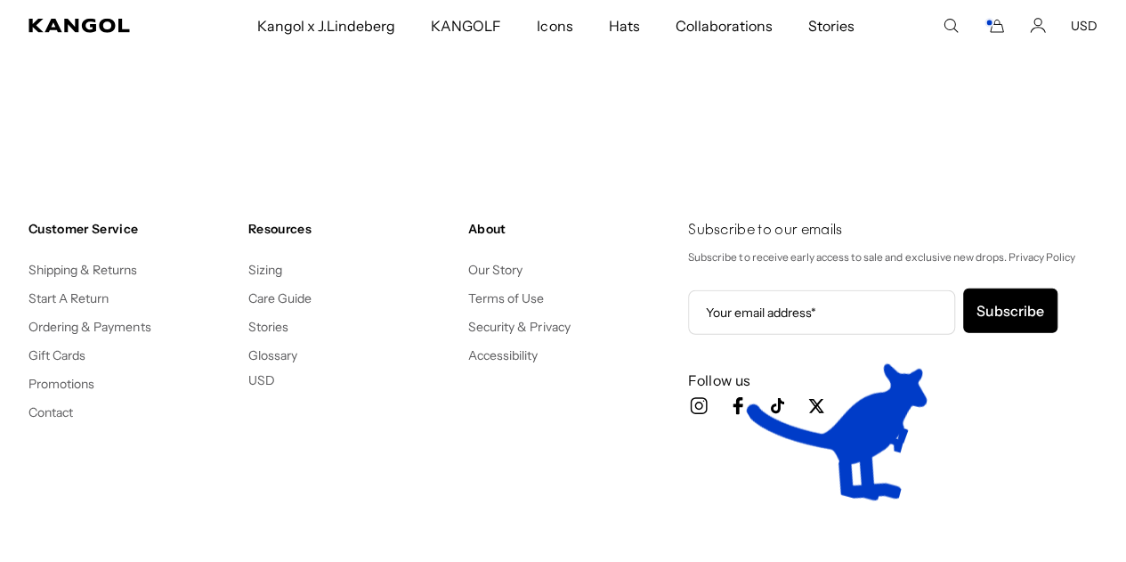
scroll to position [2315, 0]
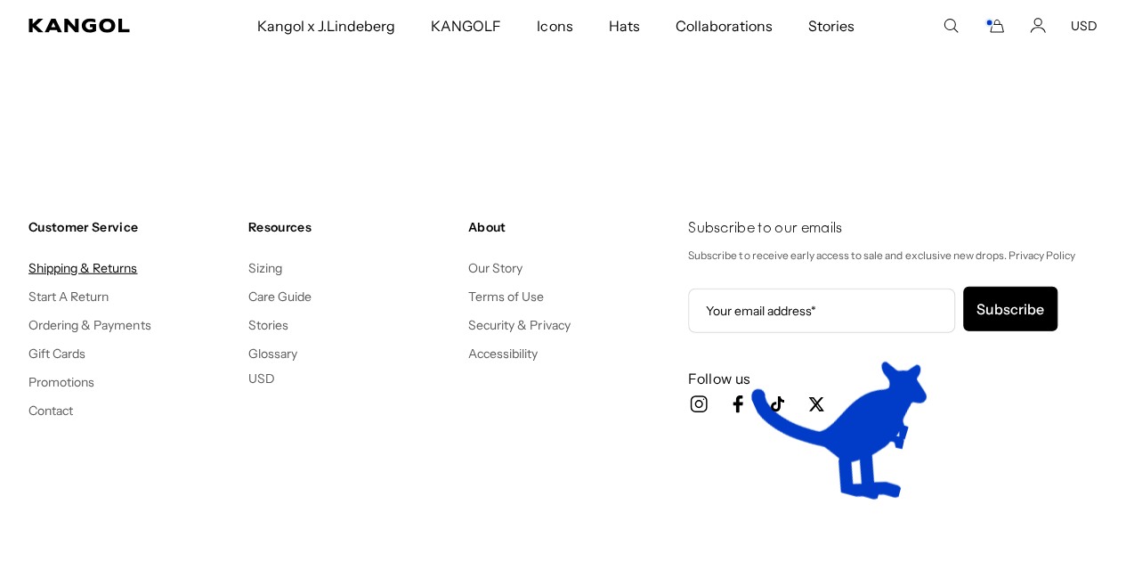
click at [84, 266] on link "Shipping & Returns" at bounding box center [83, 268] width 110 height 16
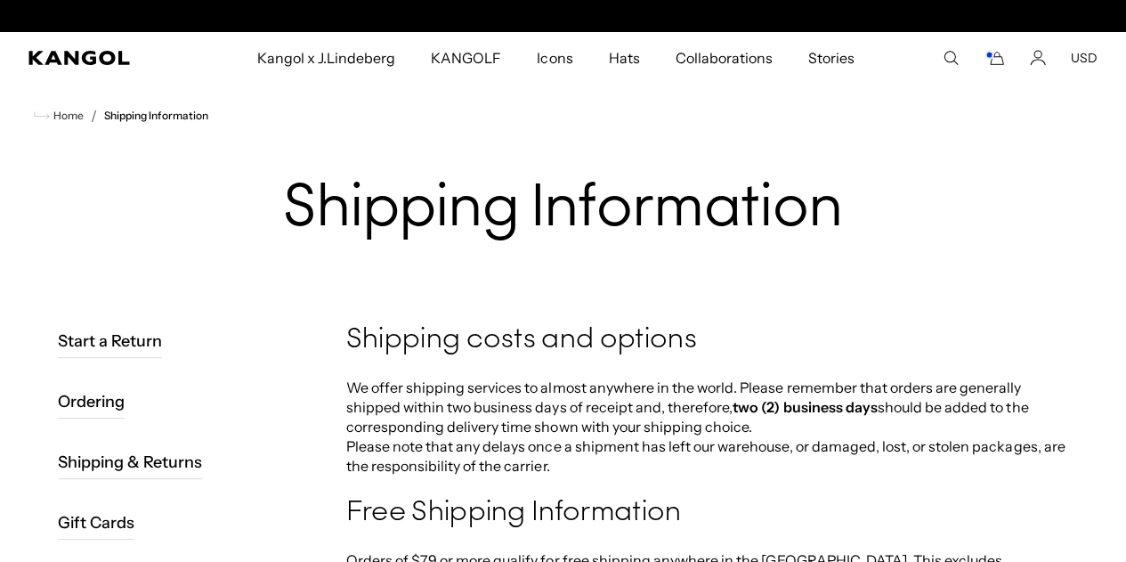
scroll to position [0, 367]
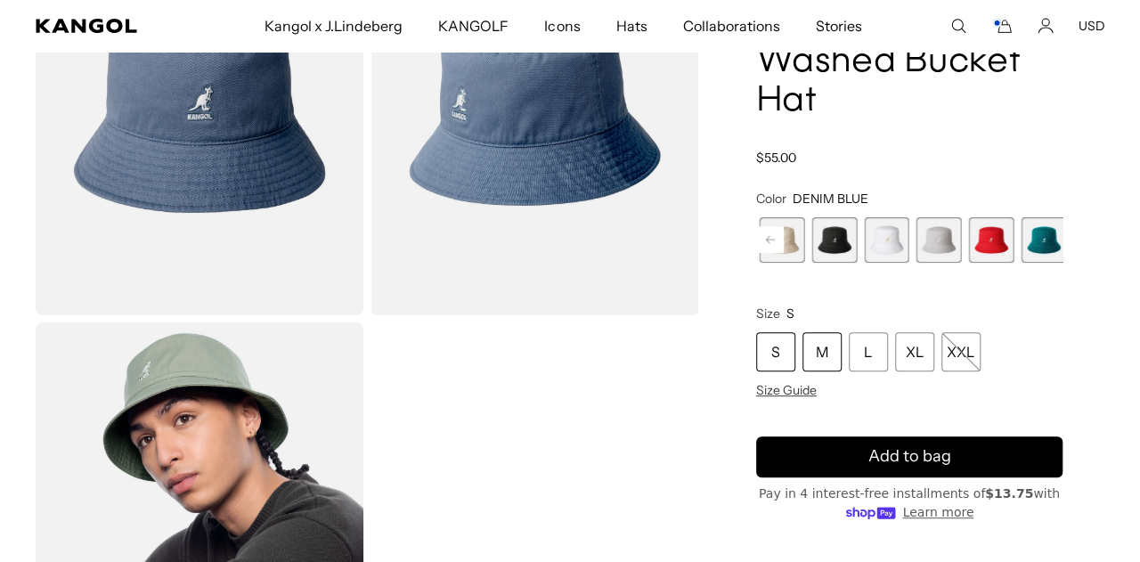
scroll to position [356, 0]
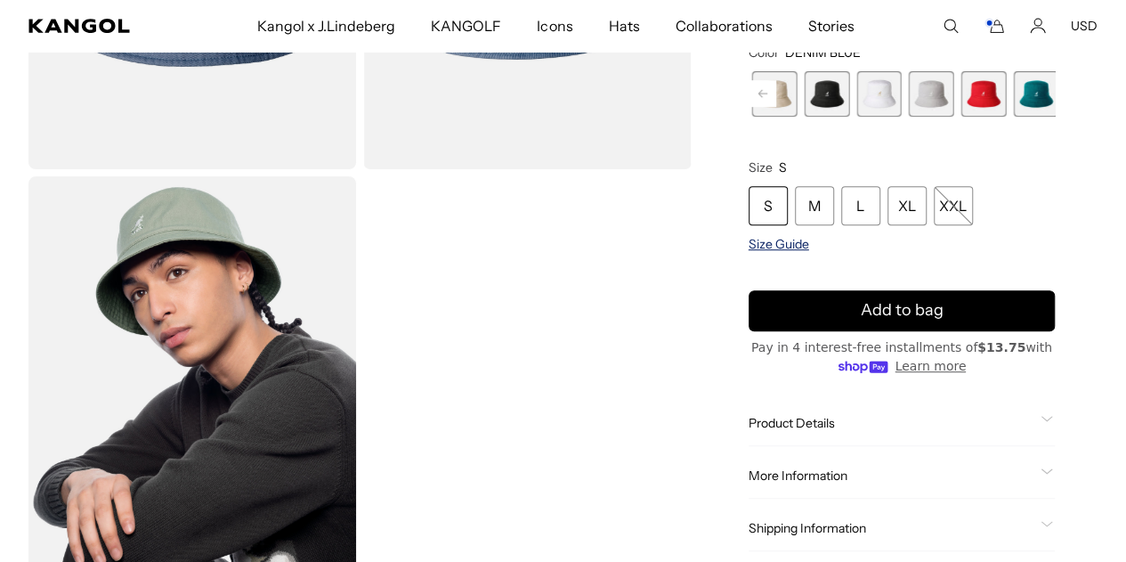
click at [809, 248] on span "Size Guide" at bounding box center [779, 244] width 61 height 16
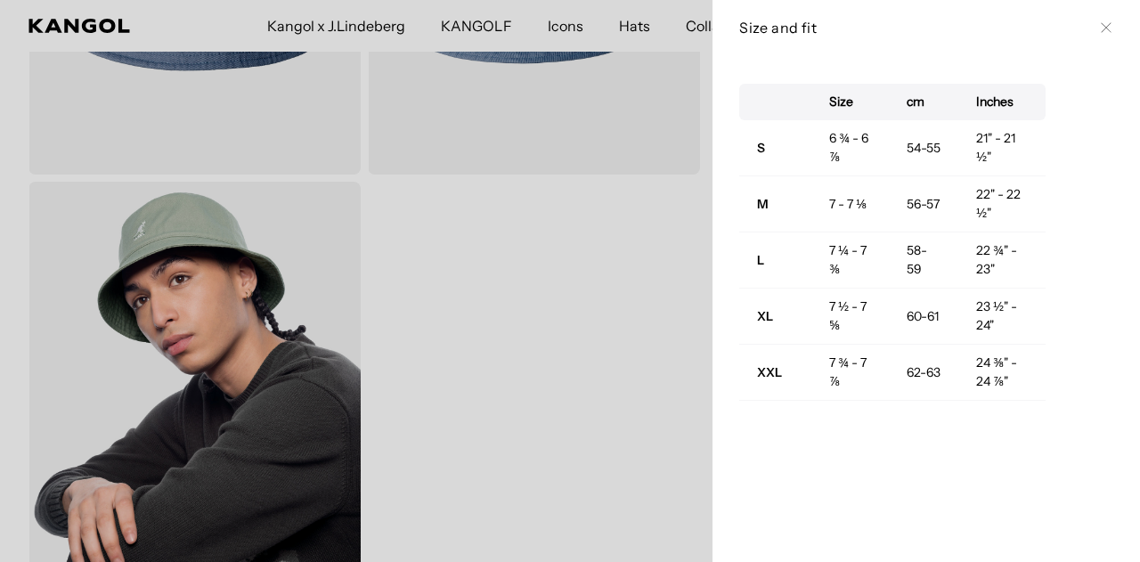
scroll to position [0, 0]
click at [1101, 28] on icon at bounding box center [1106, 27] width 11 height 11
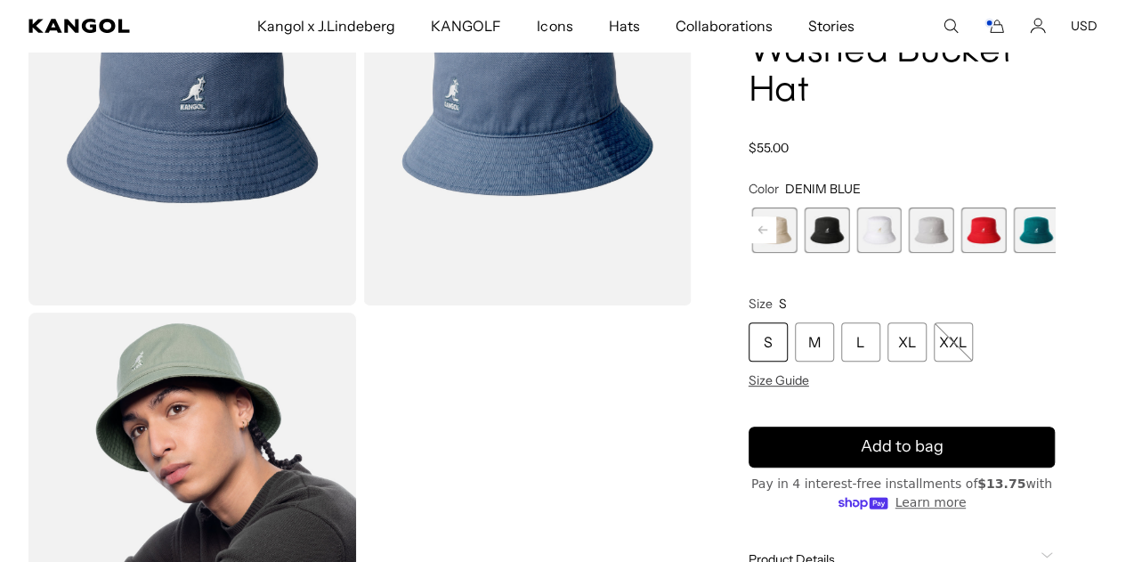
scroll to position [178, 0]
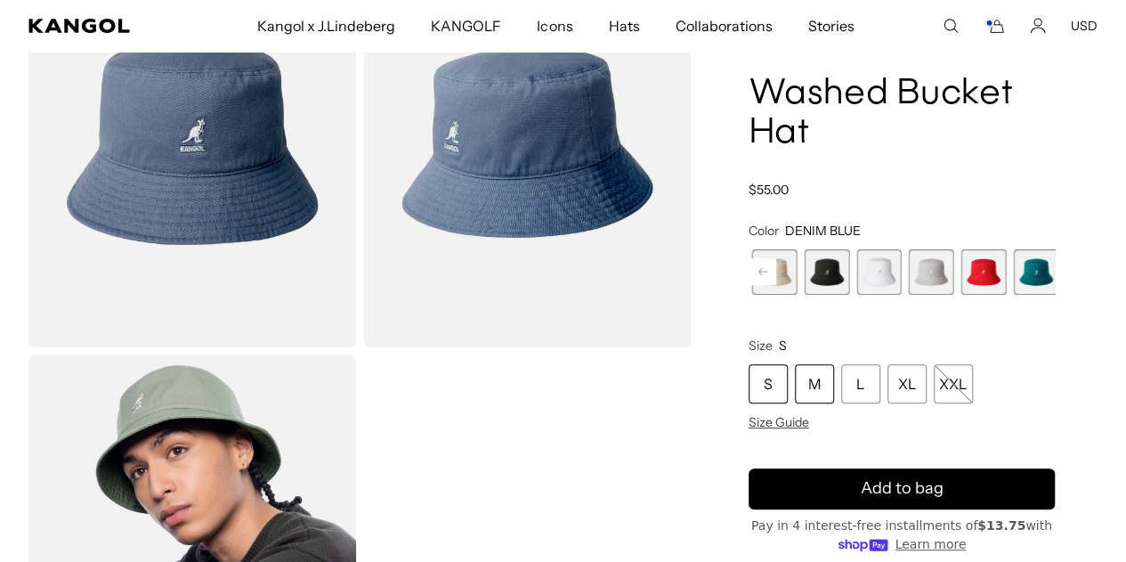
click at [834, 364] on div "M" at bounding box center [814, 383] width 39 height 39
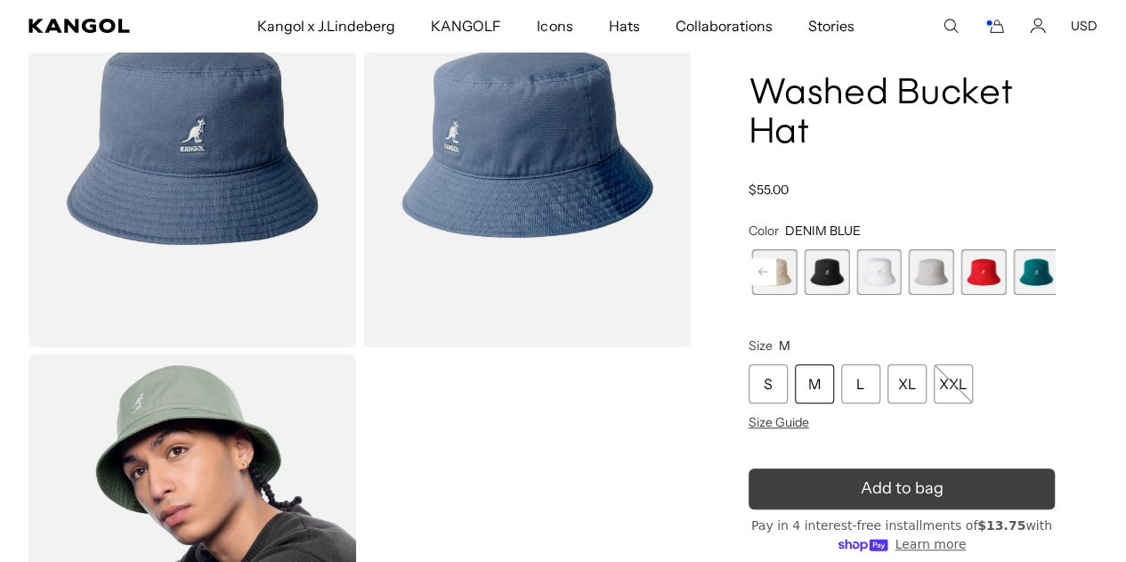
click at [911, 490] on icon "submit" at bounding box center [902, 489] width 36 height 36
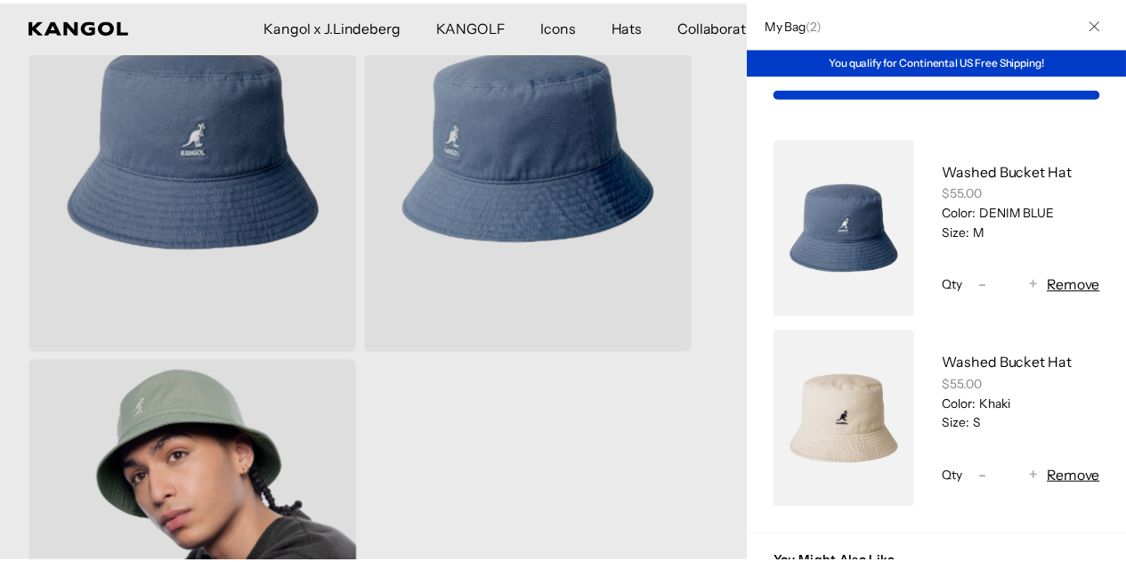
scroll to position [0, 367]
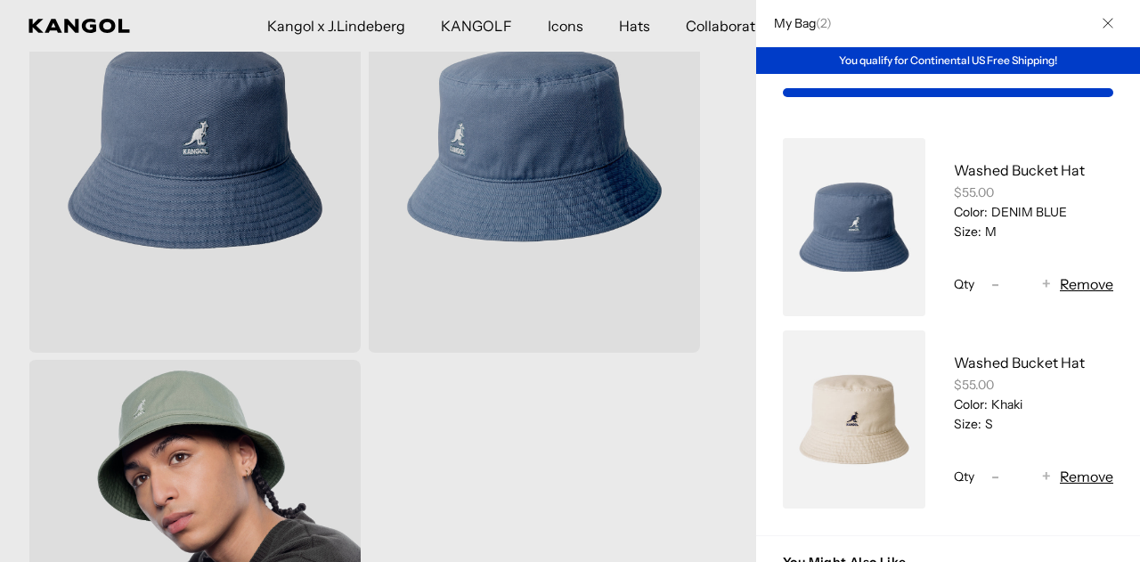
click at [1102, 22] on icon "Close" at bounding box center [1107, 24] width 10 height 10
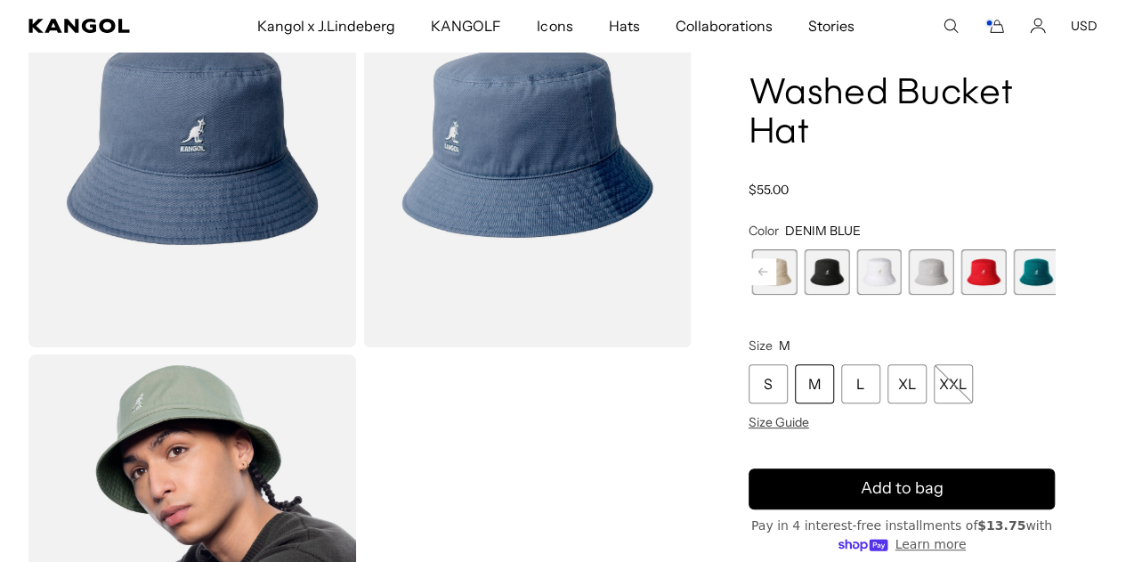
click at [1118, 249] on span "13 of 13" at bounding box center [1140, 271] width 45 height 45
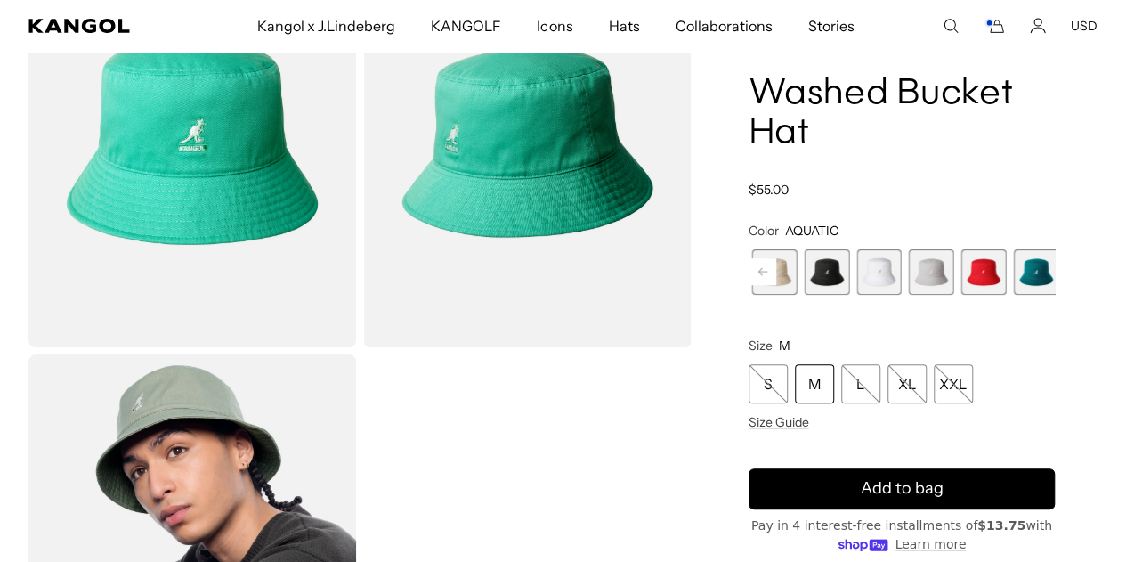
click at [1066, 249] on span "12 of 13" at bounding box center [1088, 271] width 45 height 45
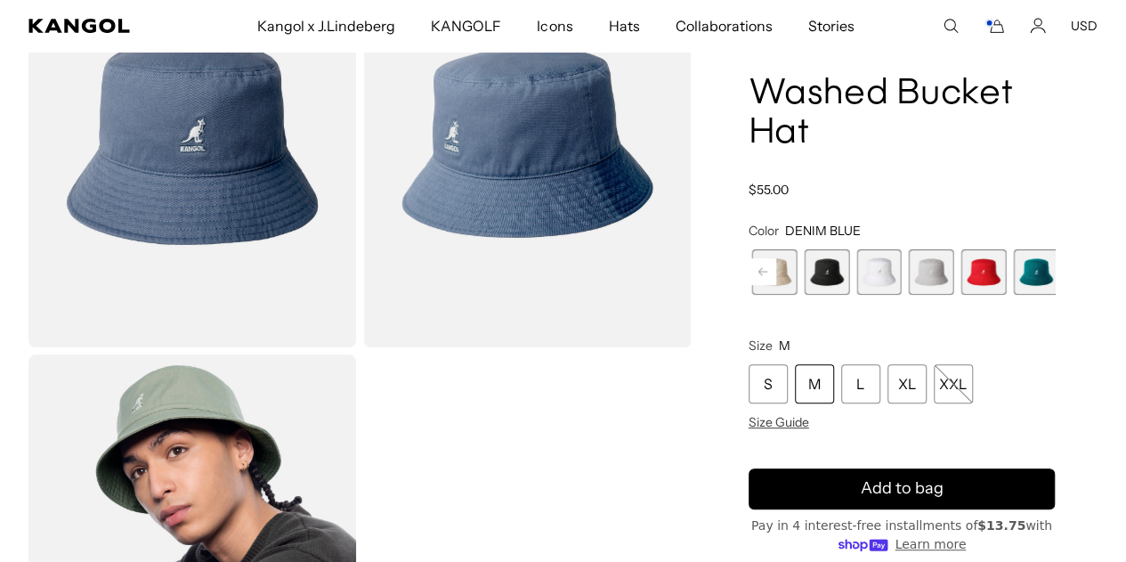
click at [1013, 249] on span "11 of 13" at bounding box center [1035, 271] width 45 height 45
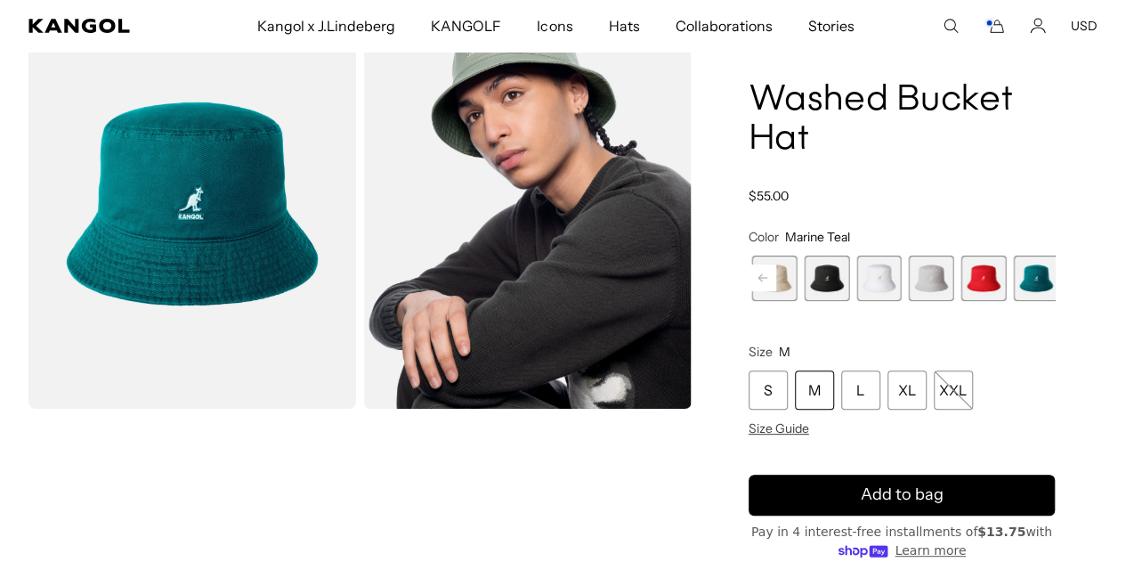
scroll to position [89, 0]
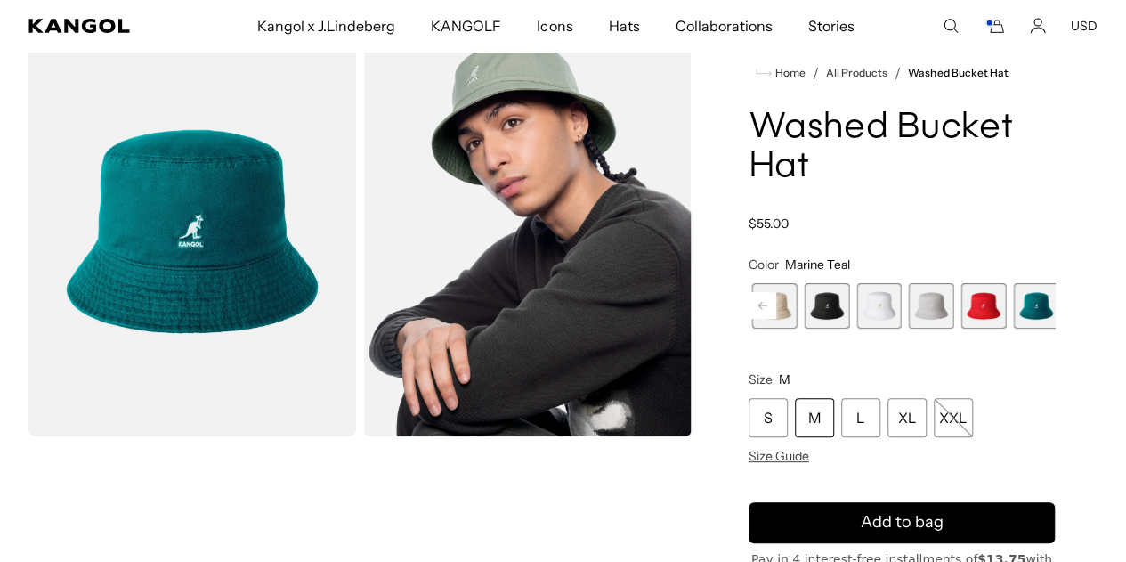
click at [962, 302] on span "10 of 13" at bounding box center [984, 305] width 45 height 45
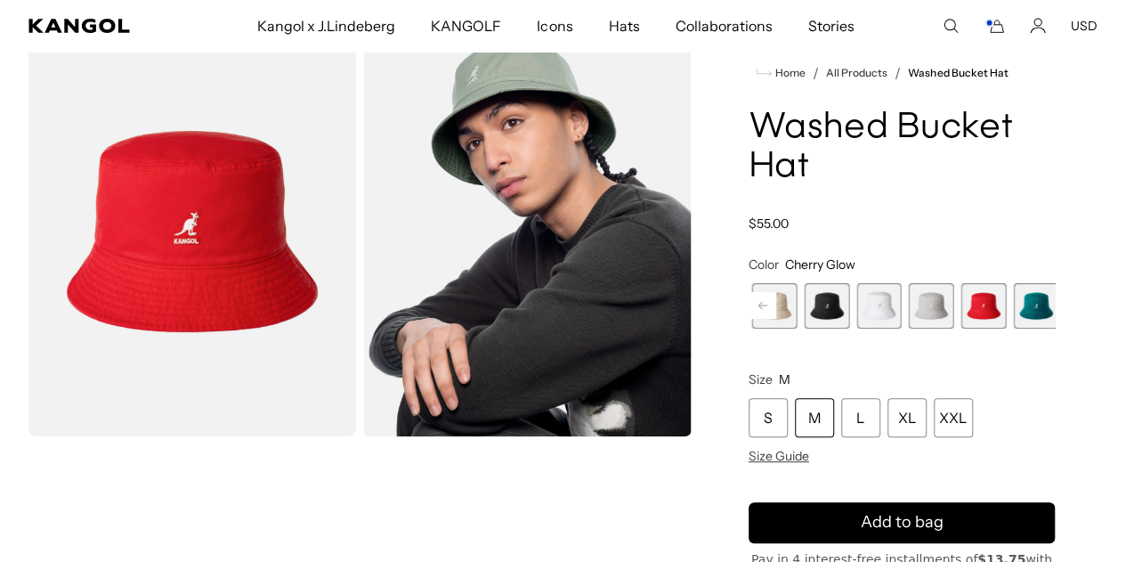
click at [909, 304] on span "9 of 13" at bounding box center [931, 305] width 45 height 45
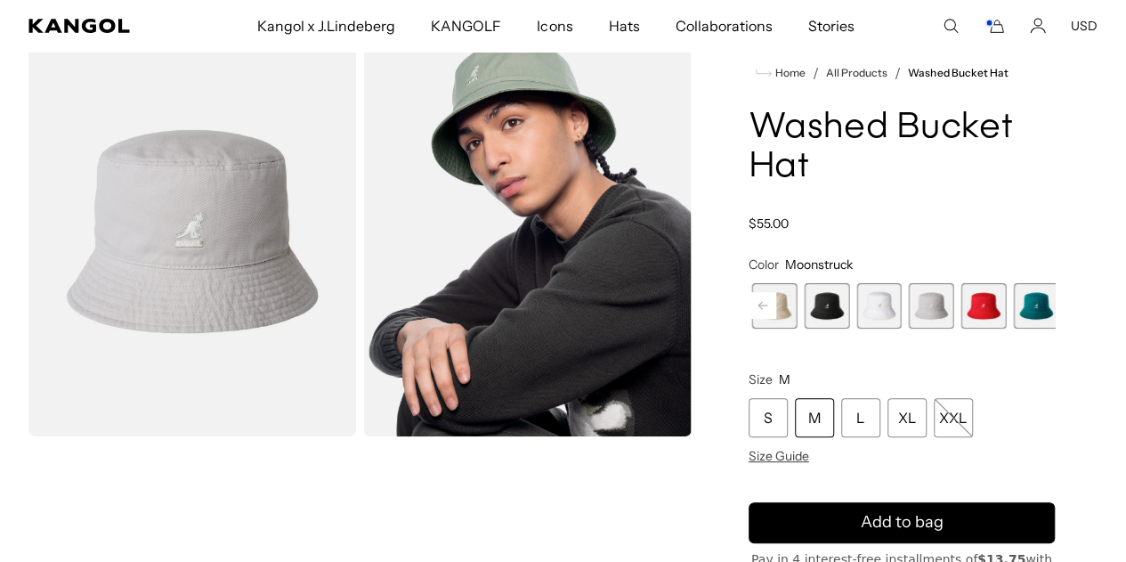
click at [768, 302] on icon at bounding box center [763, 305] width 9 height 7
click at [928, 299] on span "4 of 13" at bounding box center [928, 305] width 45 height 45
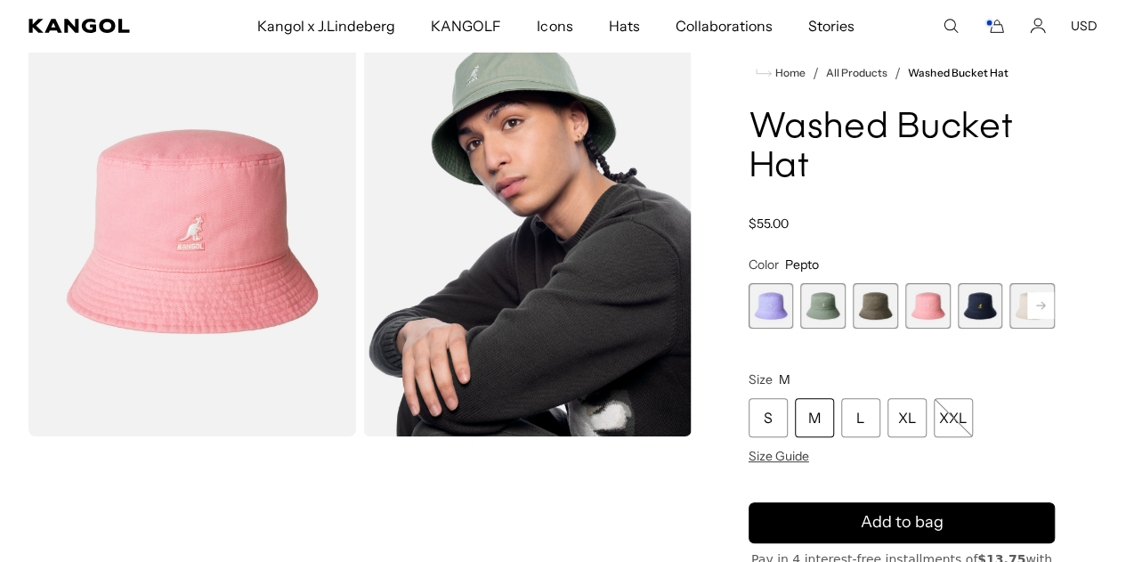
click at [958, 298] on span "5 of 13" at bounding box center [980, 305] width 45 height 45
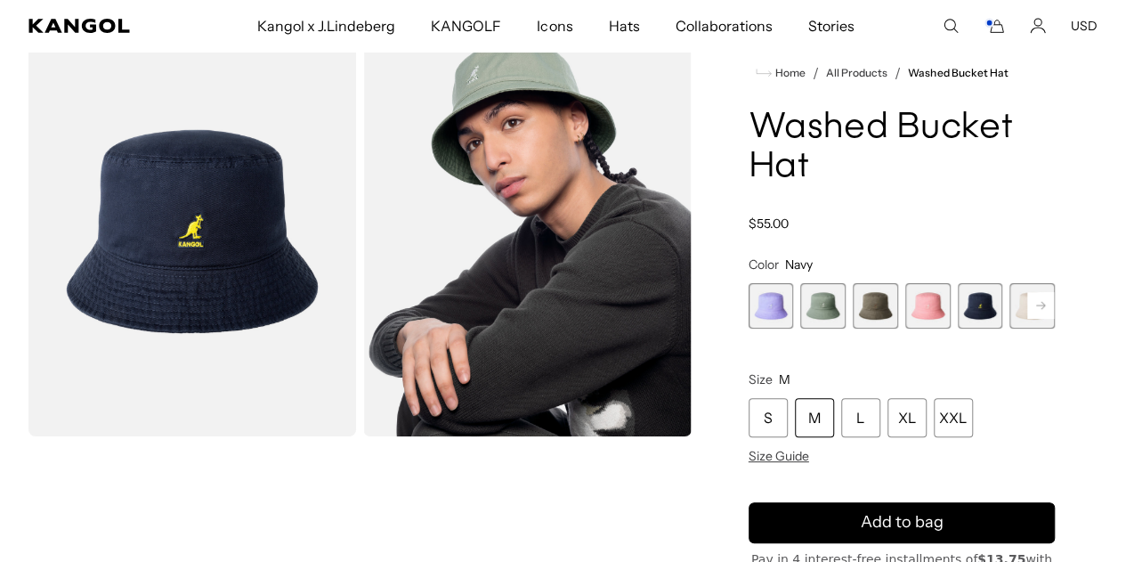
click at [887, 300] on span "3 of 13" at bounding box center [875, 305] width 45 height 45
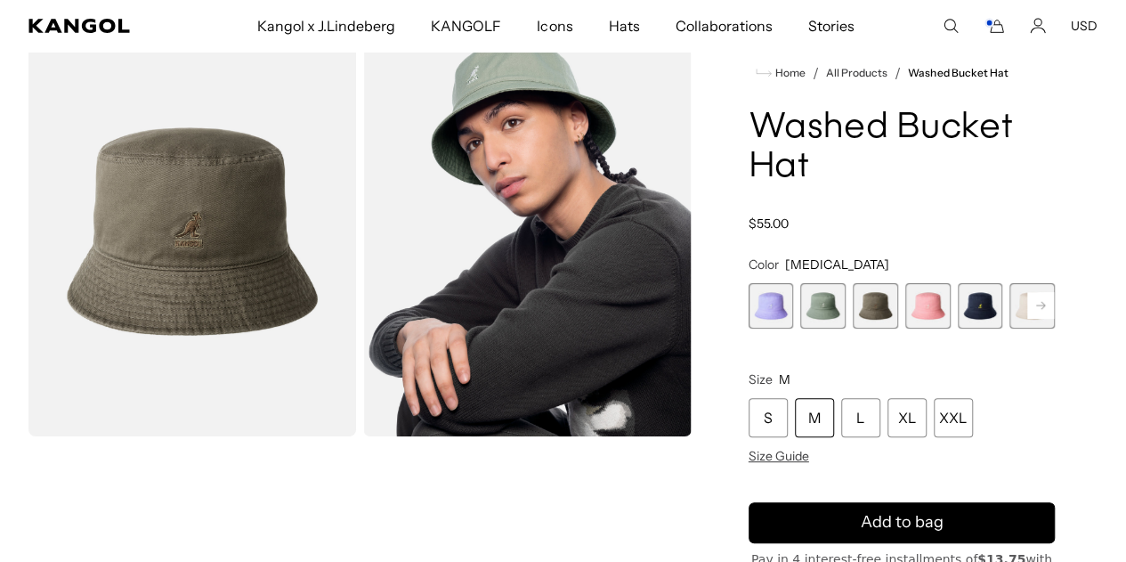
scroll to position [0, 367]
click at [846, 304] on span "2 of 13" at bounding box center [823, 305] width 45 height 45
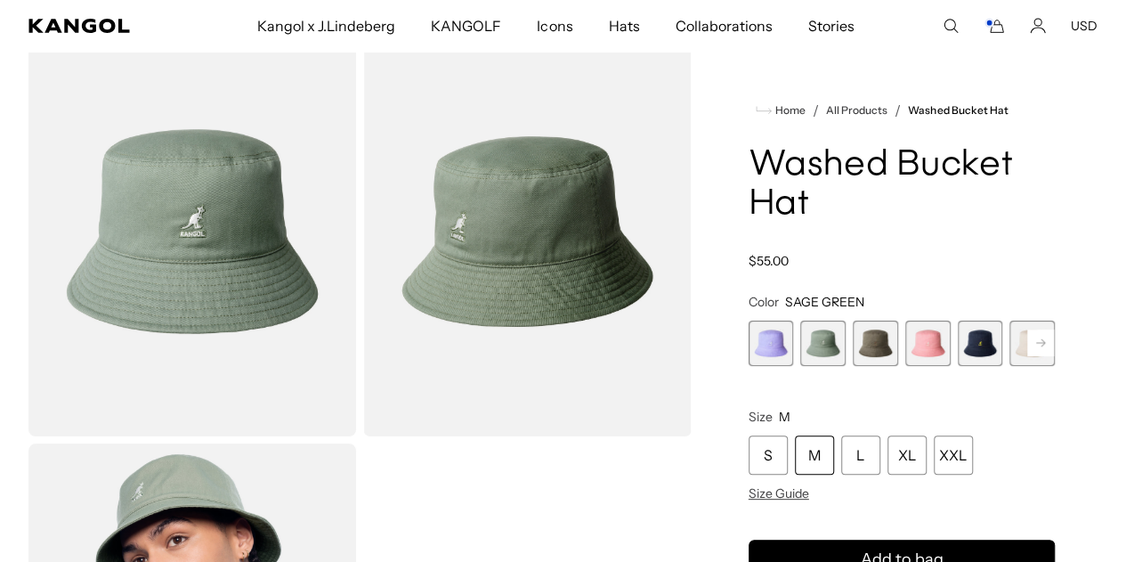
click at [1028, 329] on rect at bounding box center [1041, 342] width 27 height 27
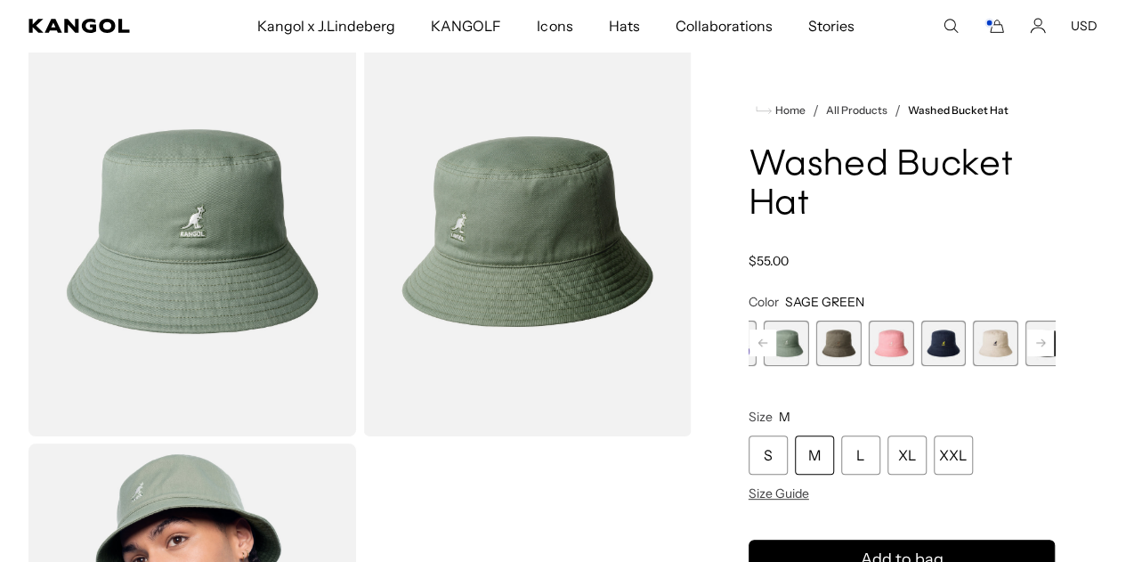
click at [1028, 329] on rect at bounding box center [1041, 342] width 27 height 27
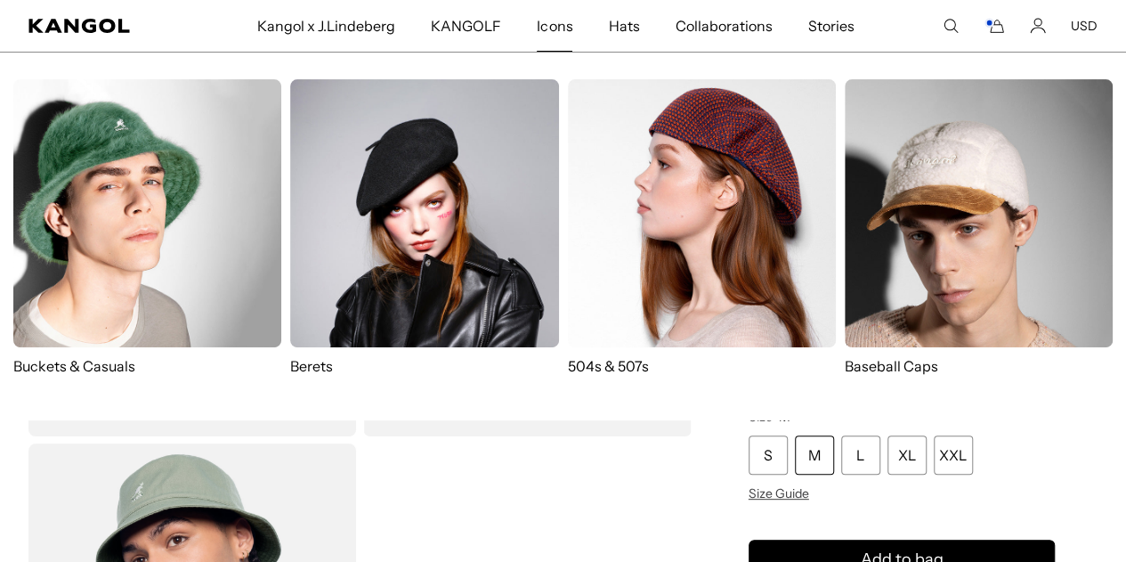
scroll to position [0, 367]
click at [163, 262] on img at bounding box center [147, 213] width 268 height 268
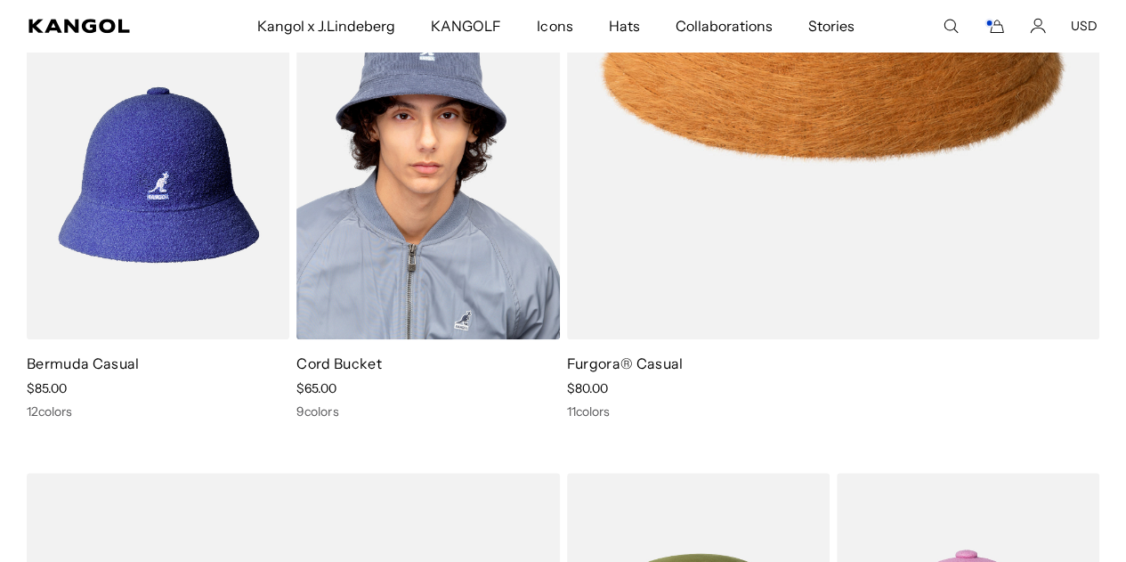
click at [319, 418] on div "9 colors" at bounding box center [428, 411] width 263 height 16
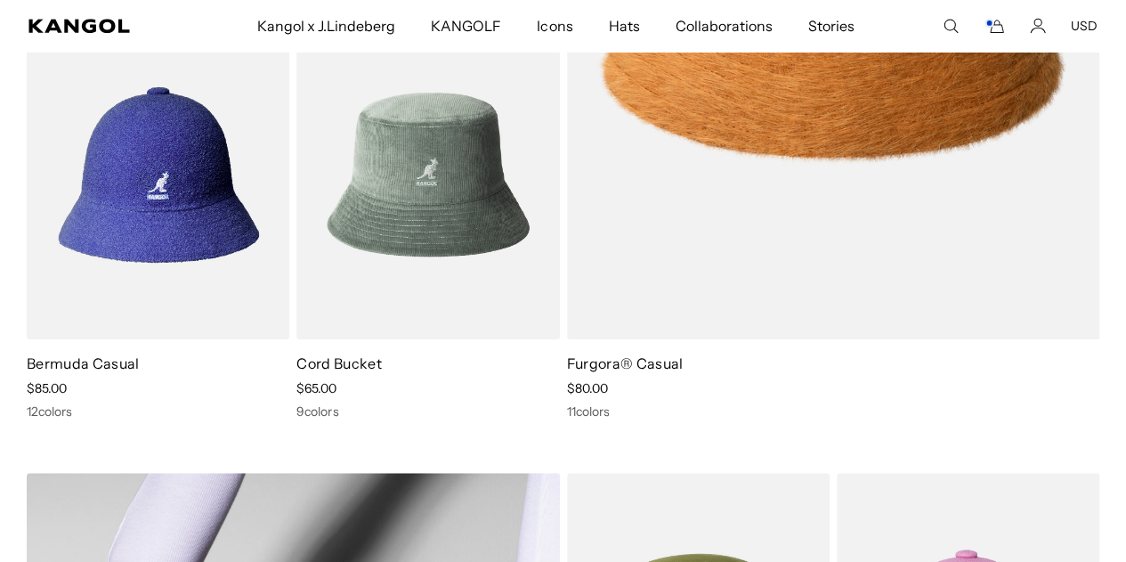
scroll to position [0, 367]
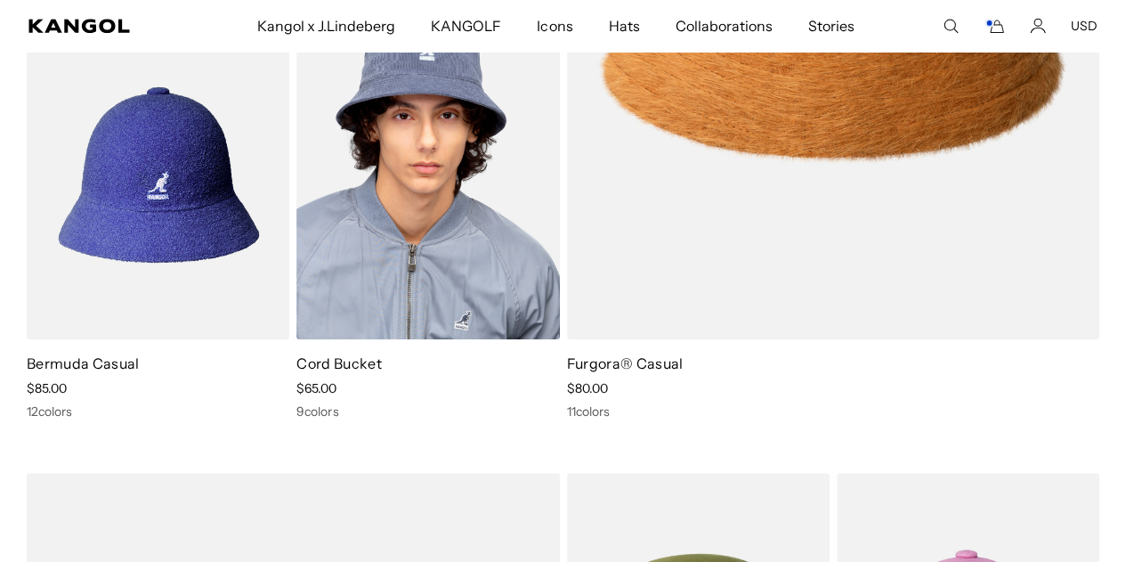
click at [401, 171] on img at bounding box center [428, 175] width 263 height 330
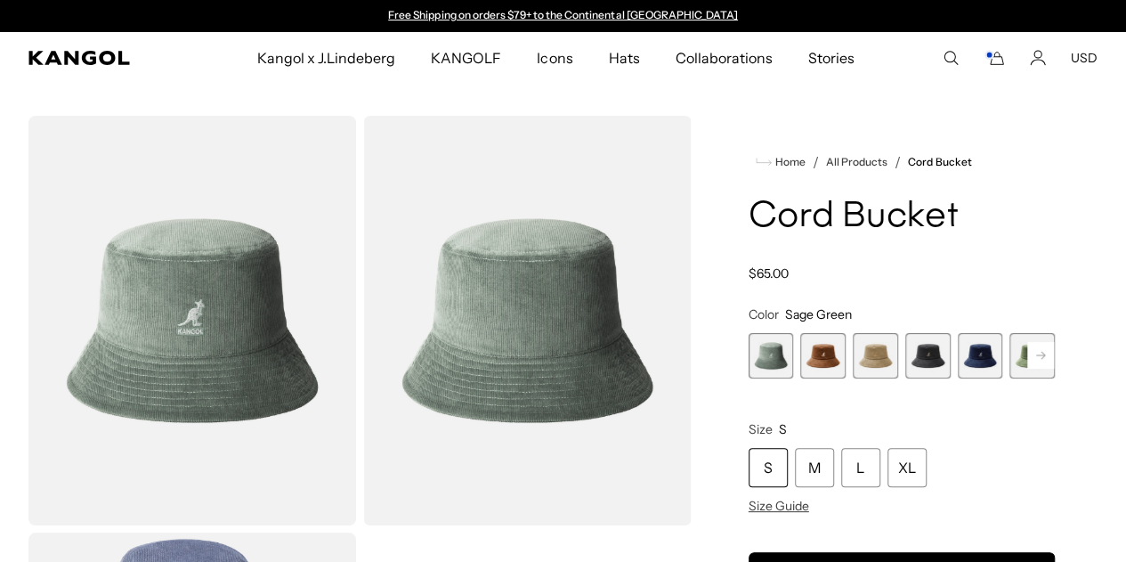
click at [845, 345] on span "2 of 9" at bounding box center [823, 355] width 45 height 45
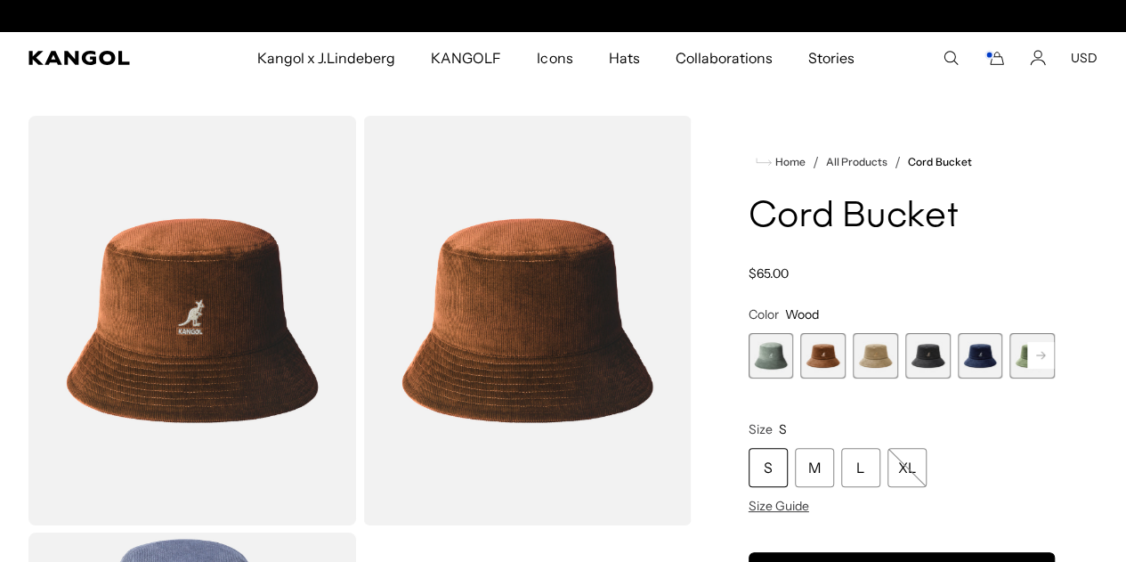
scroll to position [0, 367]
click at [885, 355] on span "3 of 9" at bounding box center [875, 355] width 45 height 45
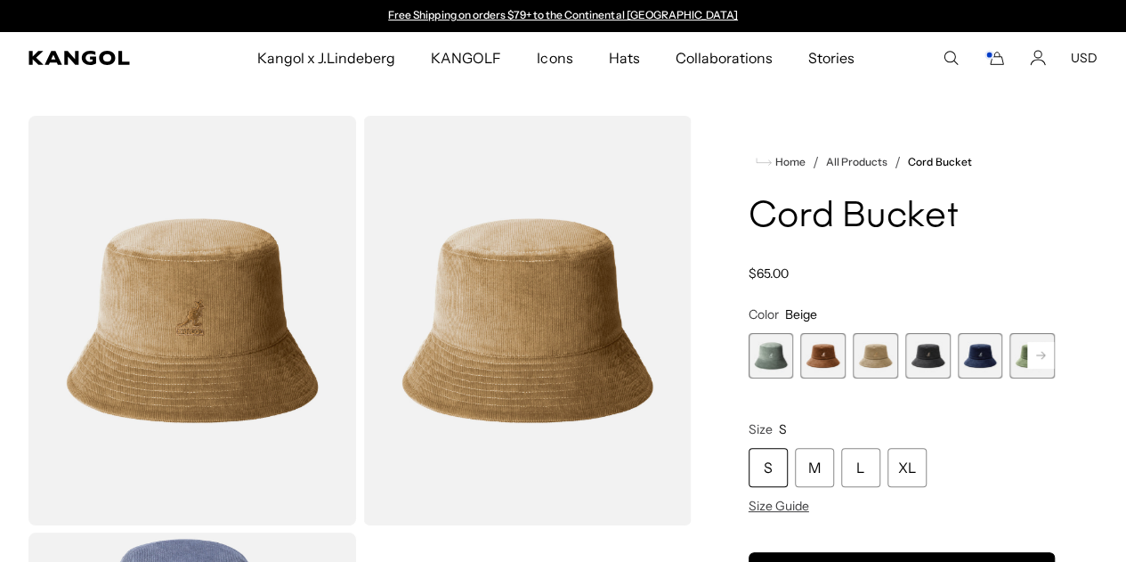
click at [958, 355] on span "5 of 9" at bounding box center [980, 355] width 45 height 45
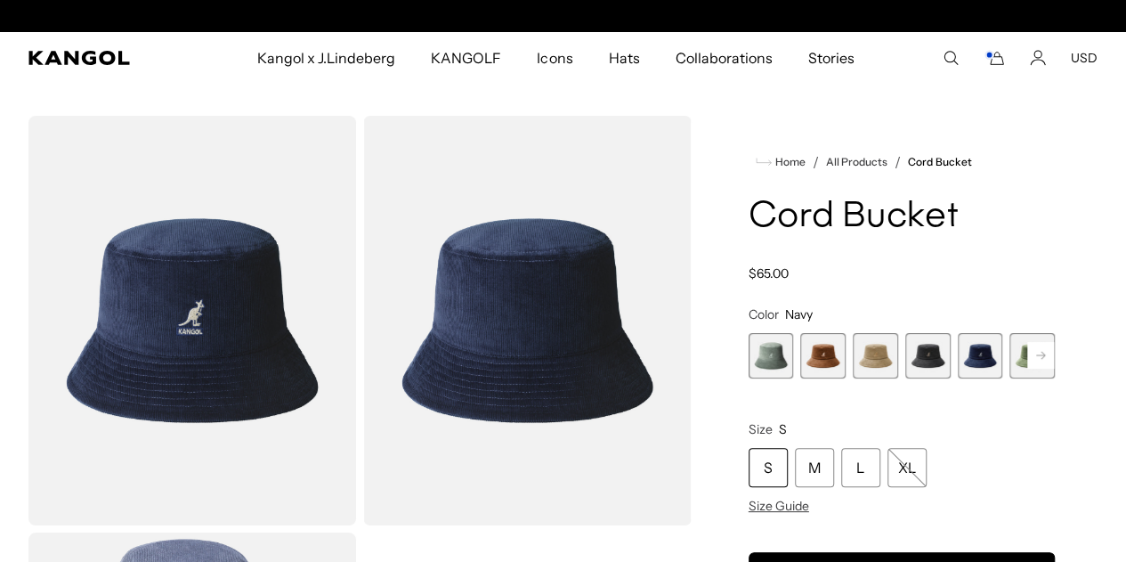
click at [923, 354] on span "4 of 9" at bounding box center [928, 355] width 45 height 45
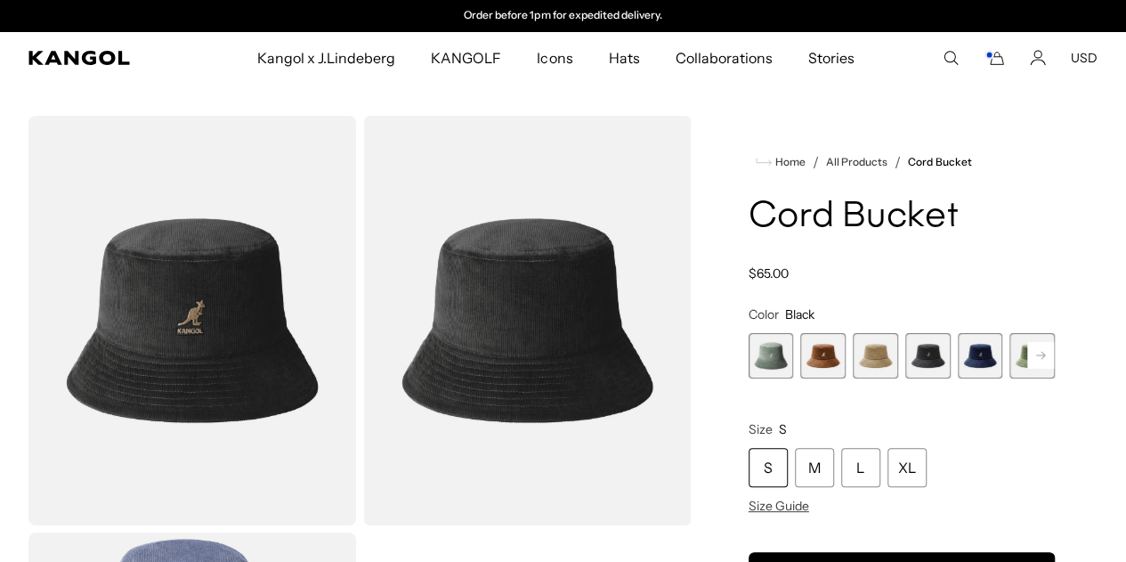
click at [961, 350] on span "5 of 9" at bounding box center [980, 355] width 45 height 45
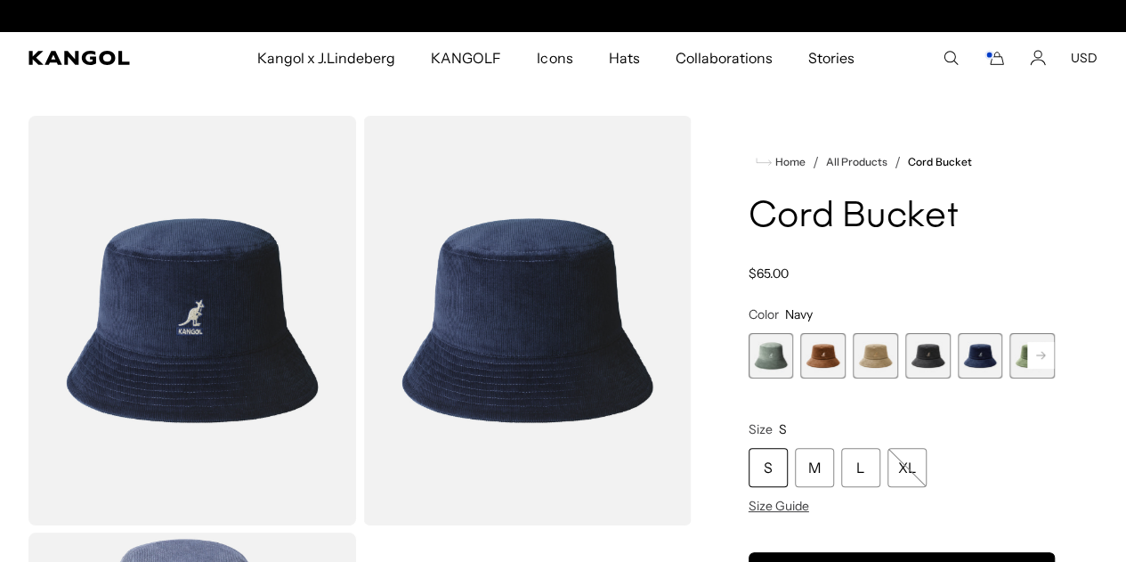
click at [958, 352] on span "5 of 9" at bounding box center [980, 355] width 45 height 45
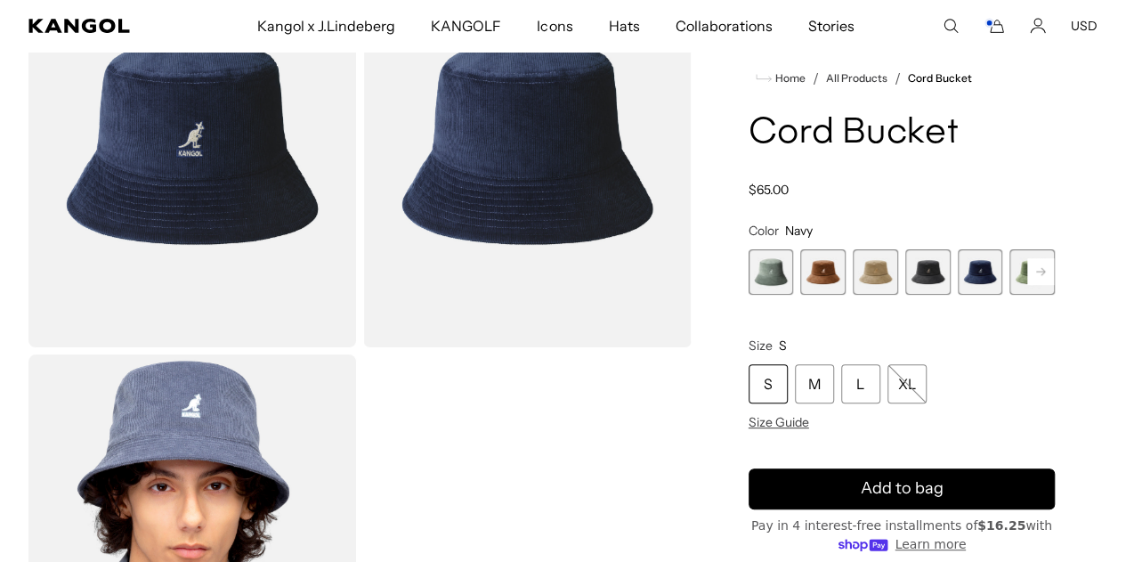
scroll to position [0, 367]
click at [794, 287] on span "1 of 9" at bounding box center [771, 271] width 45 height 45
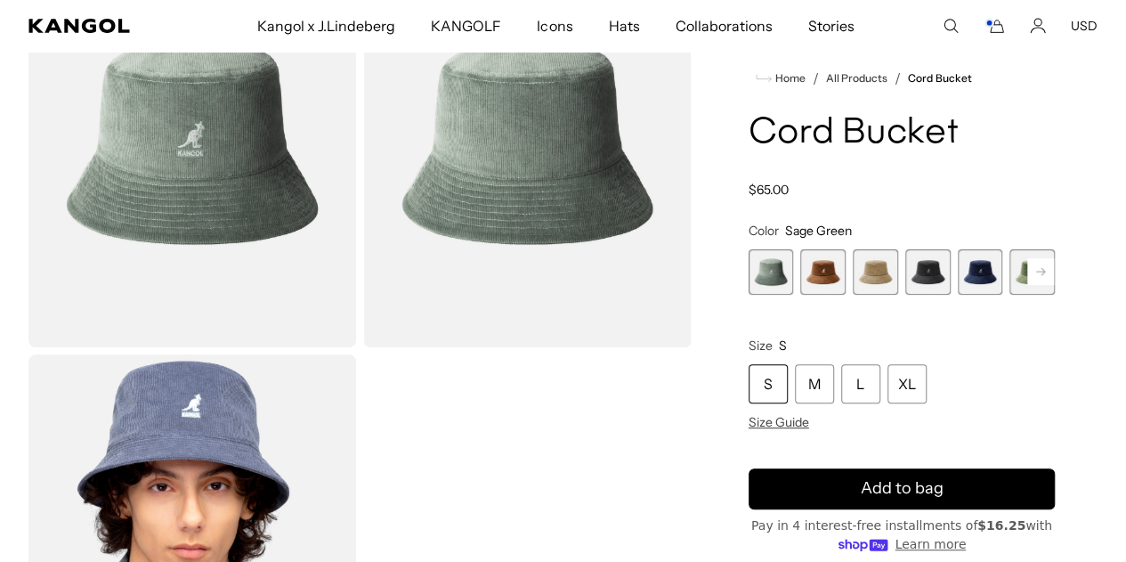
scroll to position [0, 367]
click at [788, 391] on div "S" at bounding box center [768, 383] width 39 height 39
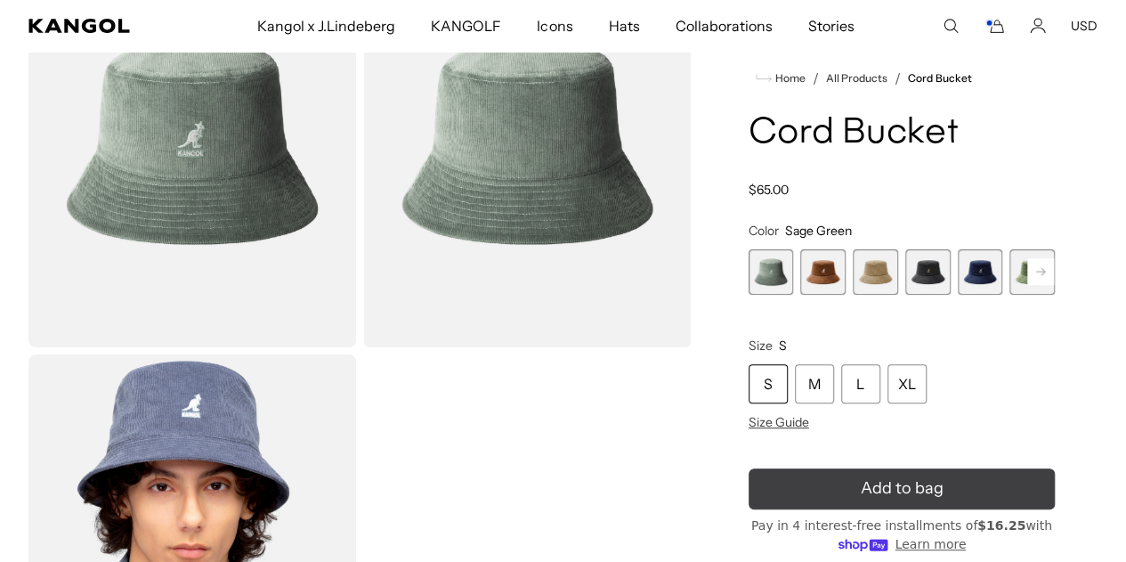
click at [872, 492] on span "Add to bag" at bounding box center [901, 488] width 83 height 24
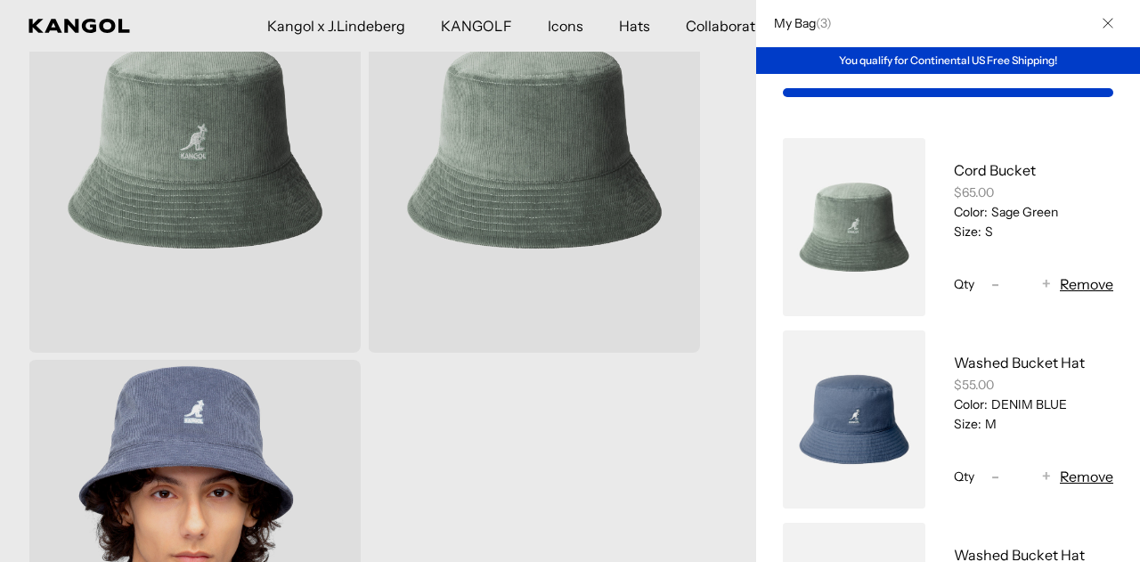
click at [1060, 480] on button "Remove" at bounding box center [1086, 476] width 53 height 21
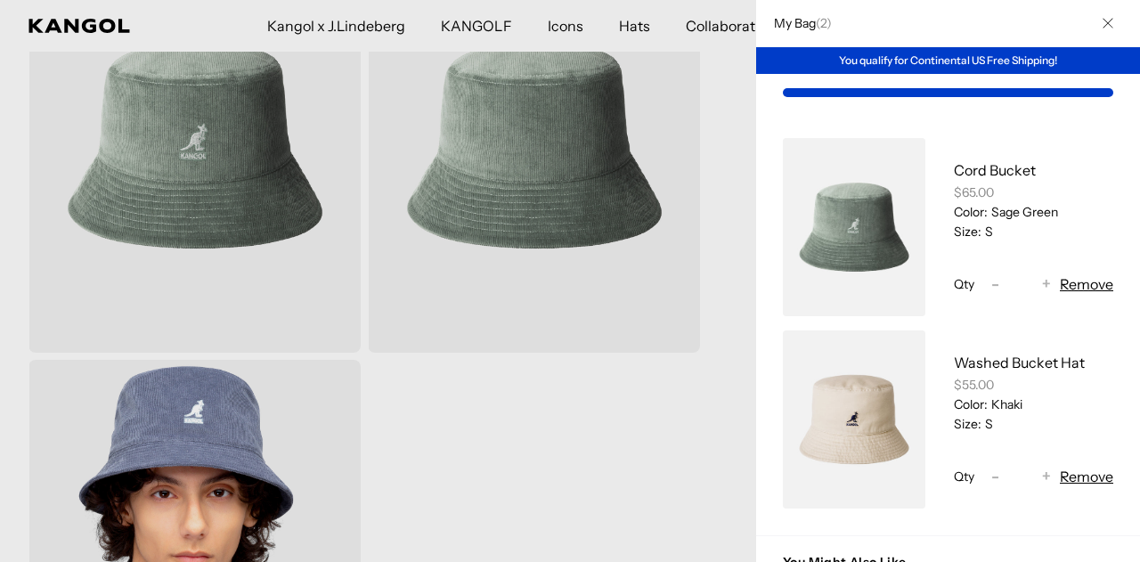
scroll to position [0, 0]
click at [1060, 475] on button "Remove" at bounding box center [1086, 476] width 53 height 21
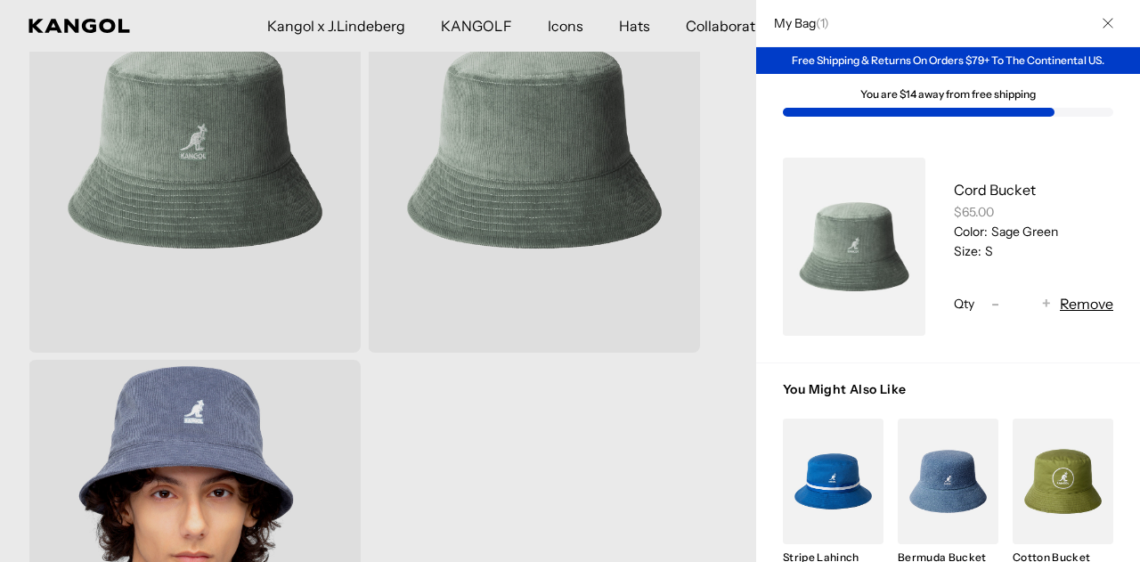
click at [1102, 24] on icon "Close" at bounding box center [1107, 24] width 10 height 10
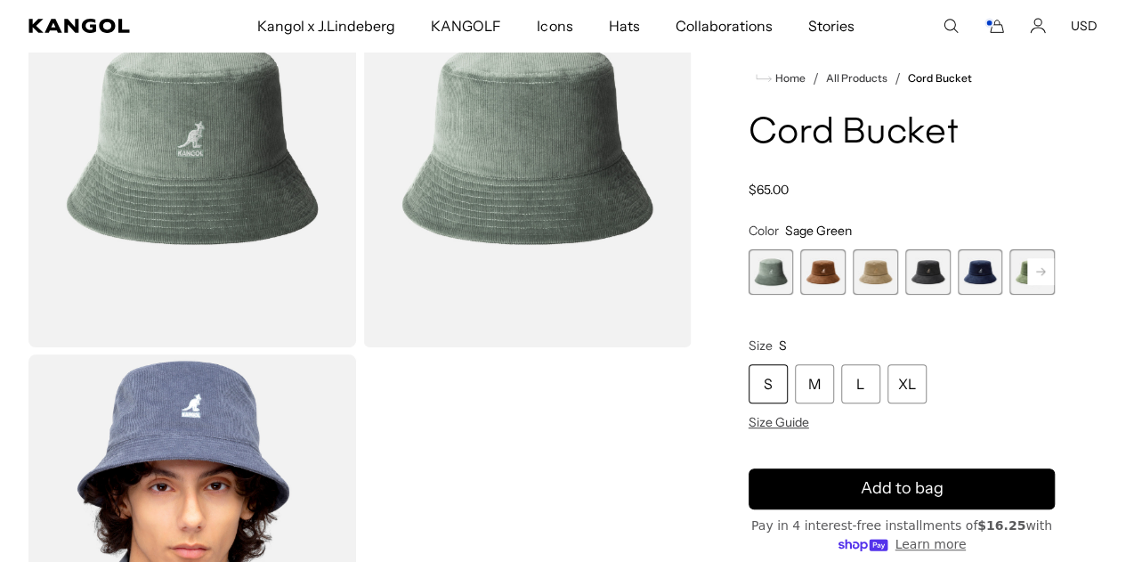
scroll to position [0, 367]
click at [874, 276] on span "3 of 9" at bounding box center [875, 271] width 45 height 45
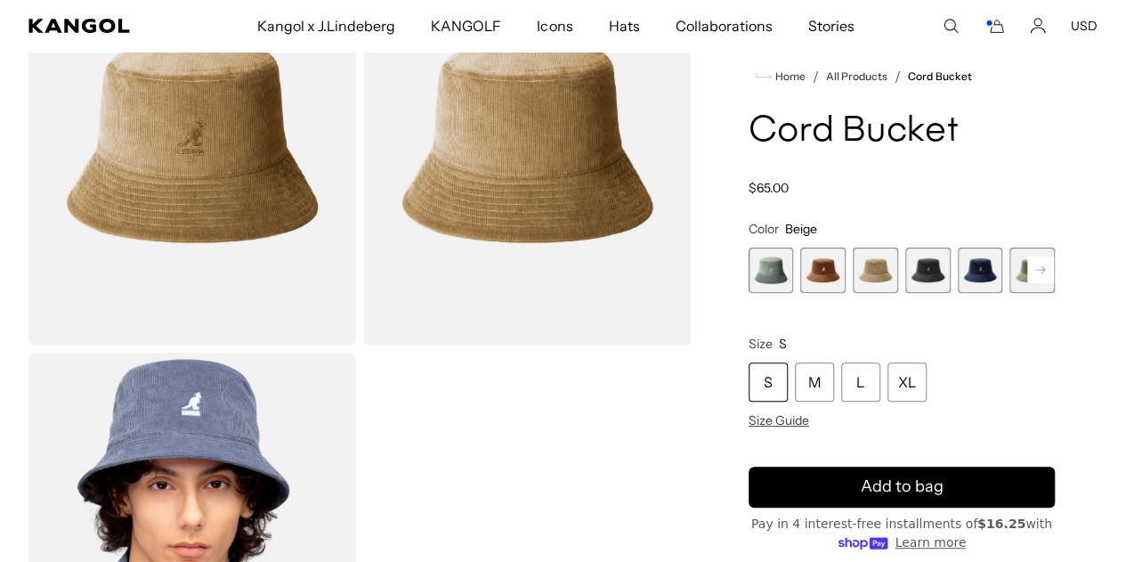
scroll to position [178, 0]
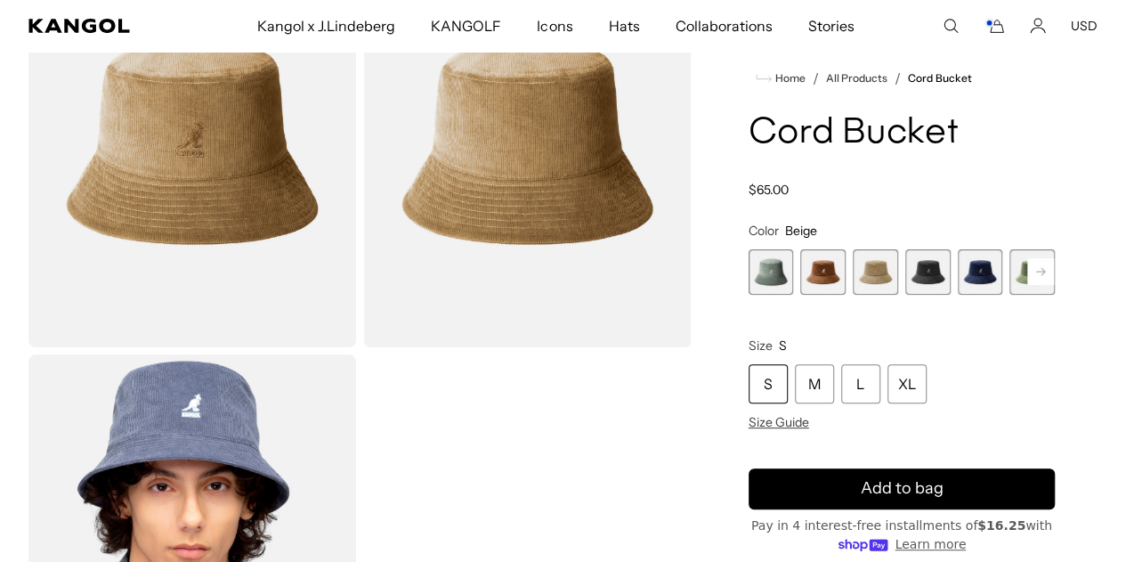
click at [1028, 277] on rect at bounding box center [1041, 271] width 27 height 27
click at [991, 277] on div "Previous Next Sage Green Variant sold out or unavailable Wood Variant sold out …" at bounding box center [902, 271] width 306 height 45
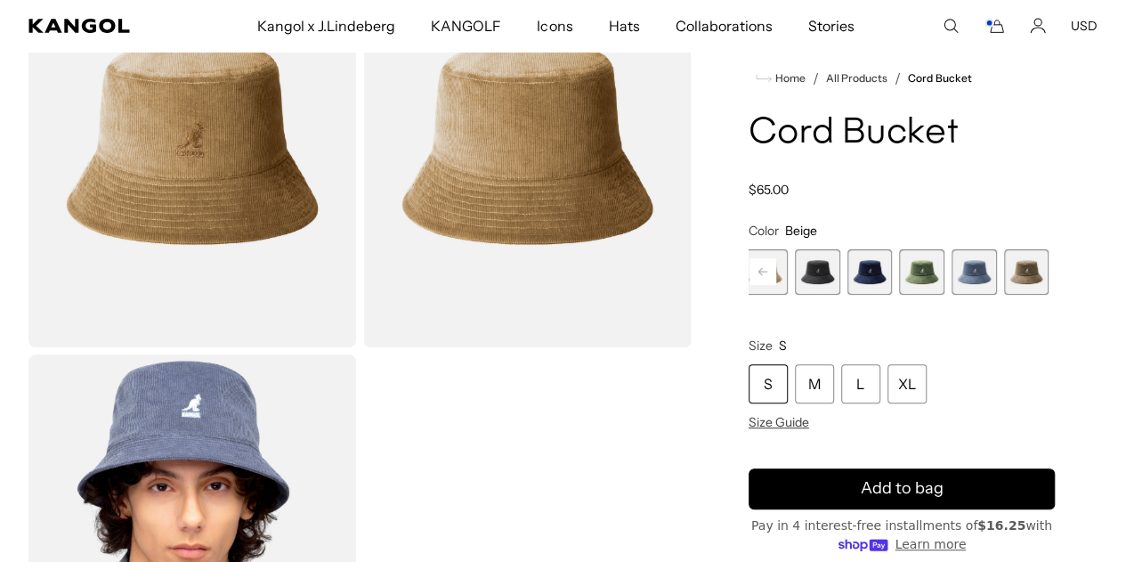
click at [1056, 283] on span "9 of 9" at bounding box center [1078, 271] width 45 height 45
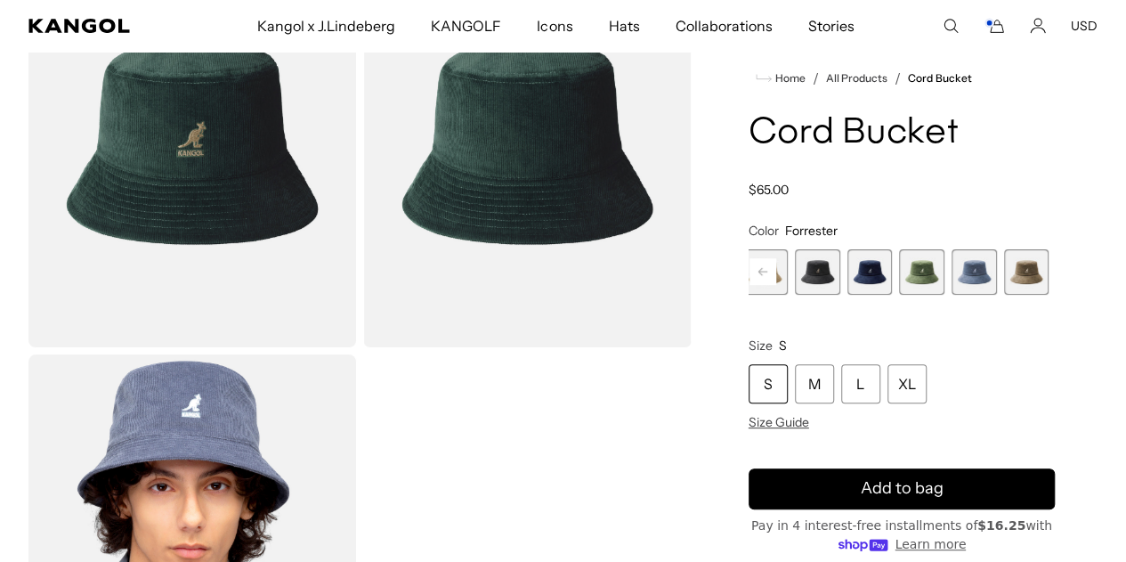
click at [1004, 279] on span "8 of 9" at bounding box center [1026, 271] width 45 height 45
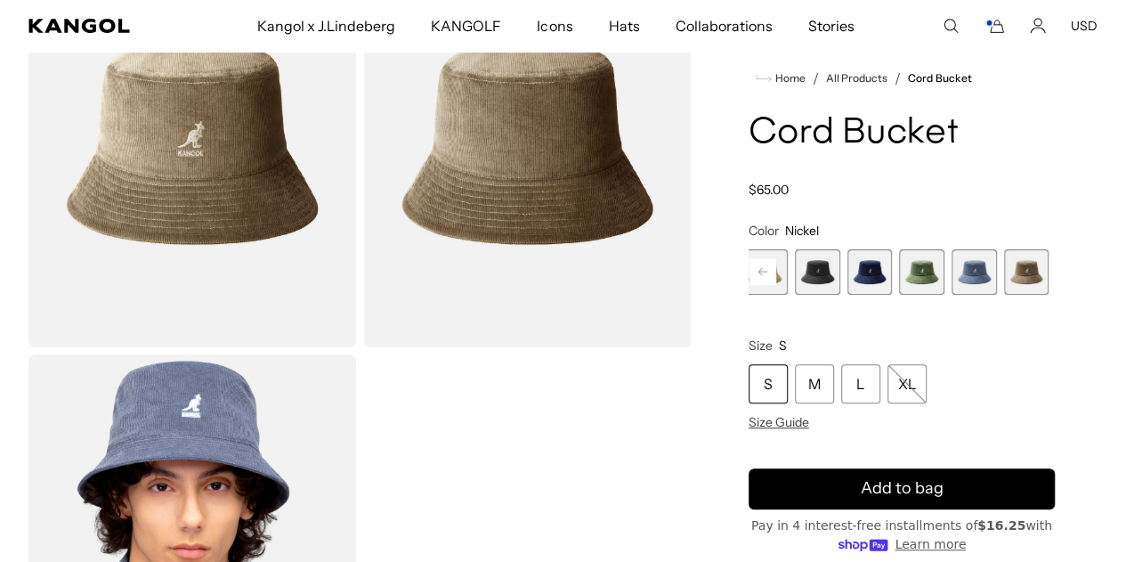
scroll to position [0, 367]
click at [1004, 282] on span "8 of 9" at bounding box center [1026, 271] width 45 height 45
click at [788, 386] on div "S" at bounding box center [768, 383] width 39 height 39
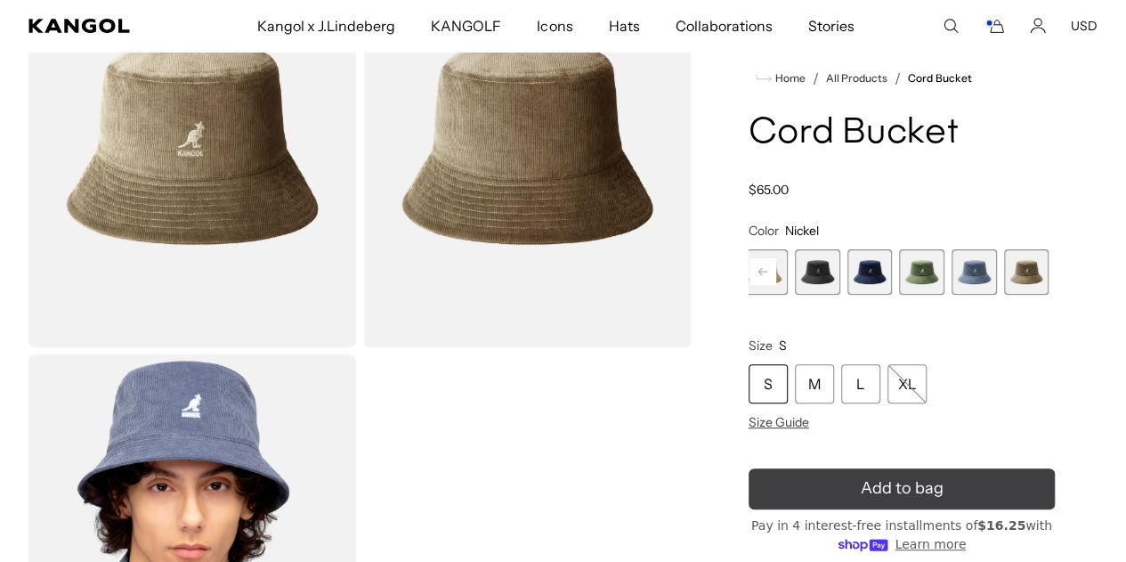
click at [923, 494] on span "Add to bag" at bounding box center [901, 488] width 83 height 24
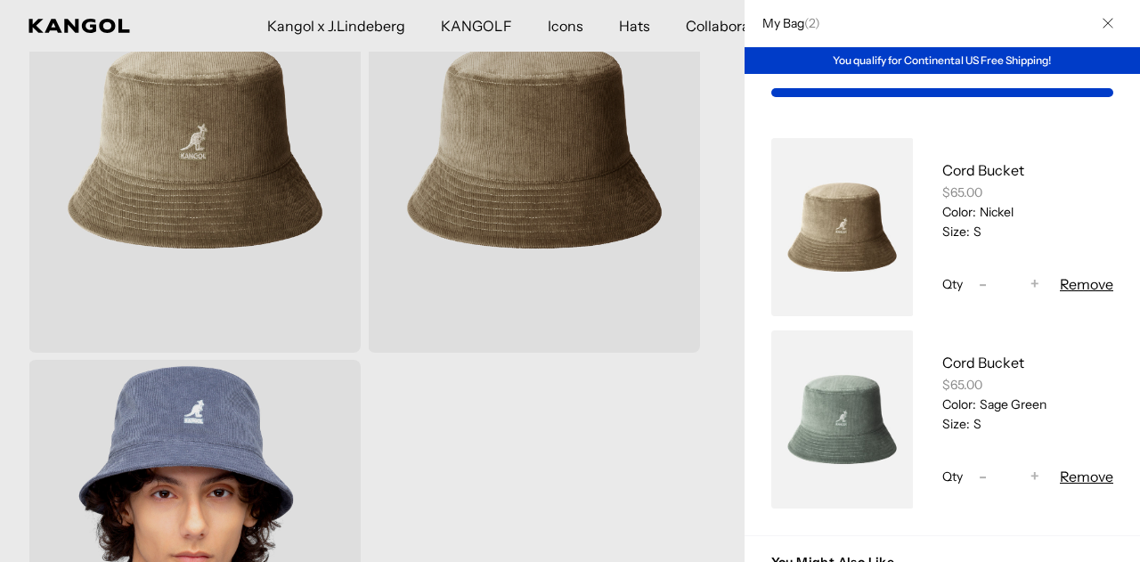
scroll to position [0, 0]
click at [1067, 284] on button "Remove" at bounding box center [1086, 283] width 53 height 21
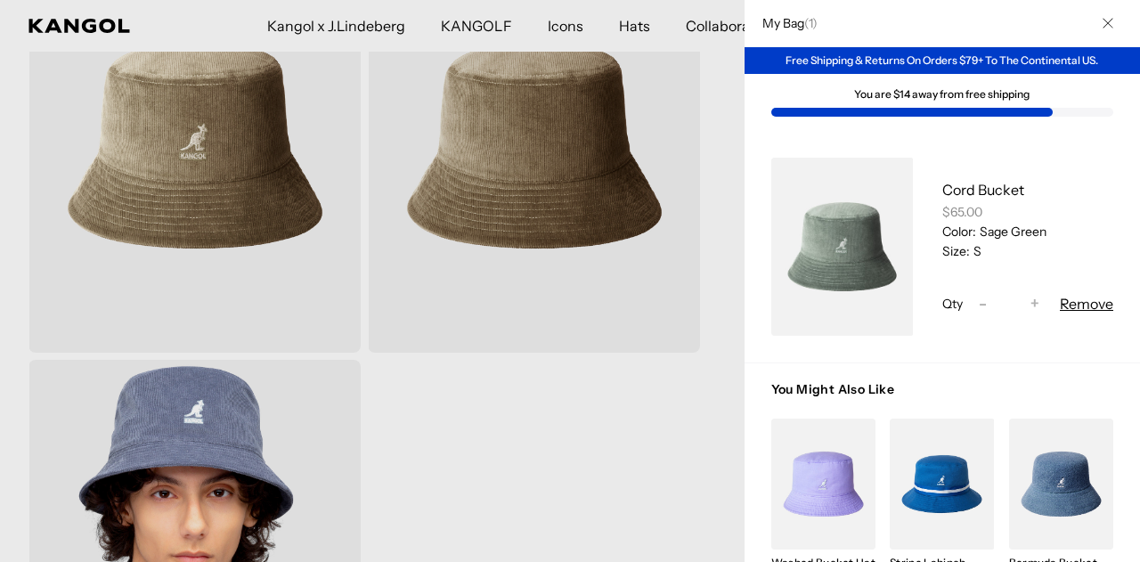
click at [1102, 22] on icon "Close" at bounding box center [1107, 24] width 10 height 10
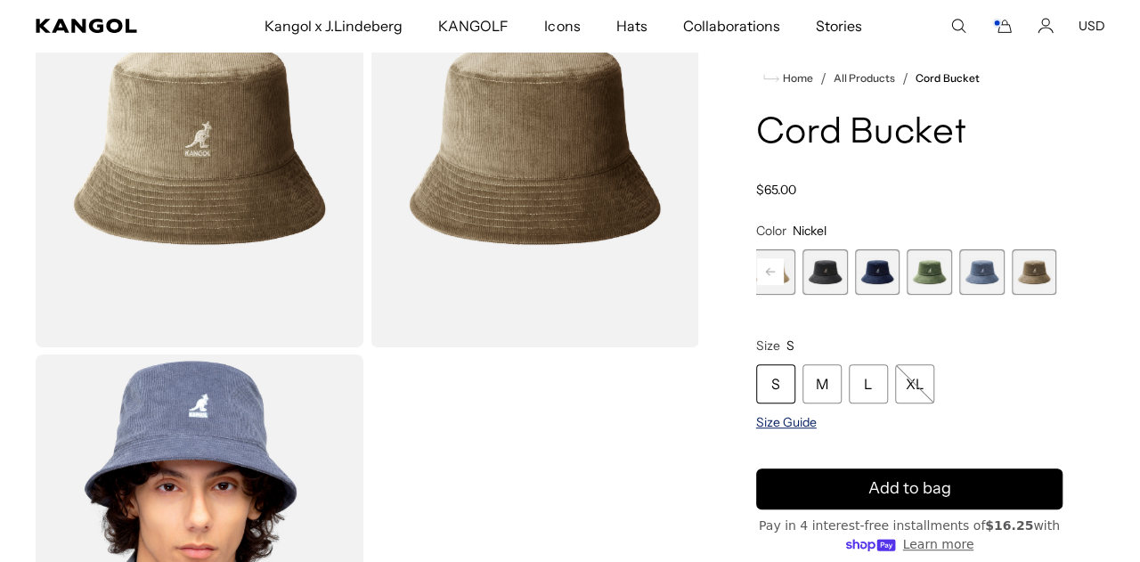
scroll to position [0, 367]
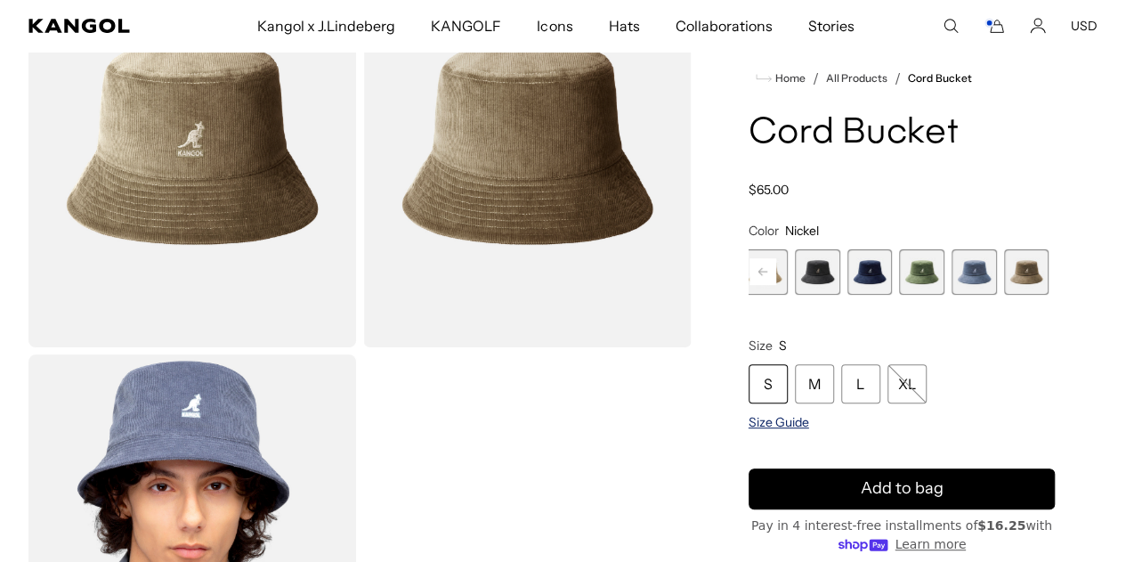
click at [809, 425] on span "Size Guide" at bounding box center [779, 422] width 61 height 16
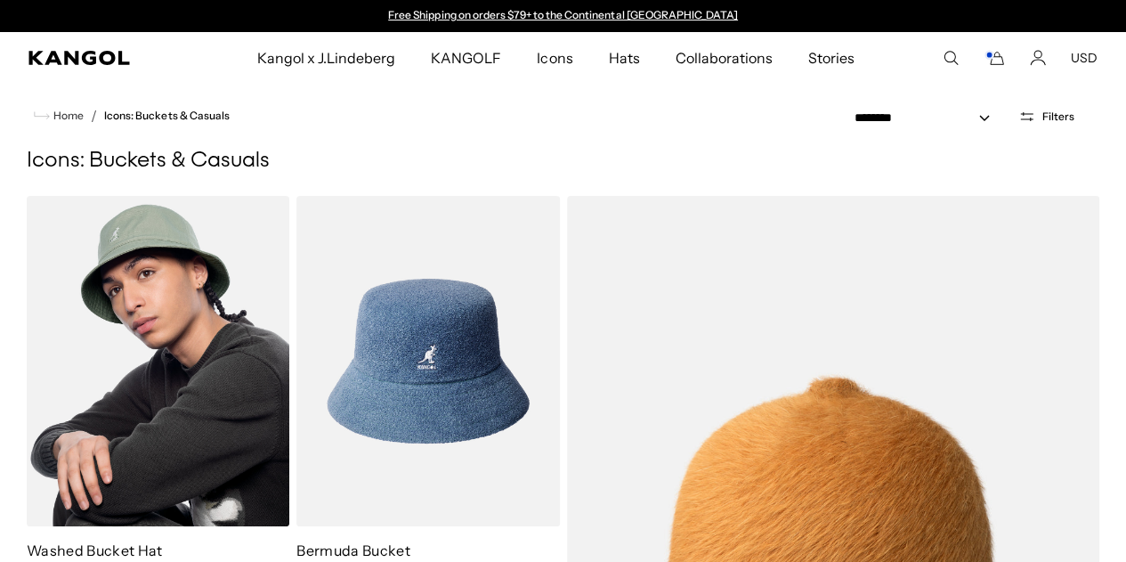
click at [167, 379] on img at bounding box center [158, 361] width 263 height 330
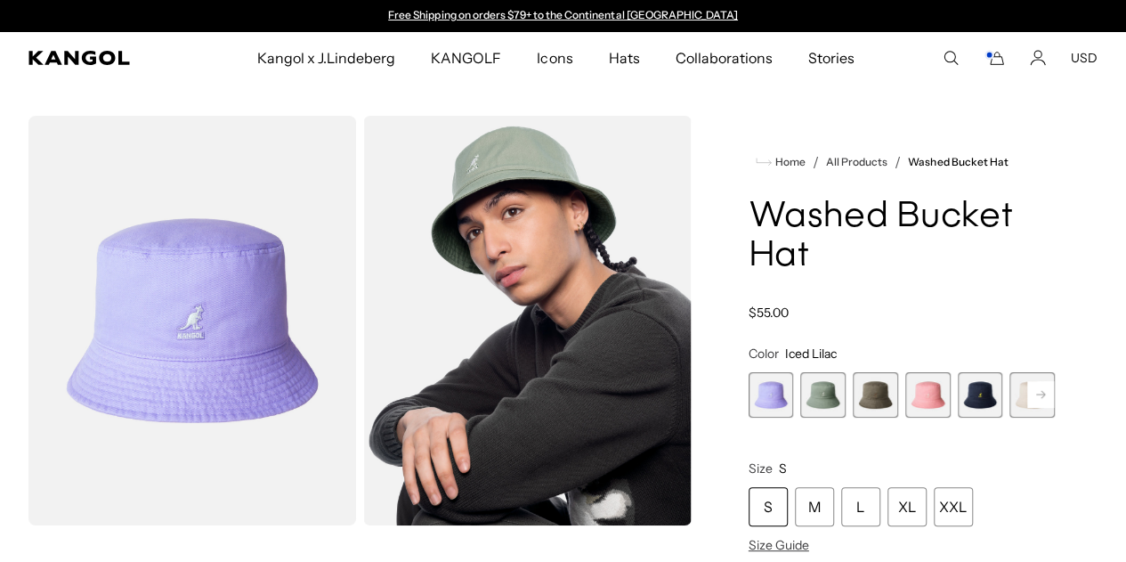
click at [1028, 387] on rect at bounding box center [1041, 394] width 27 height 27
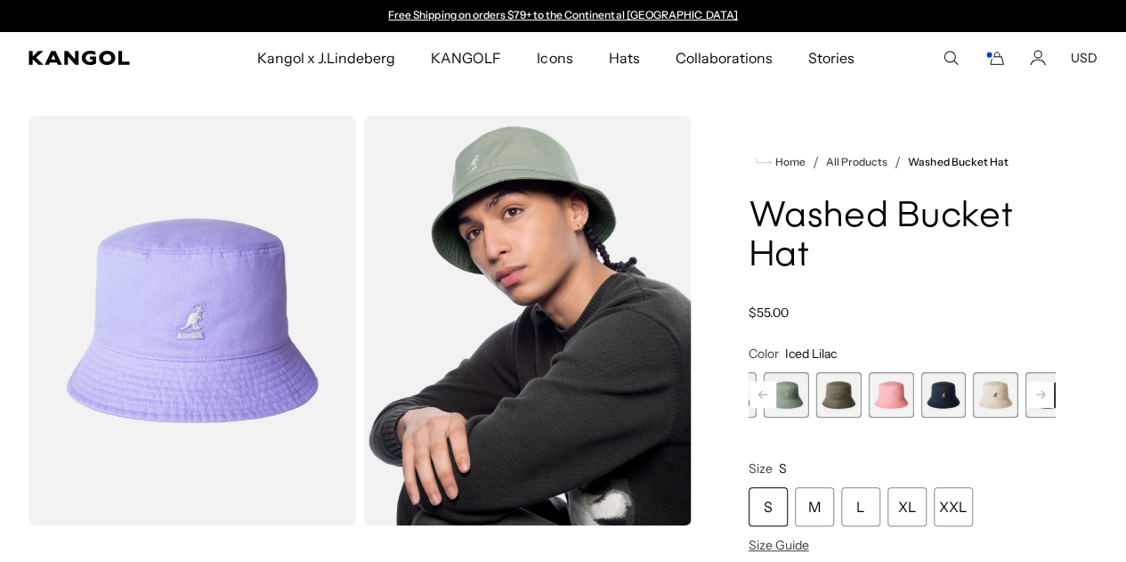
click at [973, 385] on span "6 of 13" at bounding box center [995, 394] width 45 height 45
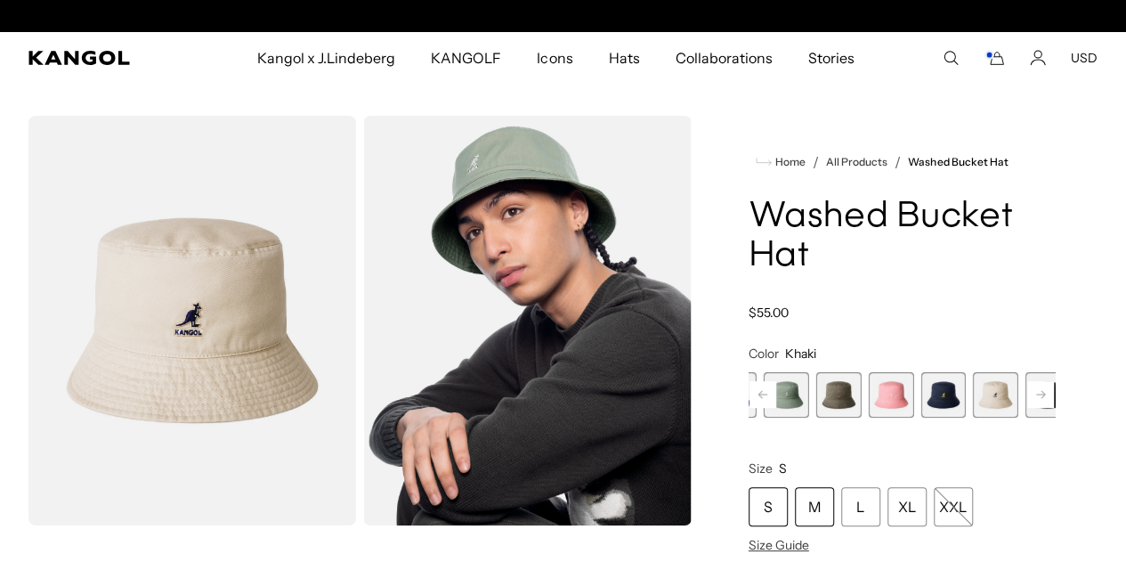
scroll to position [0, 367]
click at [834, 496] on div "M" at bounding box center [814, 506] width 39 height 39
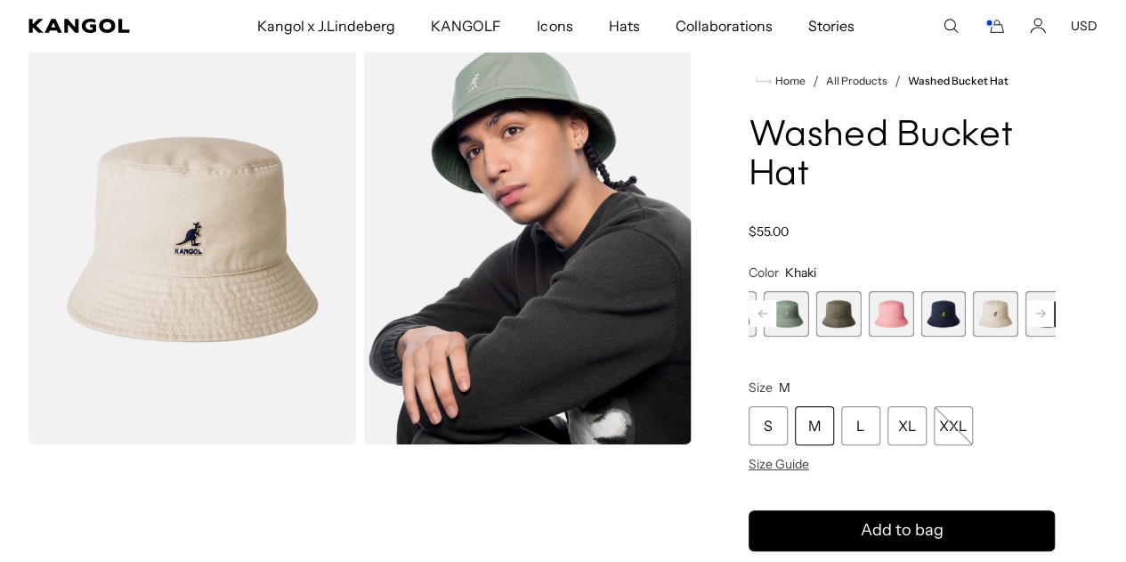
scroll to position [178, 0]
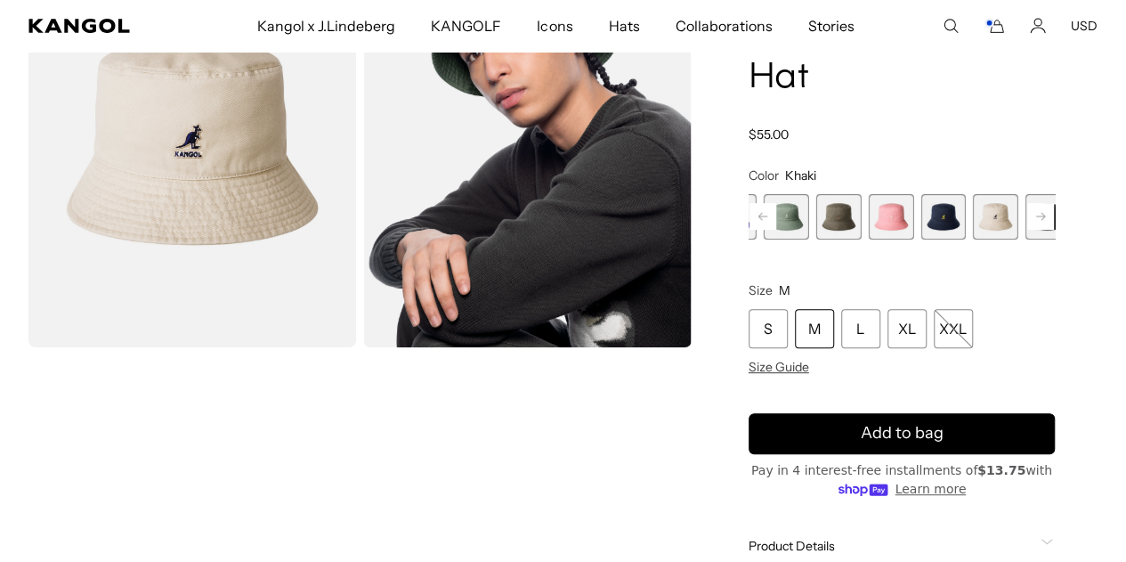
click at [873, 445] on span "Add to bag" at bounding box center [901, 433] width 83 height 24
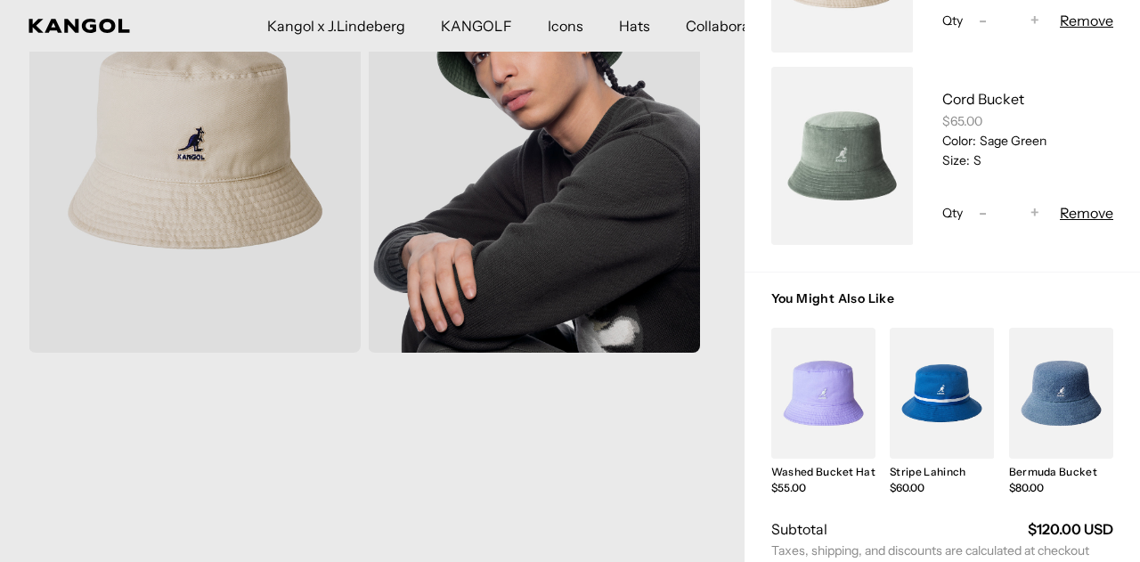
scroll to position [267, 0]
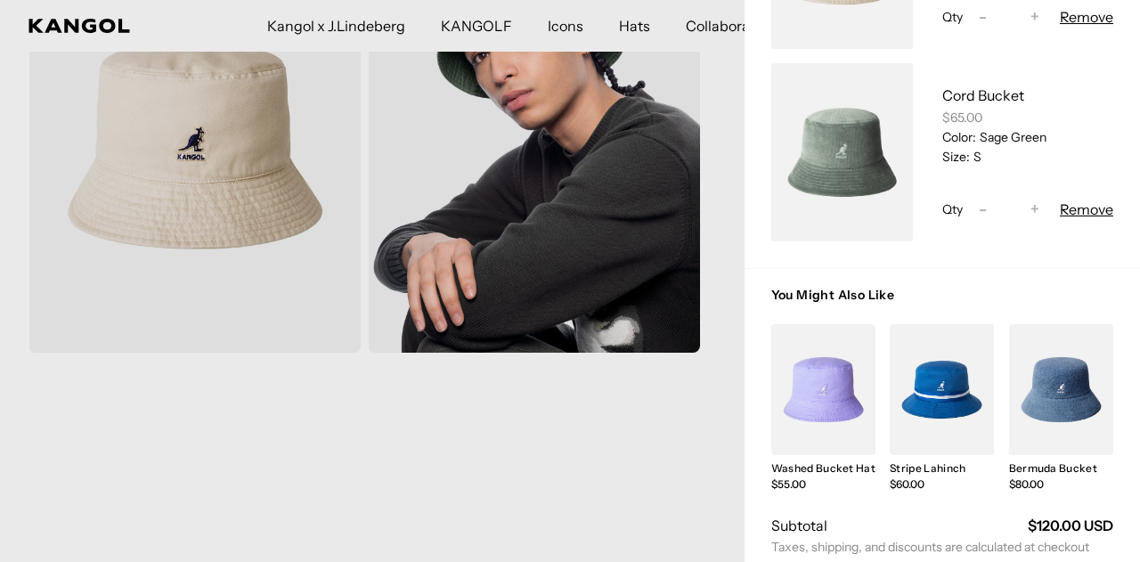
click at [802, 407] on link "My Bag" at bounding box center [823, 389] width 104 height 131
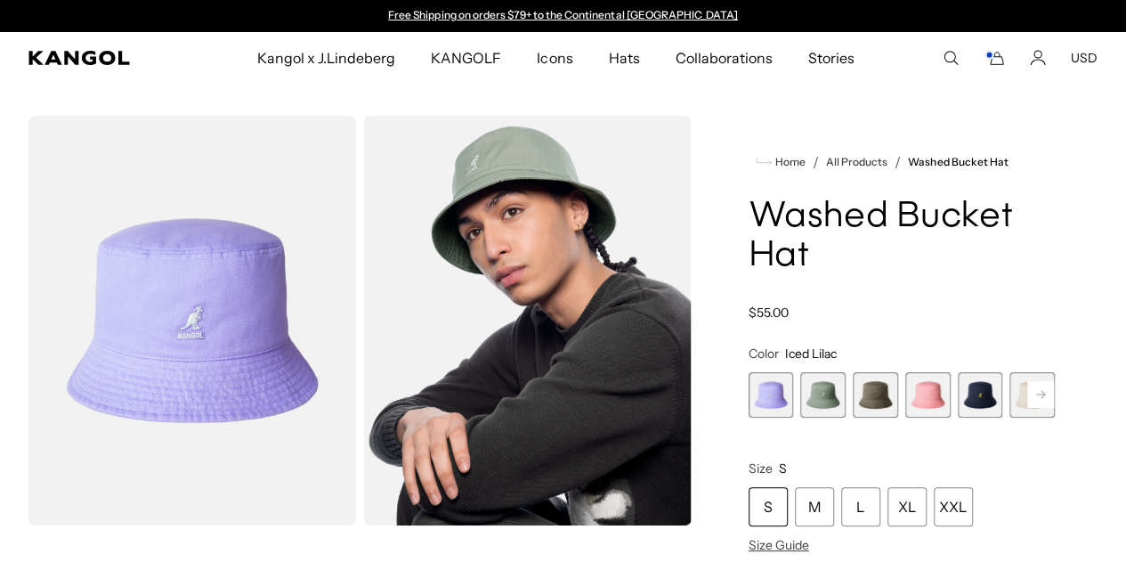
click at [846, 395] on span "2 of 13" at bounding box center [823, 394] width 45 height 45
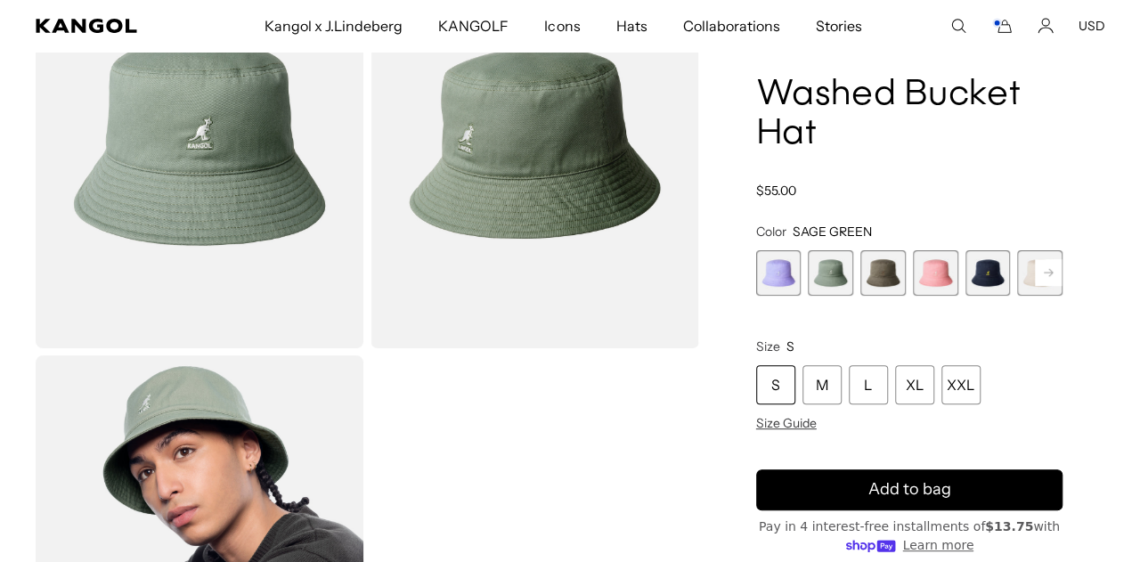
scroll to position [0, 367]
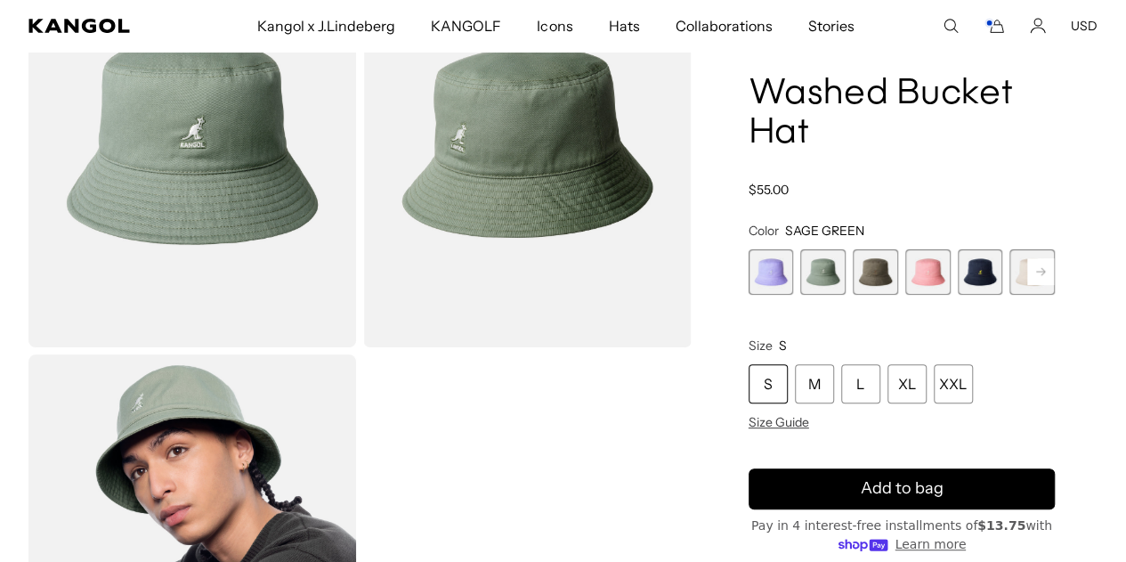
click at [788, 364] on div "S" at bounding box center [768, 383] width 39 height 39
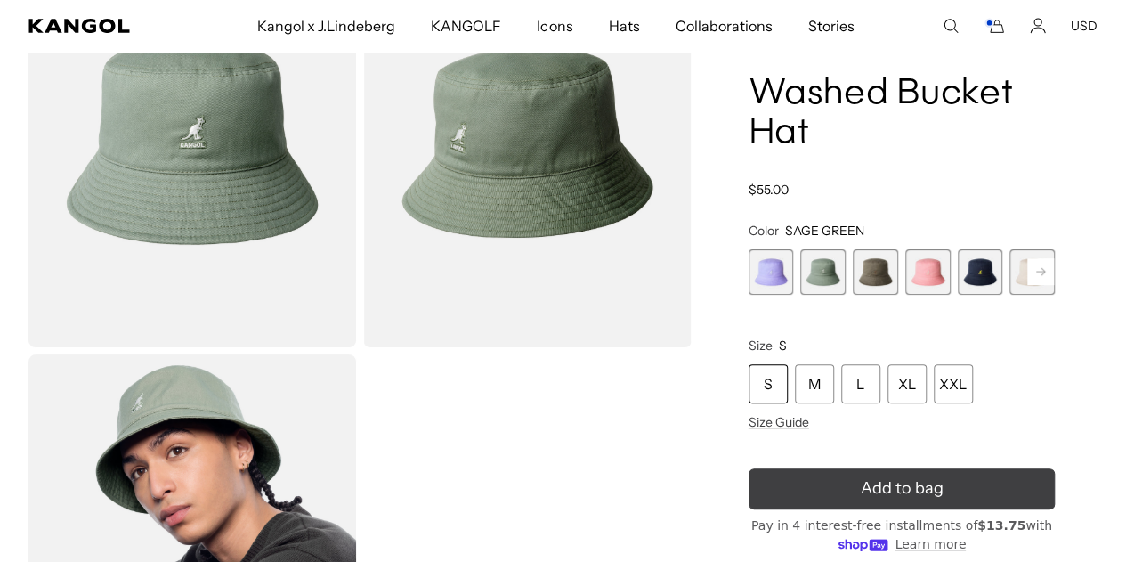
click at [898, 485] on icon "submit" at bounding box center [902, 489] width 30 height 30
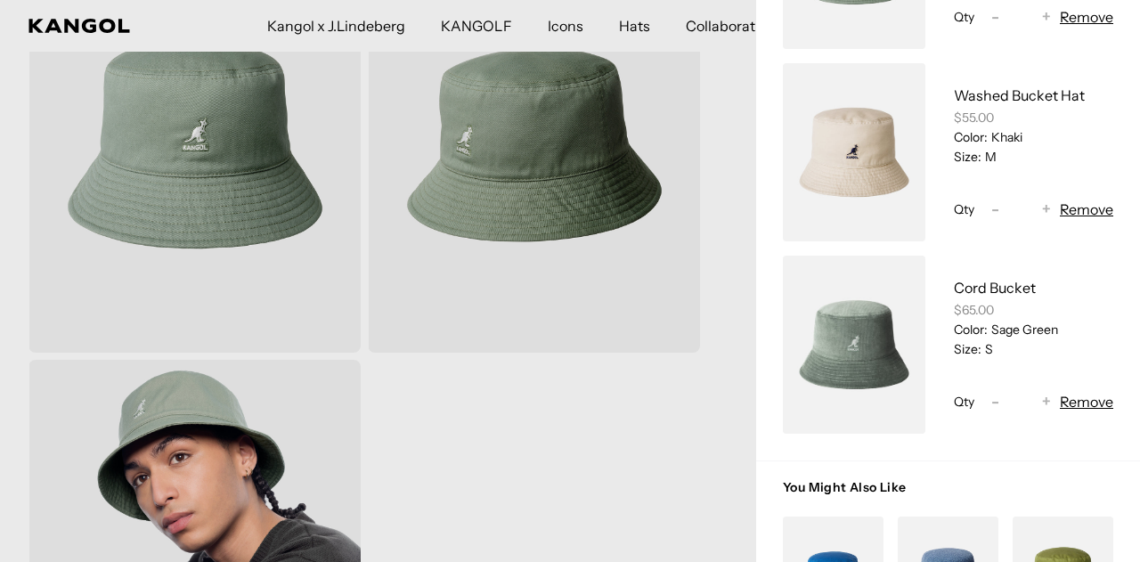
click at [1079, 403] on button "Remove" at bounding box center [1086, 401] width 53 height 21
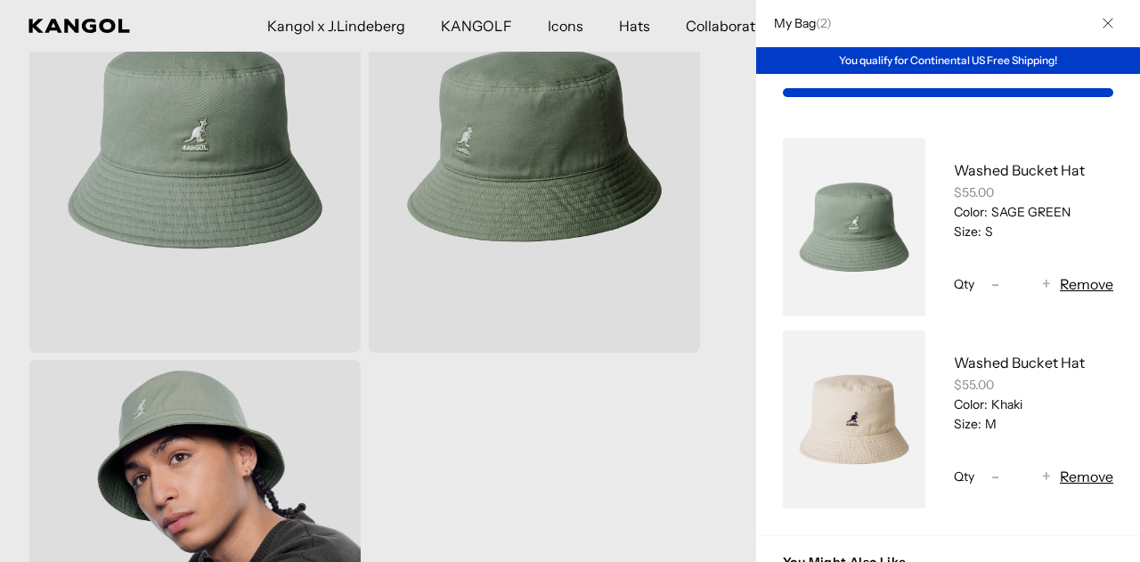
click at [1101, 26] on button "Close" at bounding box center [1108, 23] width 46 height 46
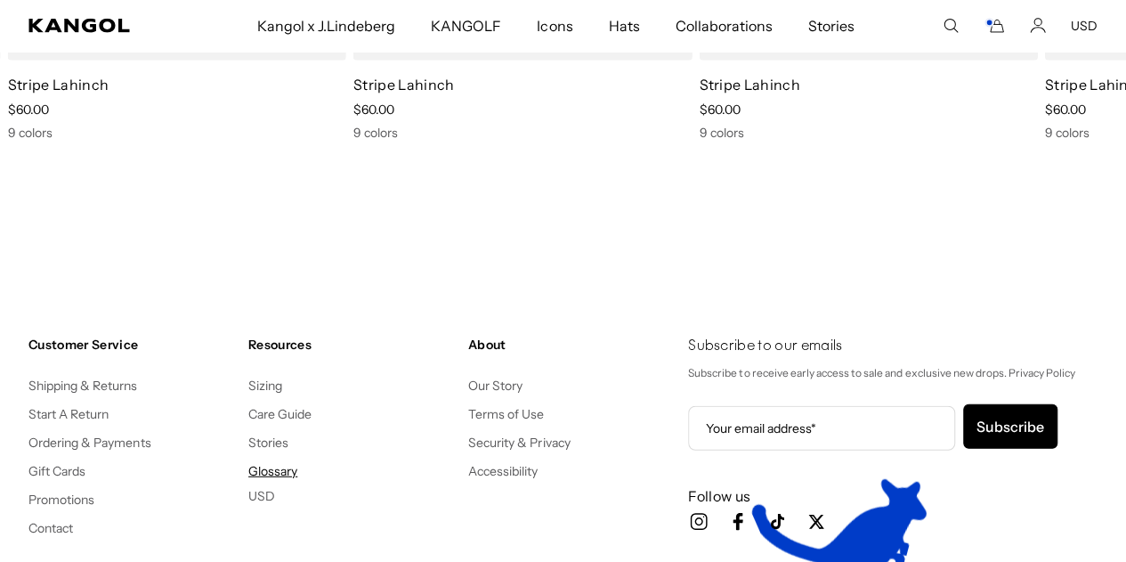
scroll to position [2226, 0]
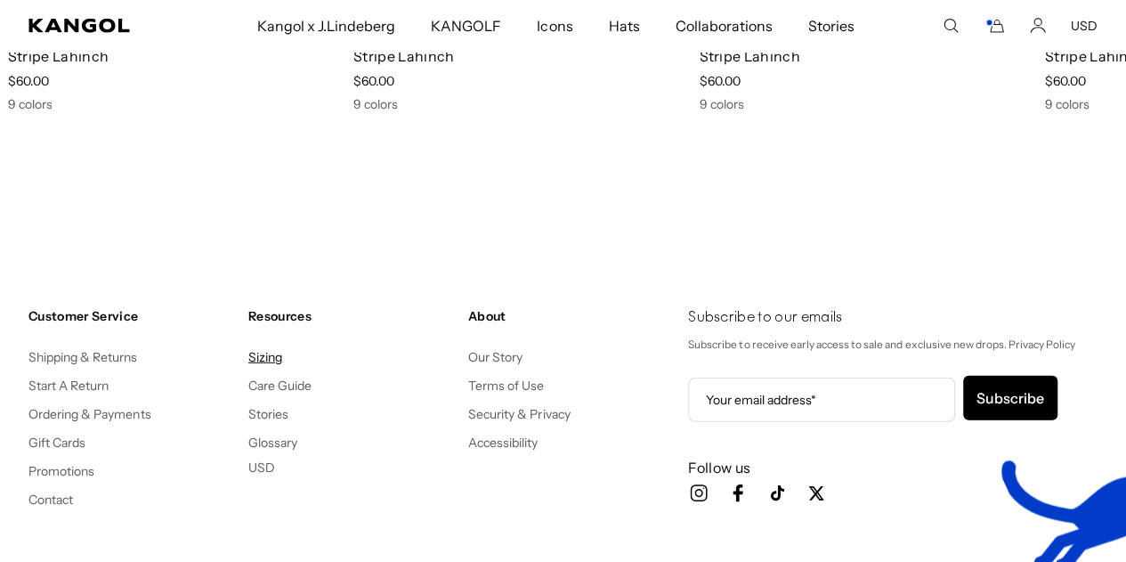
click at [269, 359] on link "Sizing" at bounding box center [265, 357] width 34 height 16
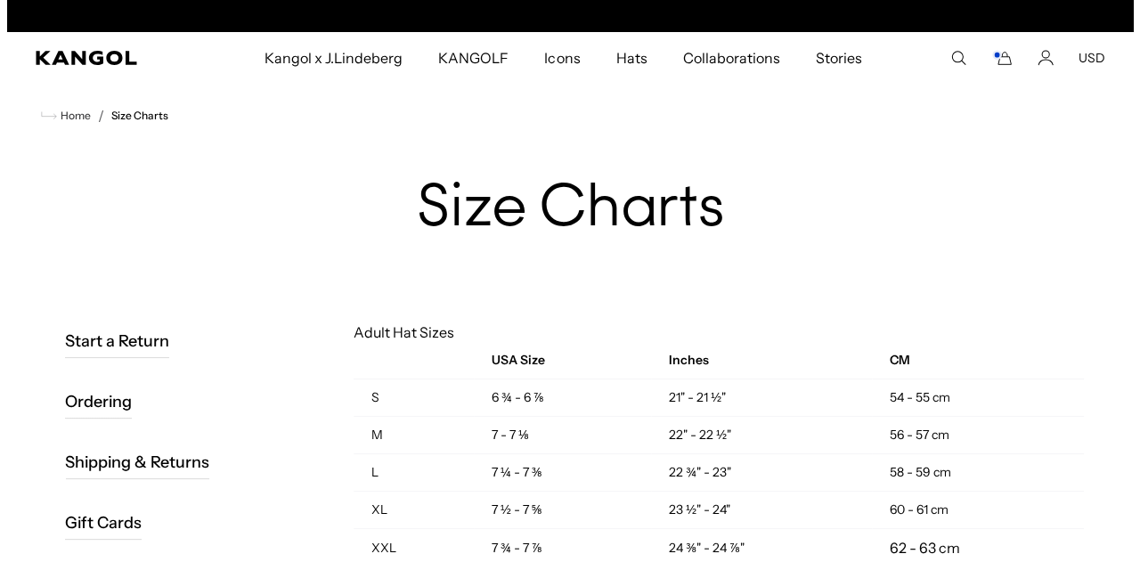
scroll to position [0, 367]
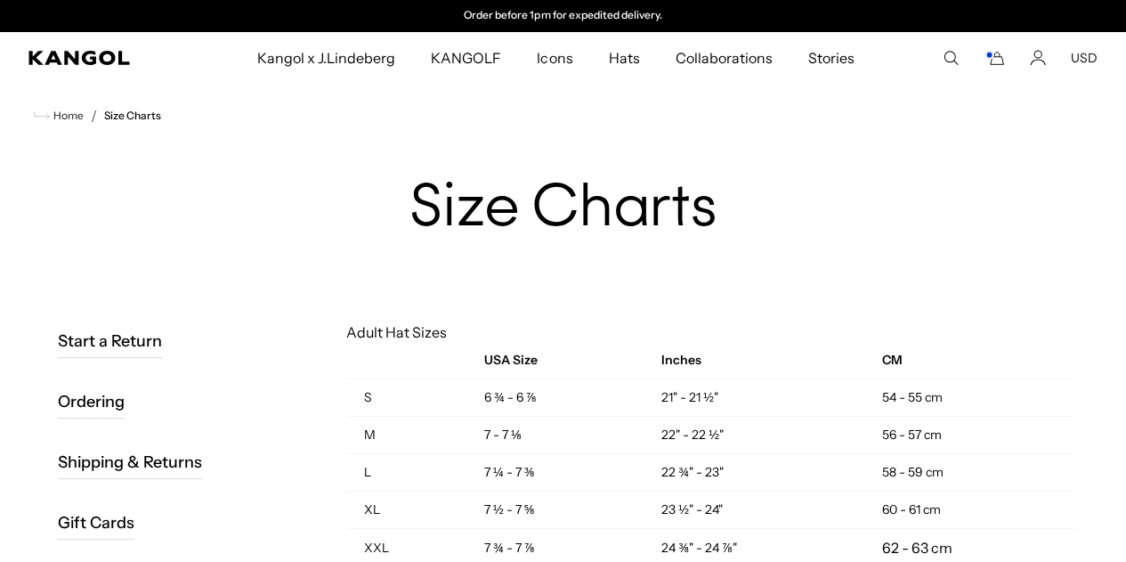
click at [1000, 61] on icon "Cart" at bounding box center [994, 58] width 21 height 16
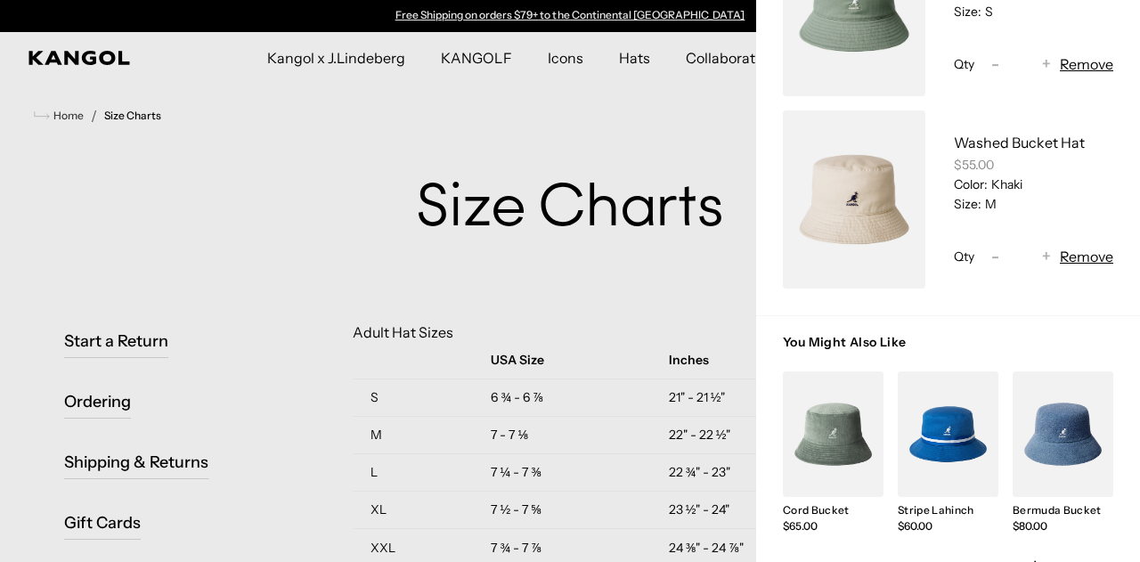
scroll to position [380, 0]
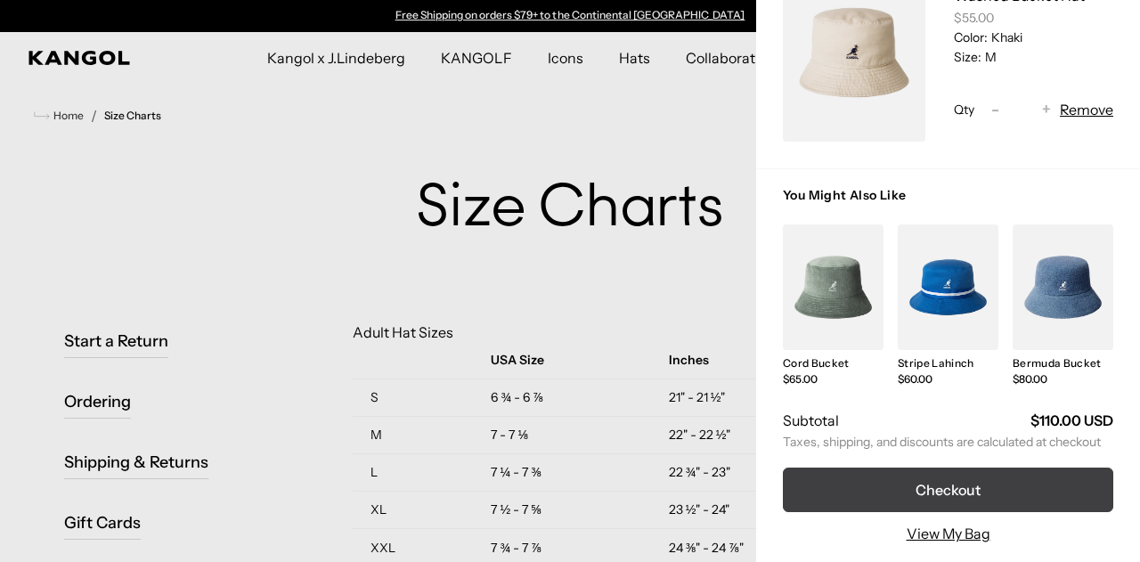
click at [919, 478] on button "Checkout" at bounding box center [948, 489] width 330 height 45
